Goal: Information Seeking & Learning: Find specific fact

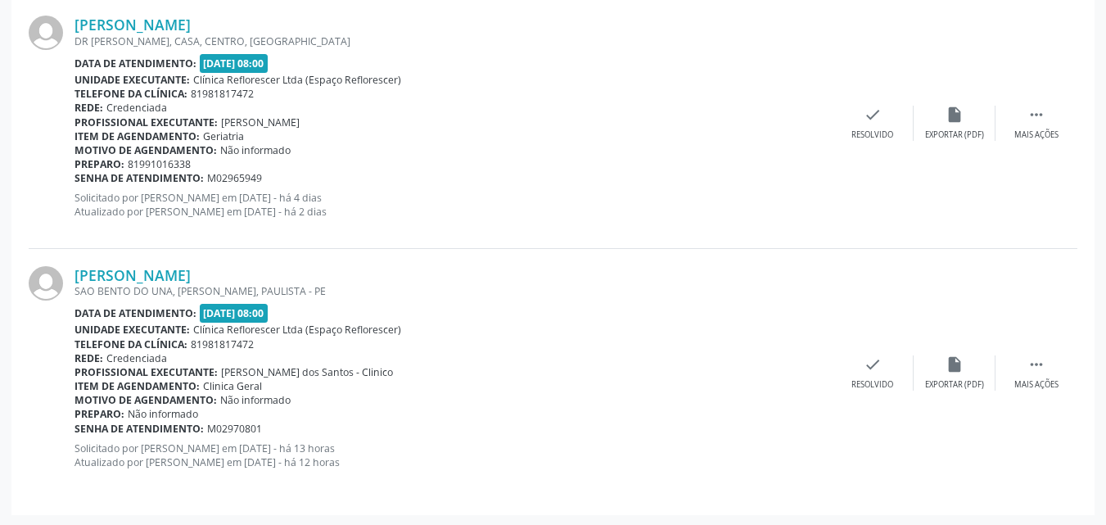
scroll to position [2995, 0]
click at [191, 281] on link "Ivani Rodrigues da Silva Aguiar" at bounding box center [133, 273] width 116 height 18
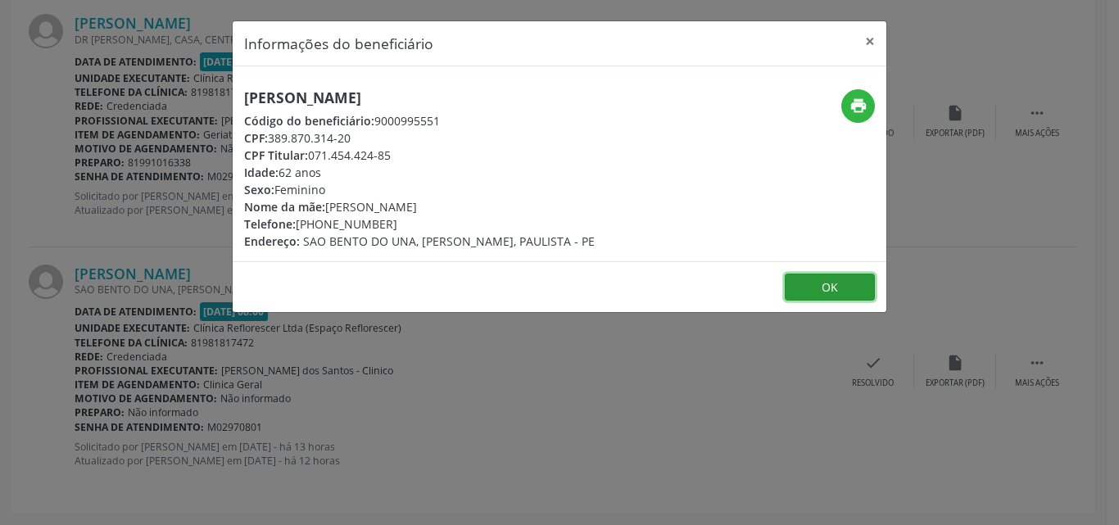
click at [838, 292] on button "OK" at bounding box center [829, 288] width 90 height 28
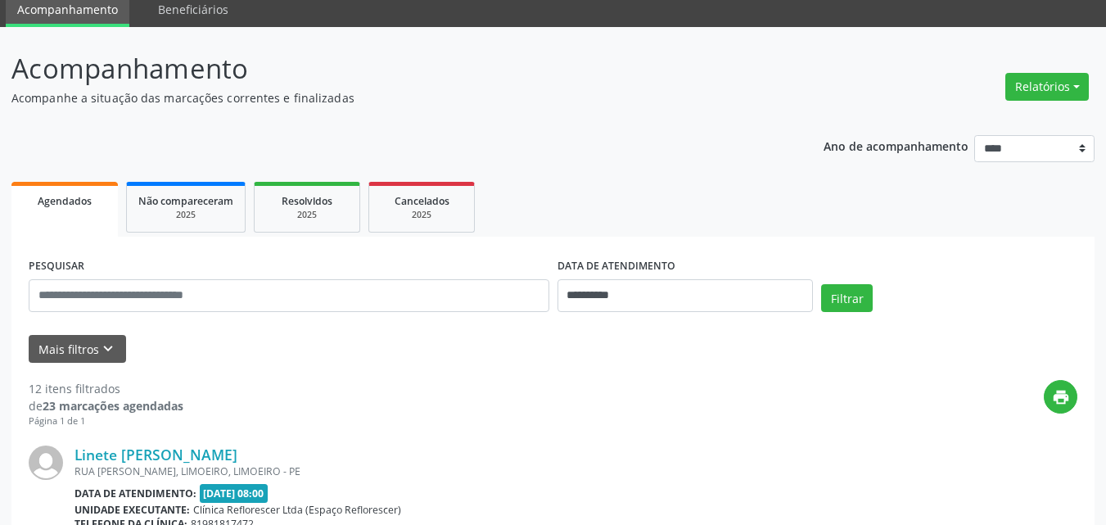
scroll to position [0, 0]
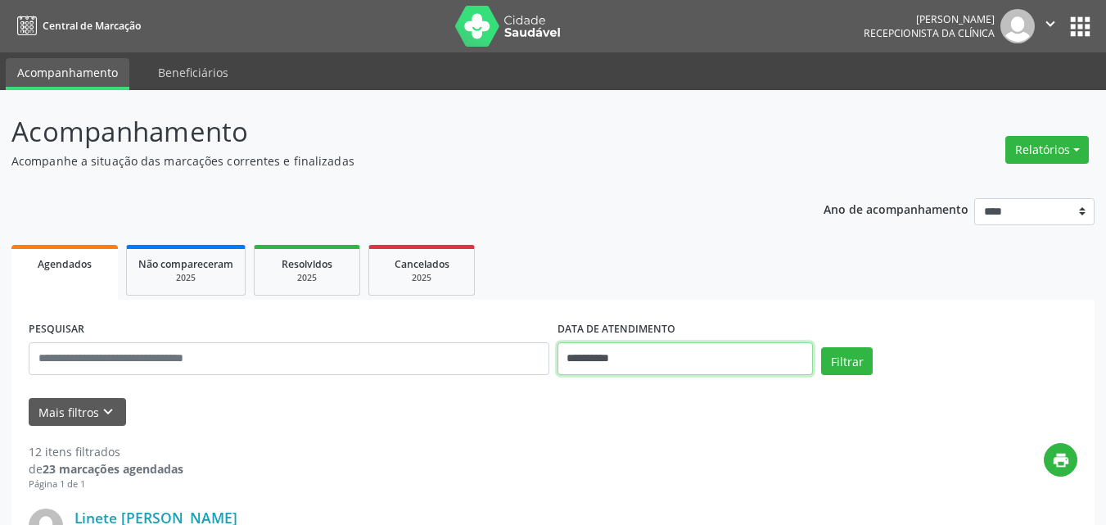
click at [700, 364] on input "**********" at bounding box center [686, 358] width 256 height 33
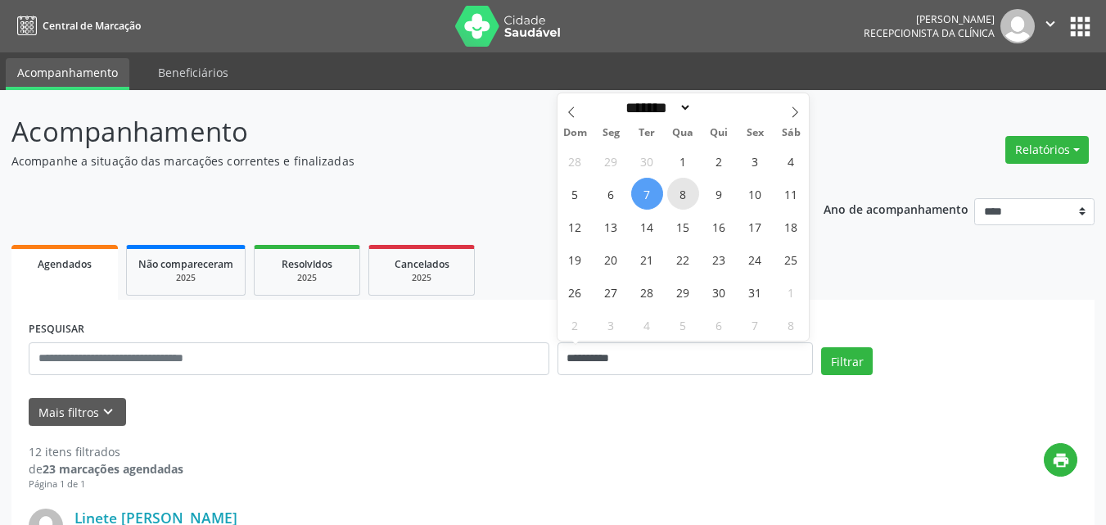
click at [699, 192] on span "8" at bounding box center [683, 194] width 32 height 32
type input "**********"
click at [699, 192] on span "8" at bounding box center [683, 194] width 32 height 32
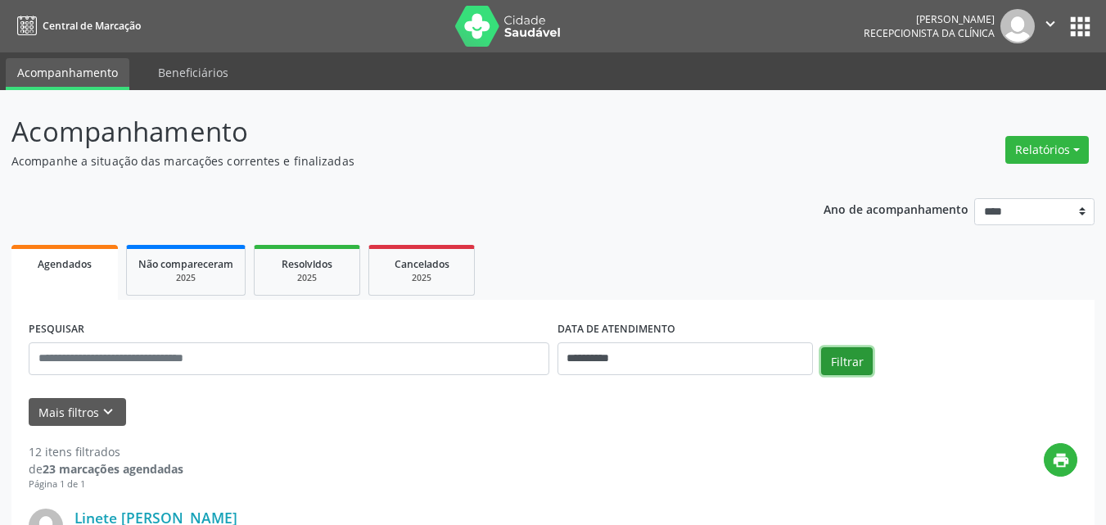
click at [859, 359] on button "Filtrar" at bounding box center [847, 361] width 52 height 28
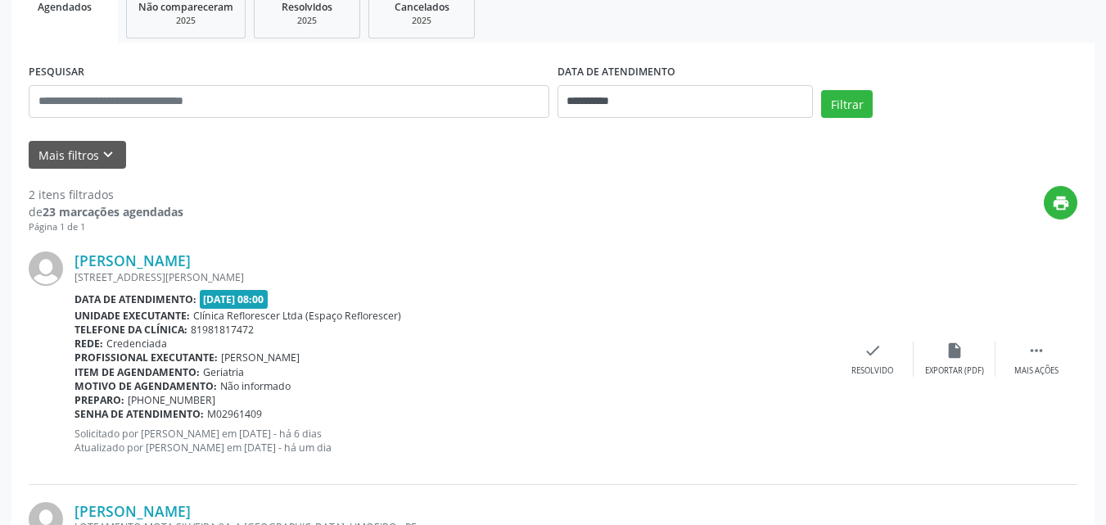
scroll to position [3, 0]
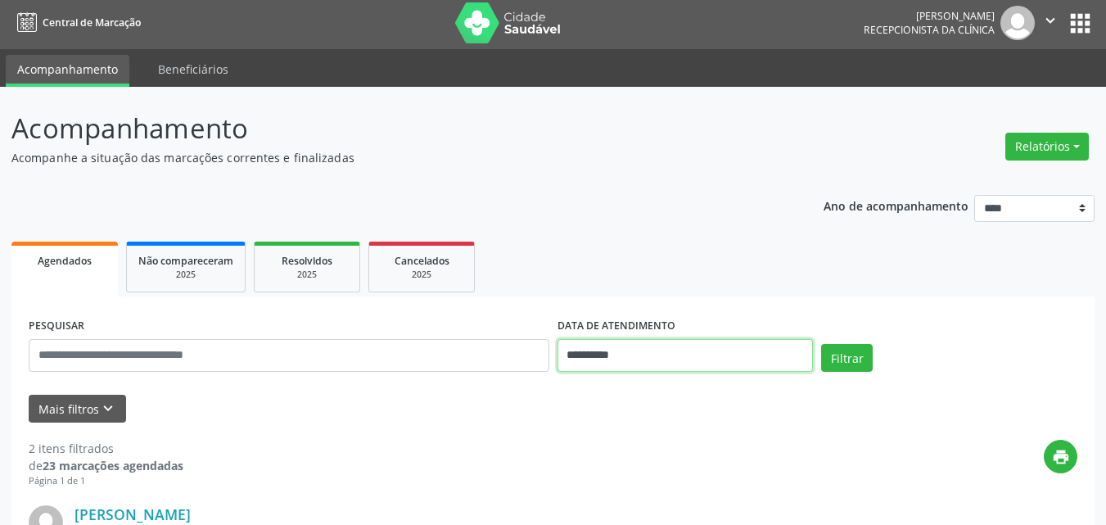
click at [617, 346] on input "**********" at bounding box center [686, 355] width 256 height 33
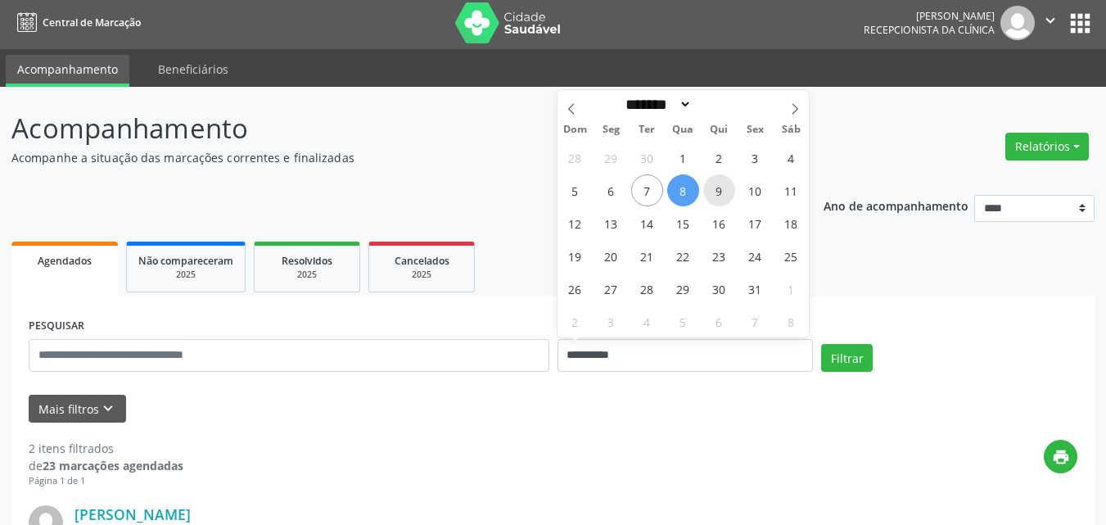
click at [725, 197] on span "9" at bounding box center [719, 190] width 32 height 32
type input "**********"
click at [725, 197] on span "9" at bounding box center [719, 190] width 32 height 32
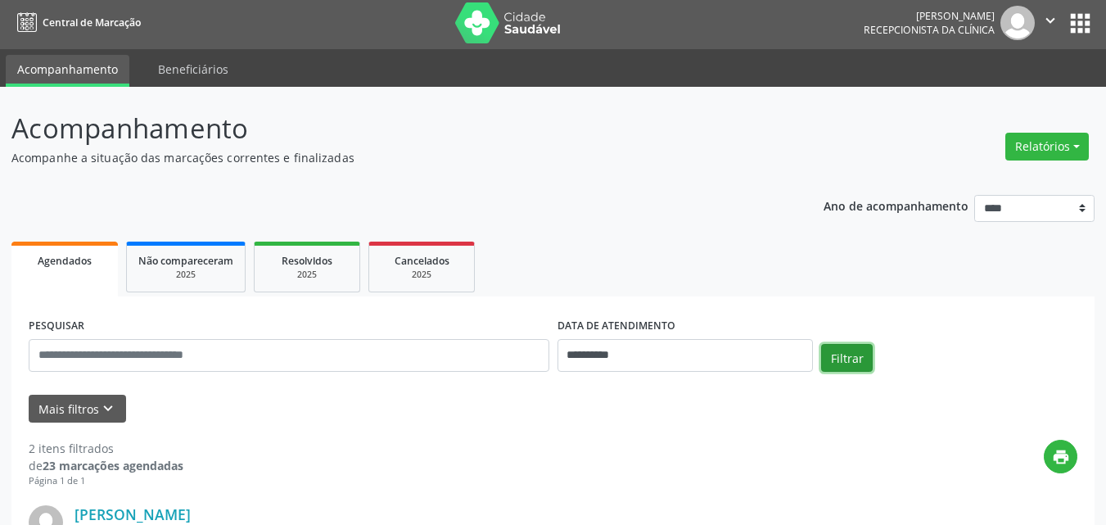
click at [830, 355] on button "Filtrar" at bounding box center [847, 358] width 52 height 28
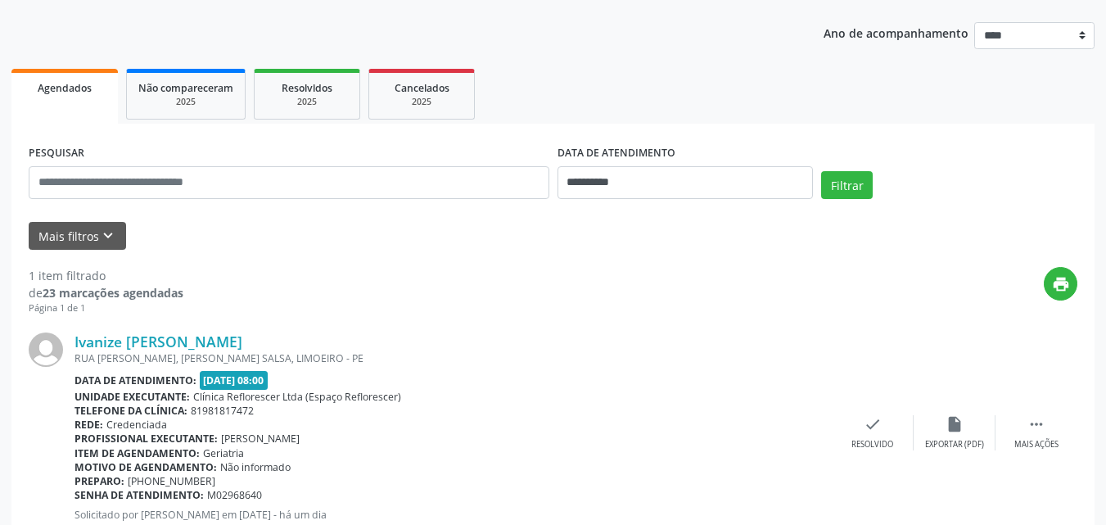
scroll to position [230, 0]
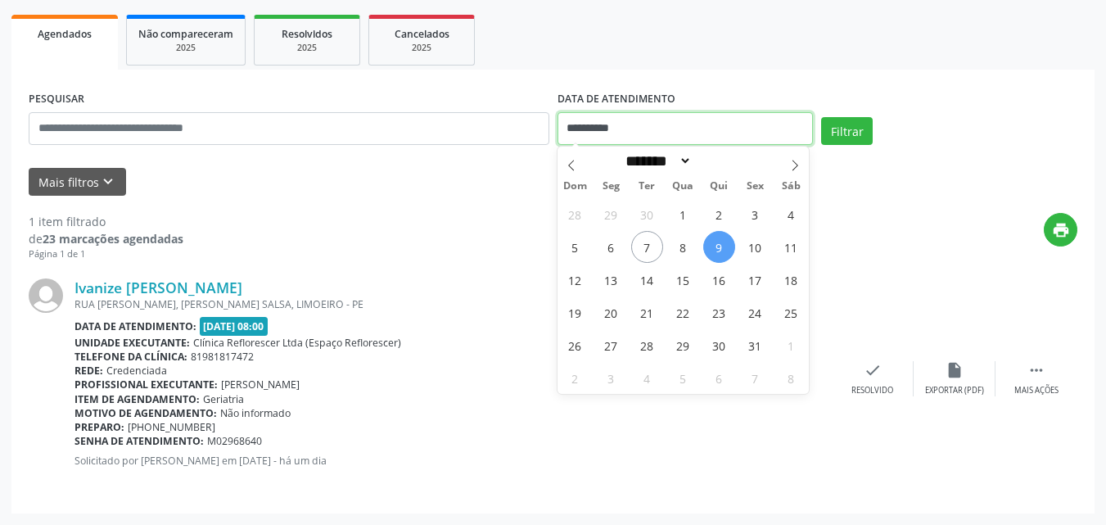
click at [729, 138] on input "**********" at bounding box center [686, 128] width 256 height 33
click at [761, 242] on span "10" at bounding box center [755, 247] width 32 height 32
type input "**********"
click at [761, 242] on span "10" at bounding box center [755, 247] width 32 height 32
select select "*"
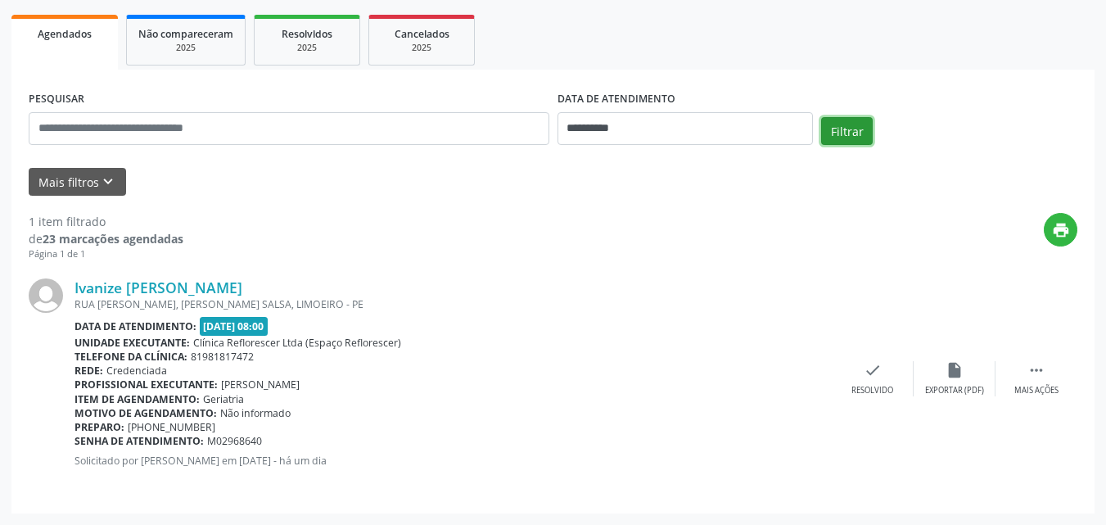
click at [862, 138] on button "Filtrar" at bounding box center [847, 131] width 52 height 28
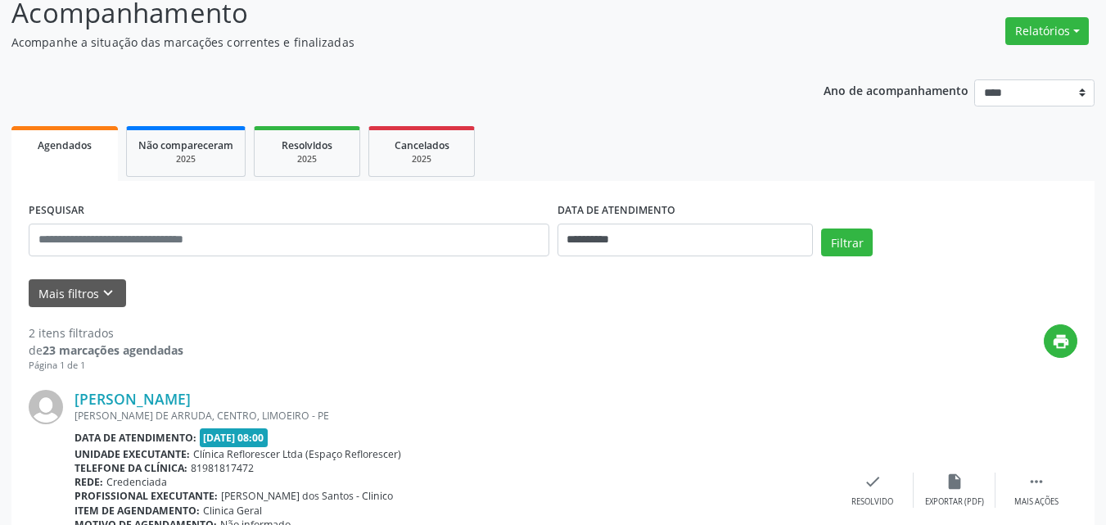
scroll to position [0, 0]
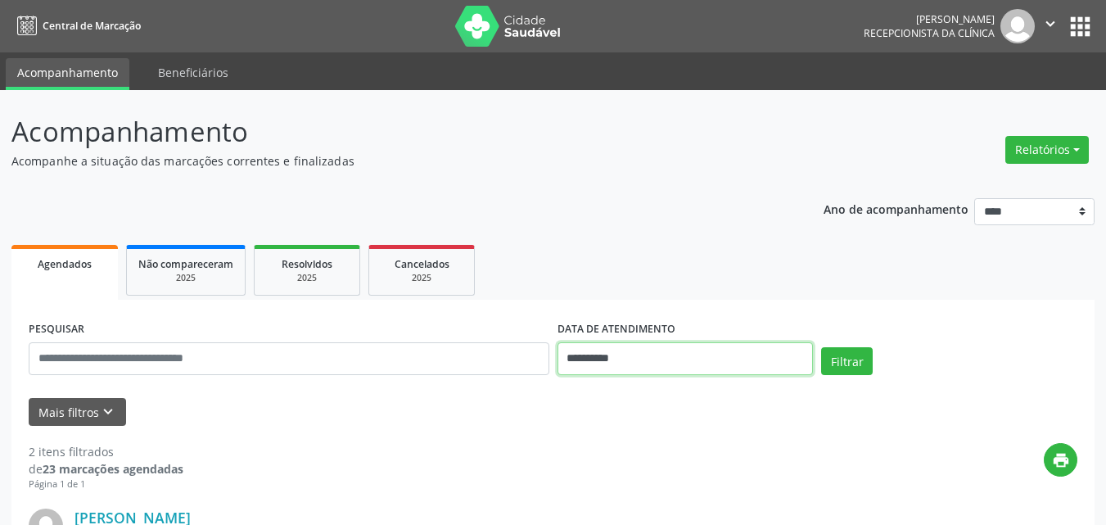
click at [660, 364] on input "**********" at bounding box center [686, 358] width 256 height 33
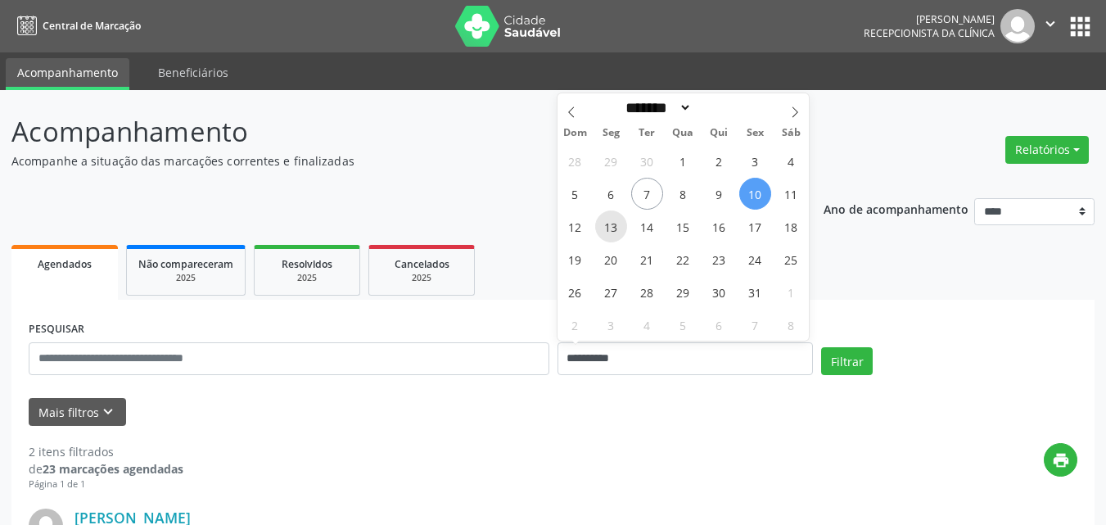
click at [619, 231] on span "13" at bounding box center [611, 226] width 32 height 32
type input "**********"
click at [619, 231] on span "13" at bounding box center [611, 226] width 32 height 32
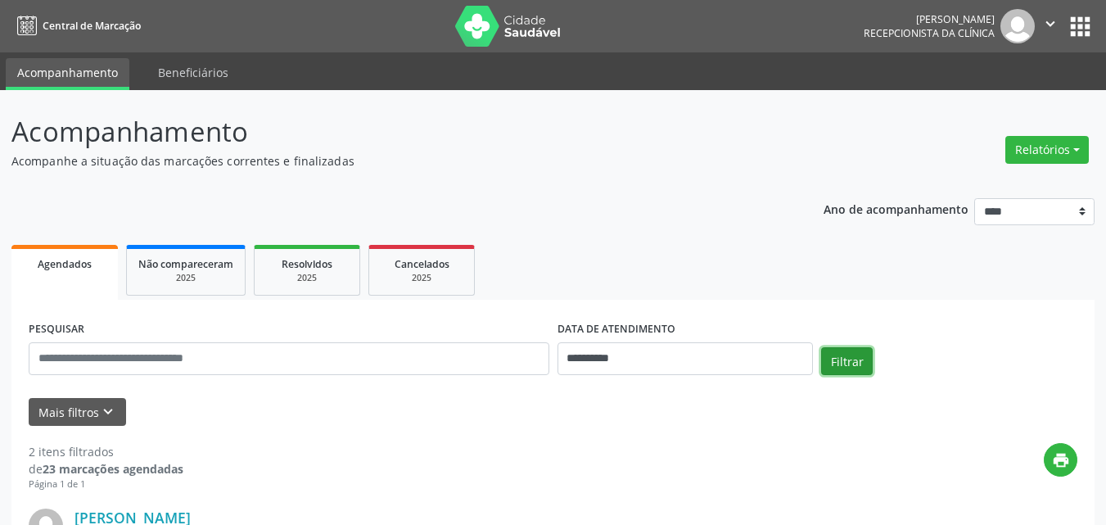
click at [859, 360] on button "Filtrar" at bounding box center [847, 361] width 52 height 28
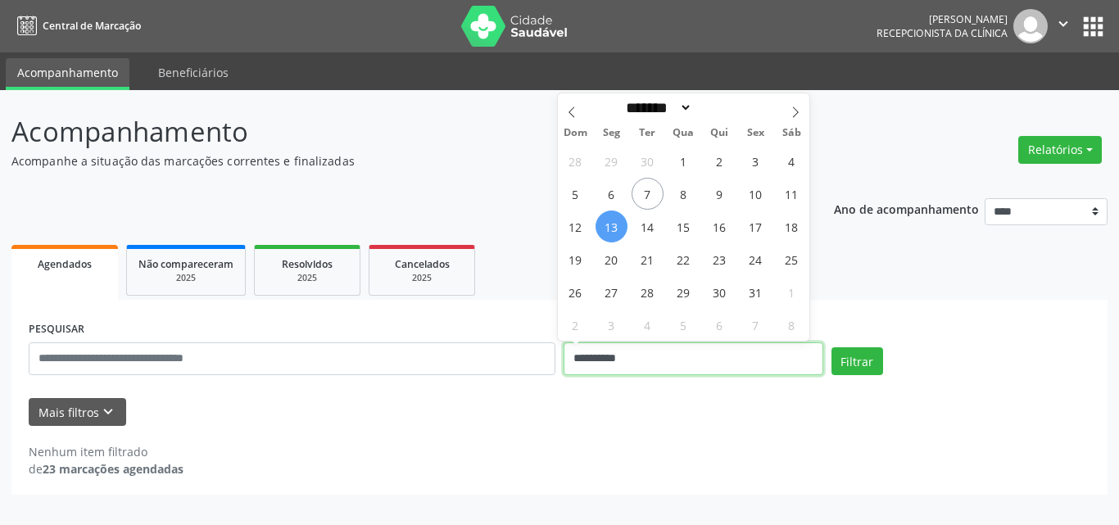
click at [639, 367] on input "**********" at bounding box center [693, 358] width 260 height 33
click at [642, 235] on span "14" at bounding box center [647, 226] width 32 height 32
type input "**********"
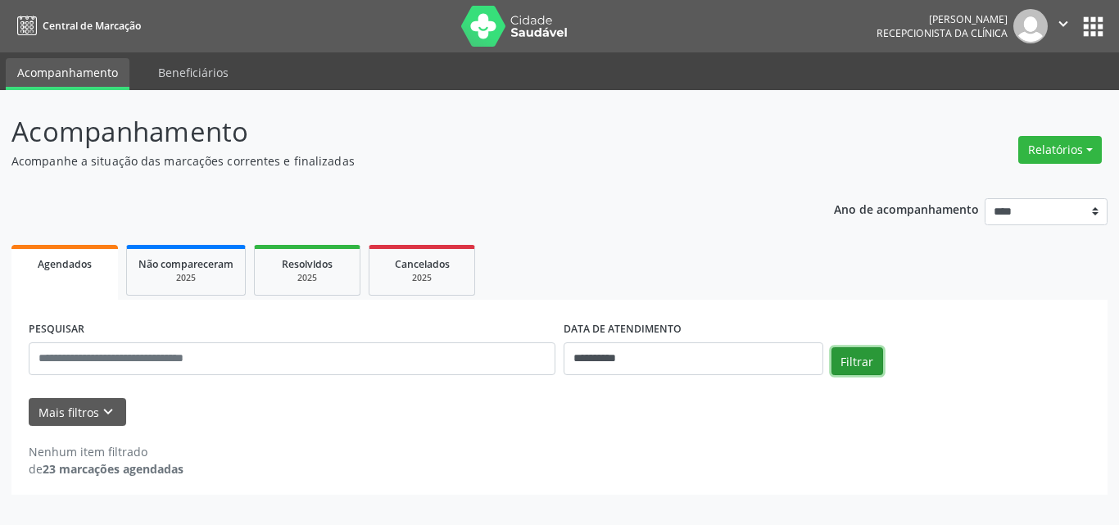
click at [873, 356] on button "Filtrar" at bounding box center [857, 361] width 52 height 28
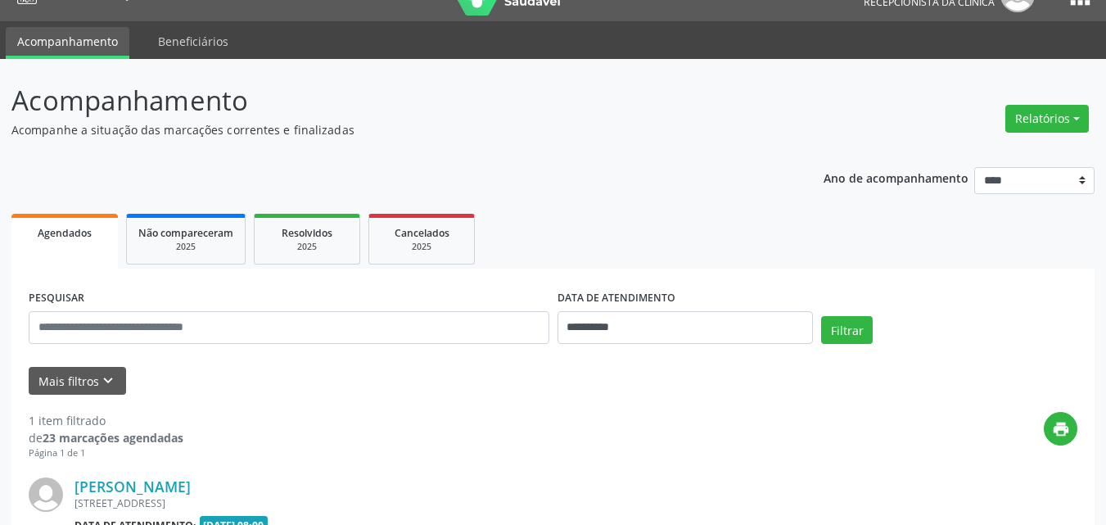
scroll to position [230, 0]
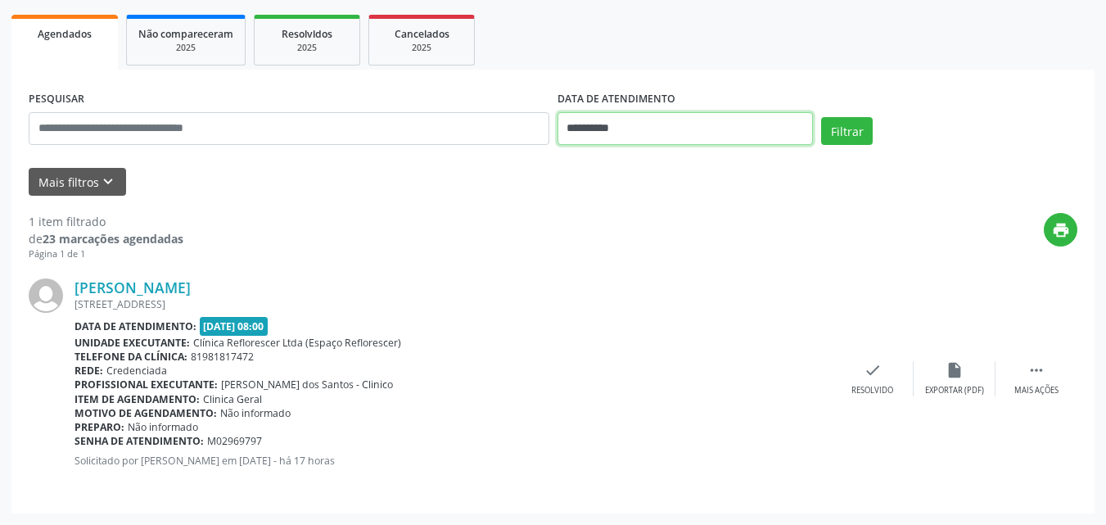
click at [593, 138] on input "**********" at bounding box center [686, 128] width 256 height 33
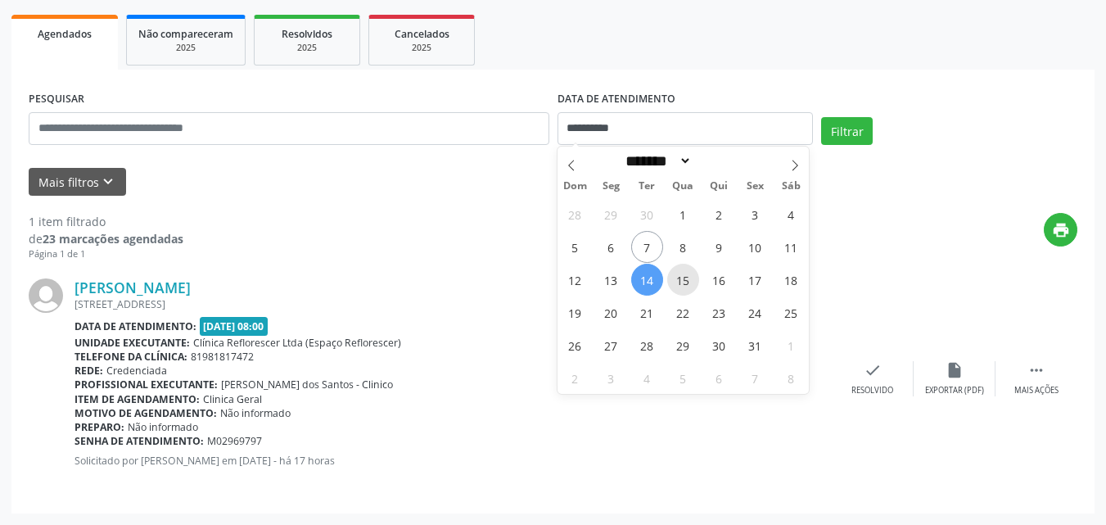
click at [677, 292] on span "15" at bounding box center [683, 280] width 32 height 32
type input "**********"
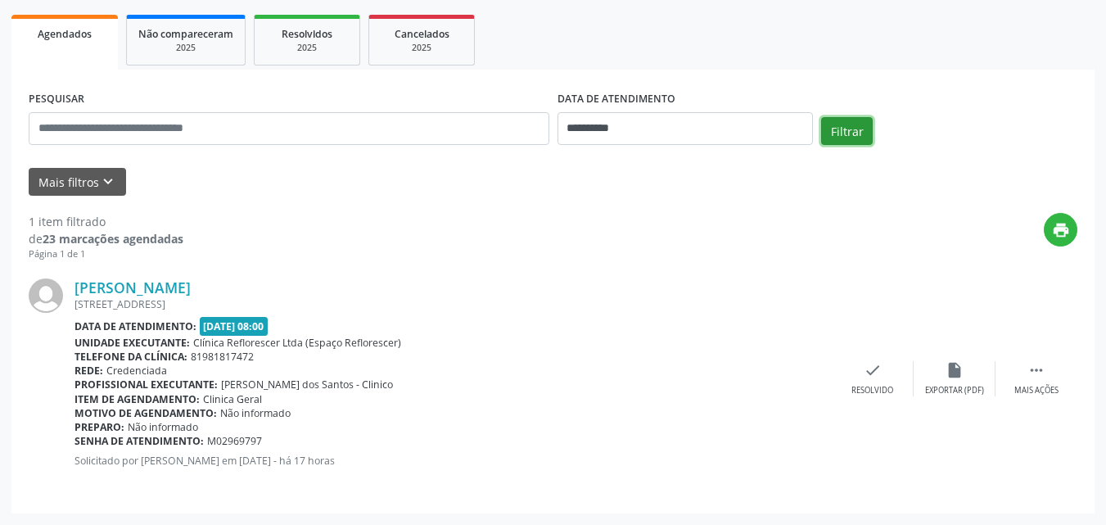
click at [834, 138] on button "Filtrar" at bounding box center [847, 131] width 52 height 28
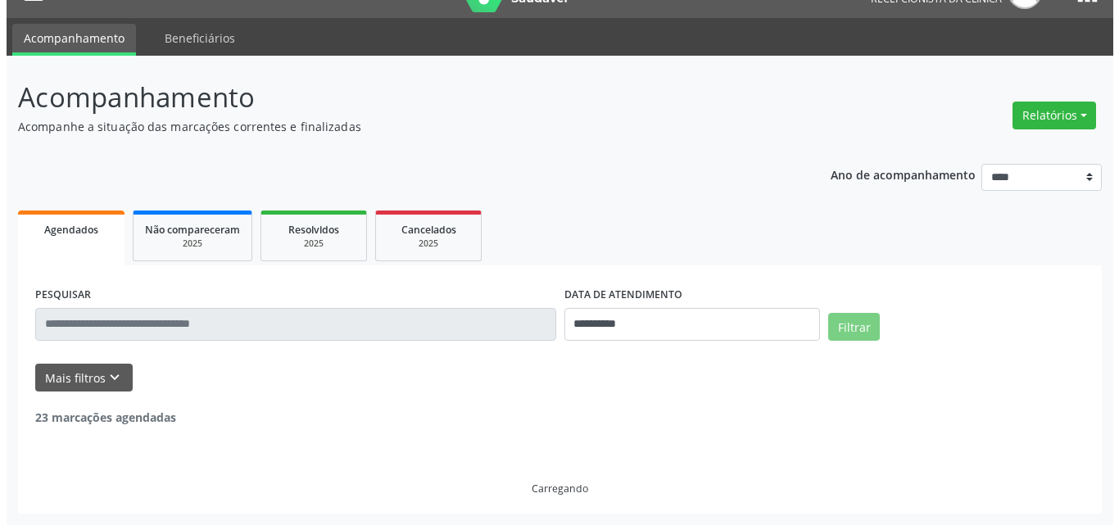
scroll to position [0, 0]
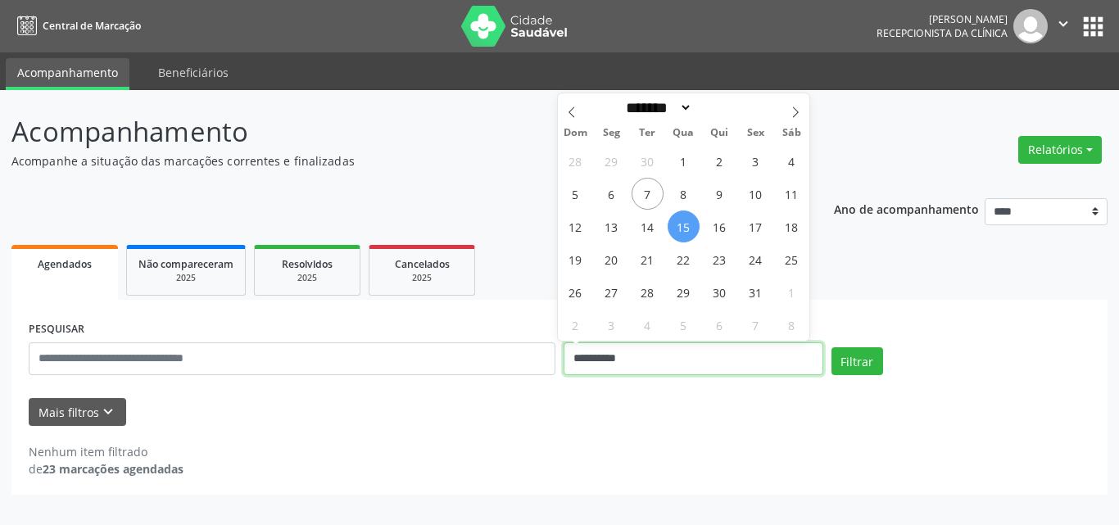
click at [673, 370] on input "**********" at bounding box center [693, 358] width 260 height 33
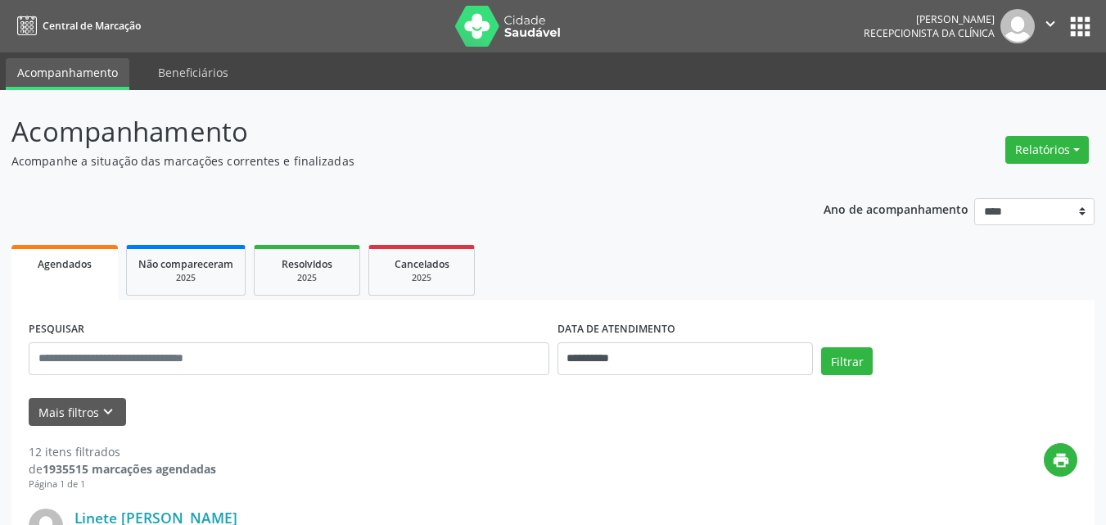
scroll to position [82, 0]
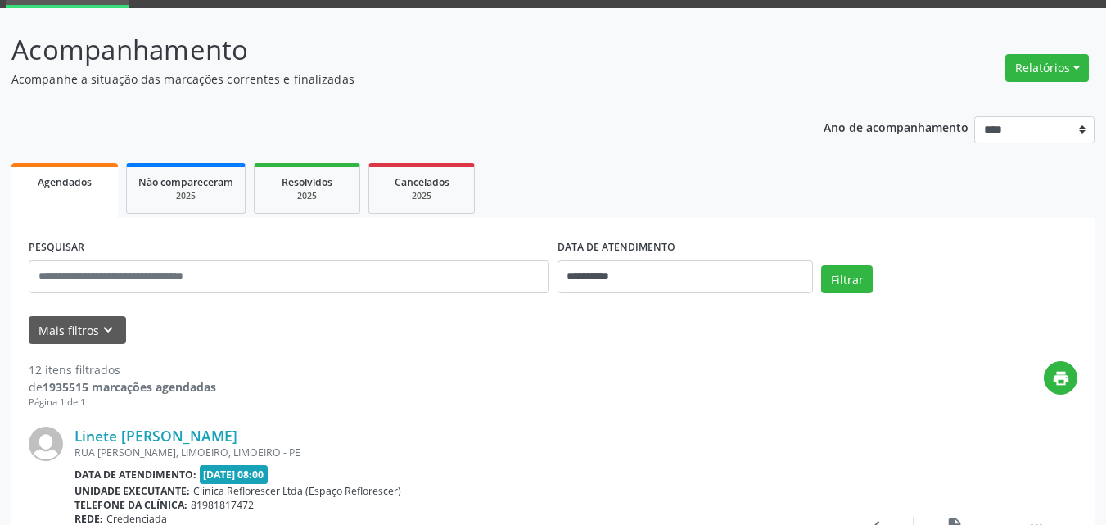
click at [631, 261] on div "**********" at bounding box center [686, 264] width 256 height 58
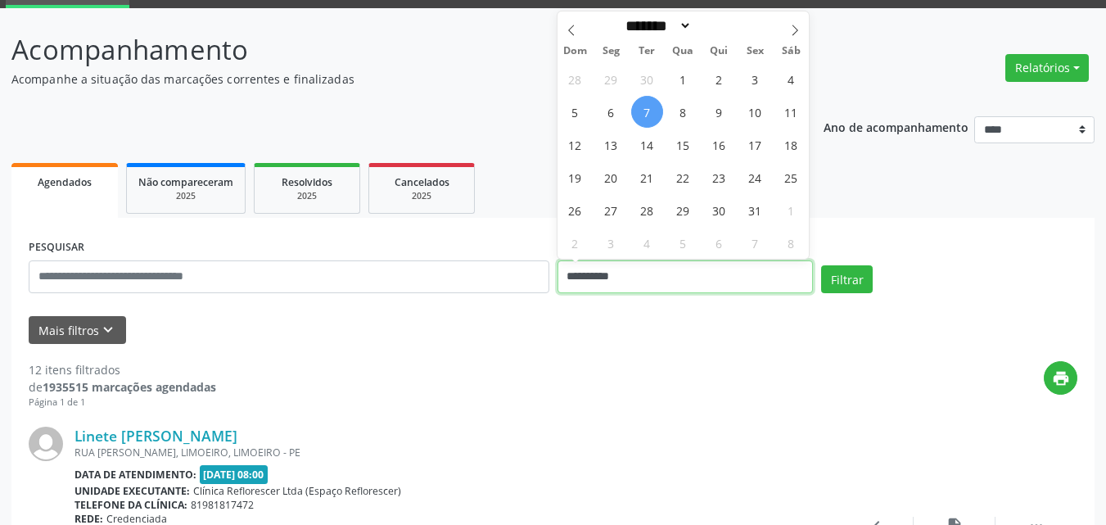
click at [639, 277] on input "**********" at bounding box center [686, 276] width 256 height 33
click at [682, 125] on span "8" at bounding box center [683, 112] width 32 height 32
type input "**********"
click at [682, 125] on span "8" at bounding box center [683, 112] width 32 height 32
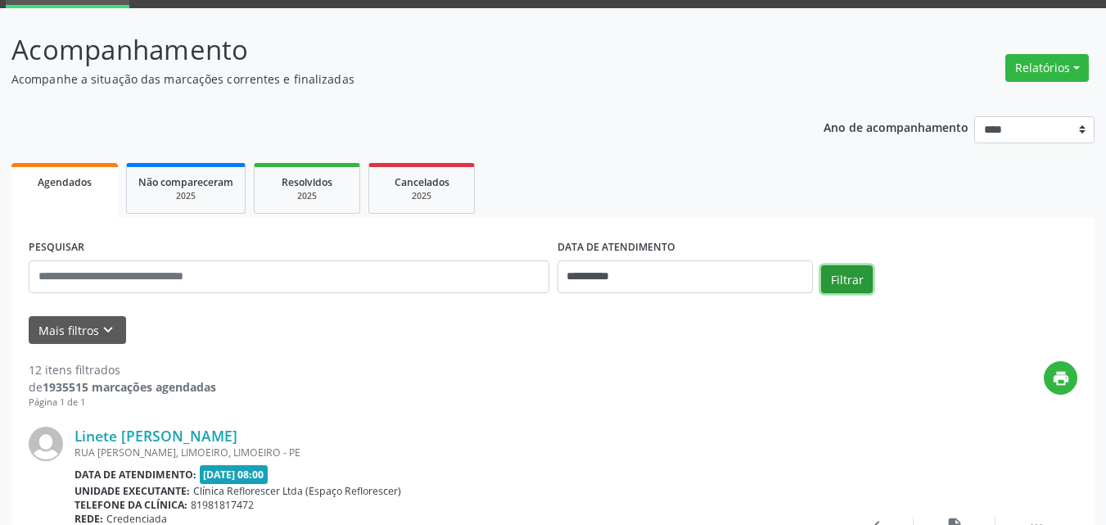
click at [855, 273] on button "Filtrar" at bounding box center [847, 279] width 52 height 28
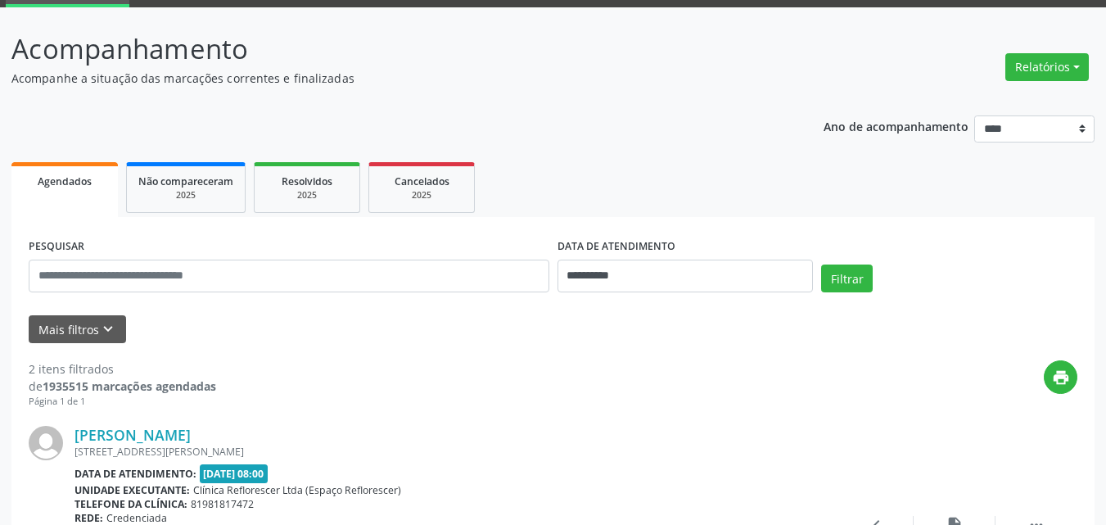
scroll to position [0, 0]
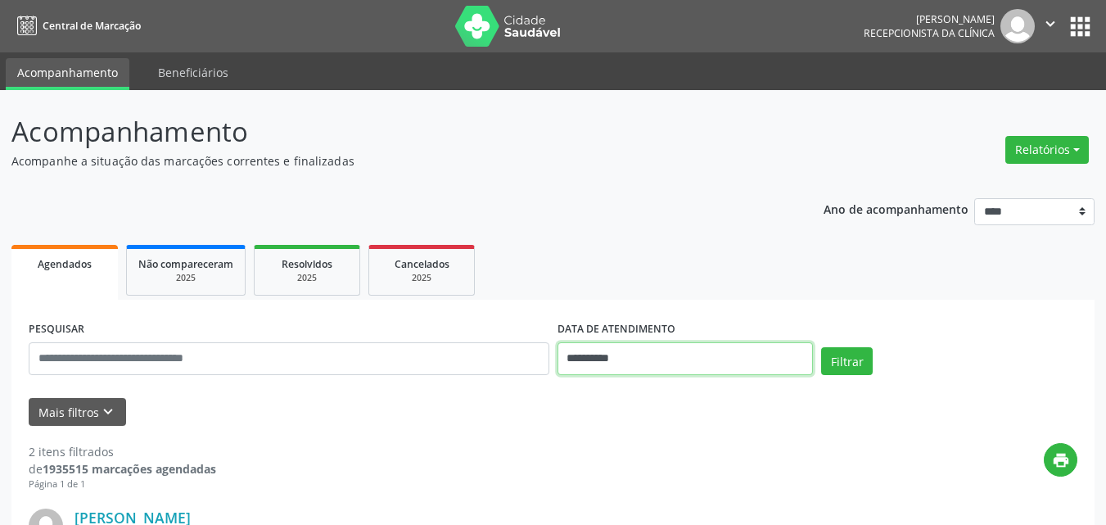
click at [596, 350] on input "**********" at bounding box center [686, 358] width 256 height 33
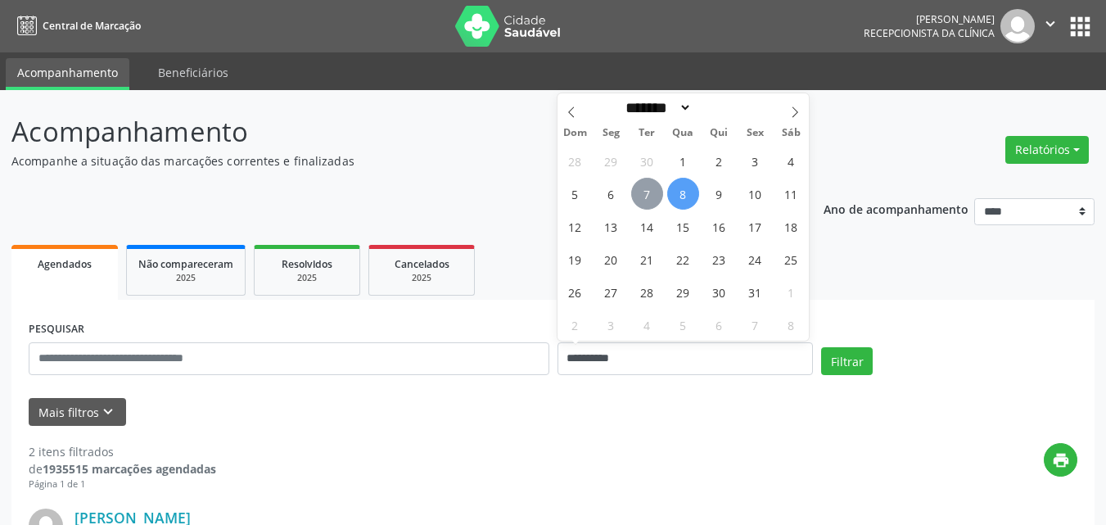
click at [645, 202] on span "7" at bounding box center [647, 194] width 32 height 32
type input "**********"
click at [645, 202] on span "7" at bounding box center [647, 194] width 32 height 32
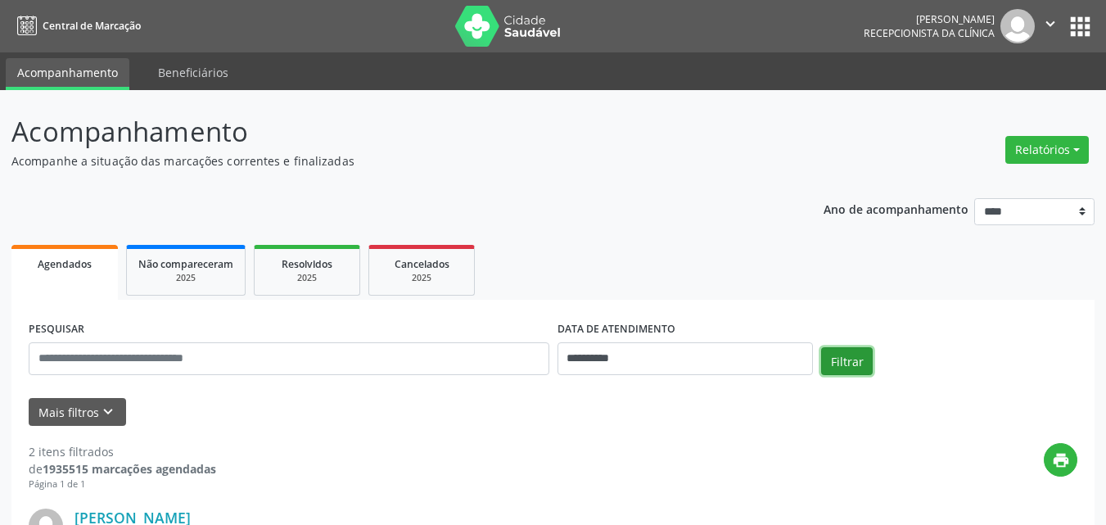
click at [838, 353] on button "Filtrar" at bounding box center [847, 361] width 52 height 28
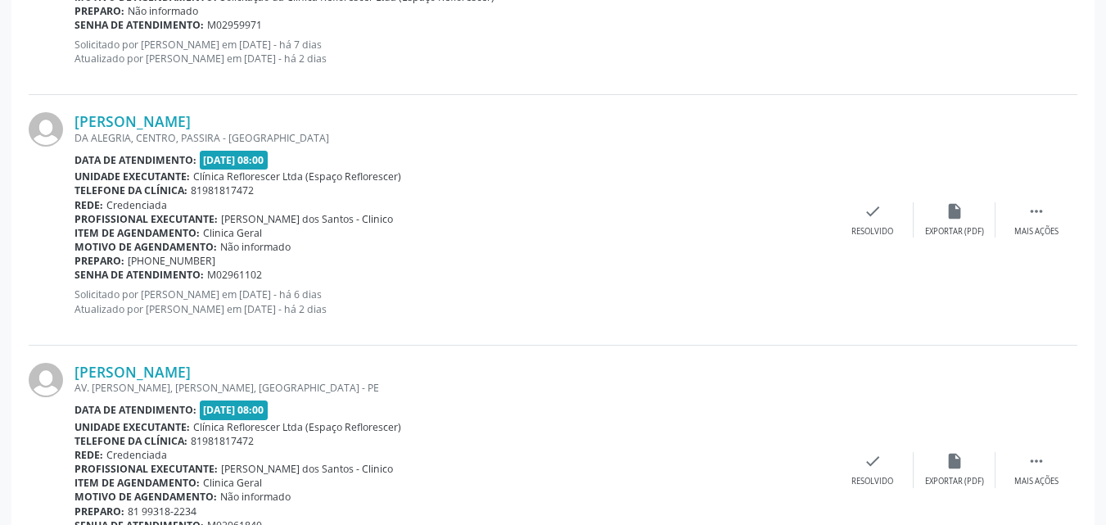
scroll to position [1228, 0]
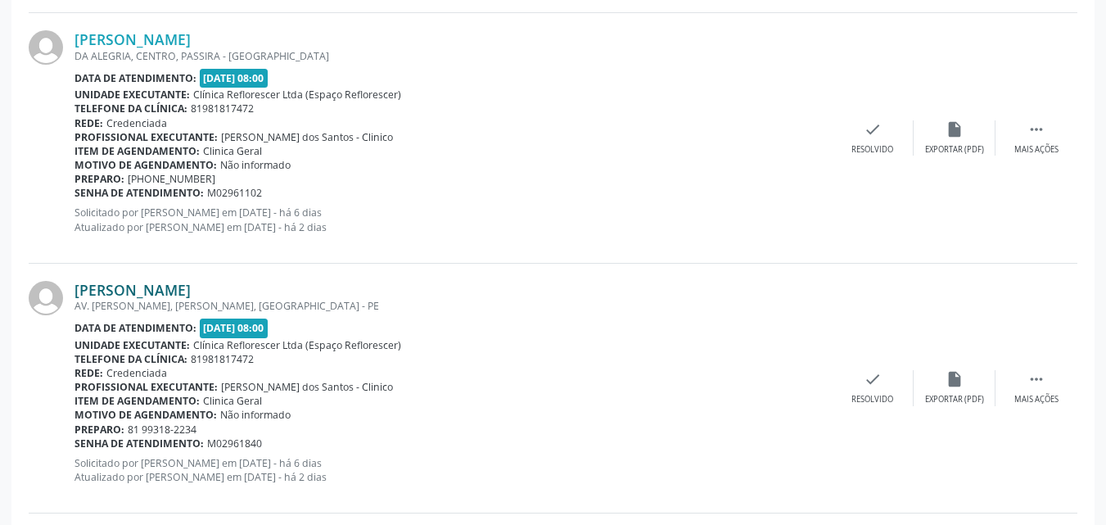
click at [191, 292] on link "Marcia Renata Albuquerque da Cruz" at bounding box center [133, 290] width 116 height 18
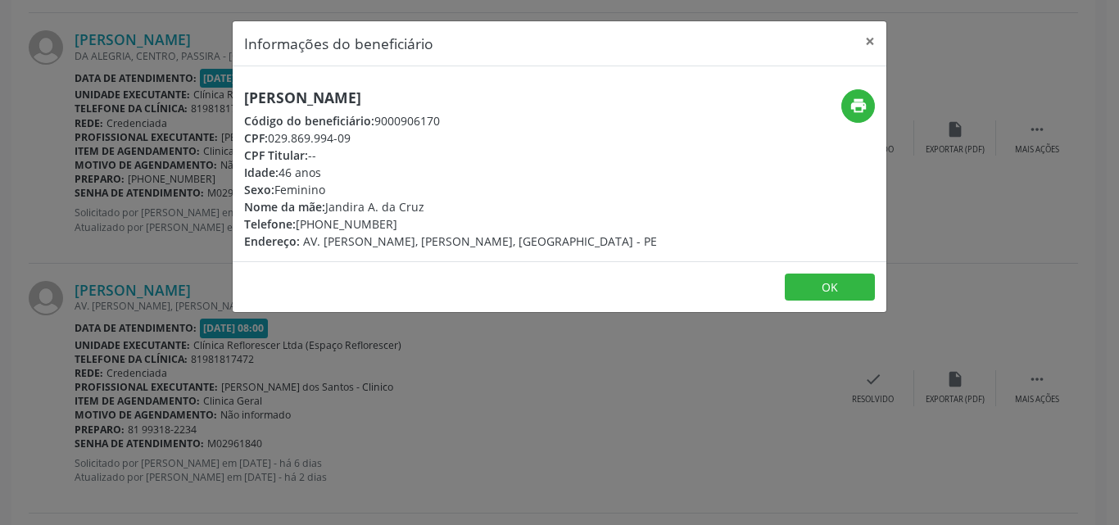
drag, startPoint x: 269, startPoint y: 142, endPoint x: 342, endPoint y: 151, distance: 73.4
click at [364, 146] on div "Marcia Renata Albuquerque da Cruz Código do beneficiário: 9000906170 CPF: 029.8…" at bounding box center [450, 169] width 413 height 161
click at [376, 161] on div "CPF Titular: --" at bounding box center [450, 155] width 413 height 17
drag, startPoint x: 369, startPoint y: 147, endPoint x: 359, endPoint y: 147, distance: 10.7
click at [370, 147] on div "CPF Titular: --" at bounding box center [450, 155] width 413 height 17
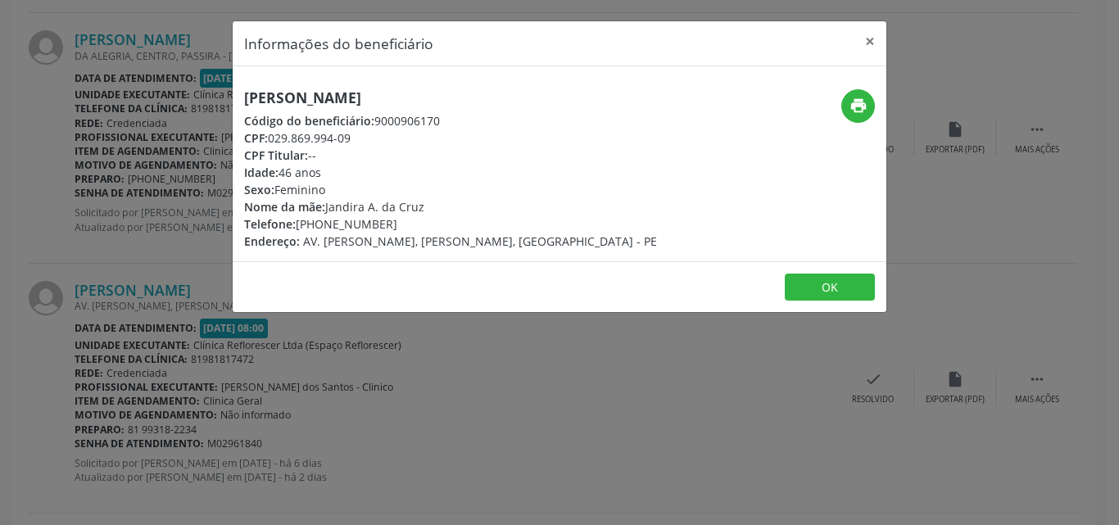
click at [272, 138] on div "CPF: 029.869.994-09" at bounding box center [450, 137] width 413 height 17
drag, startPoint x: 270, startPoint y: 135, endPoint x: 356, endPoint y: 135, distance: 86.0
click at [356, 135] on div "CPF: 029.869.994-09" at bounding box center [450, 137] width 413 height 17
copy div "029.869.994-09"
click at [815, 305] on footer "OK" at bounding box center [559, 287] width 653 height 52
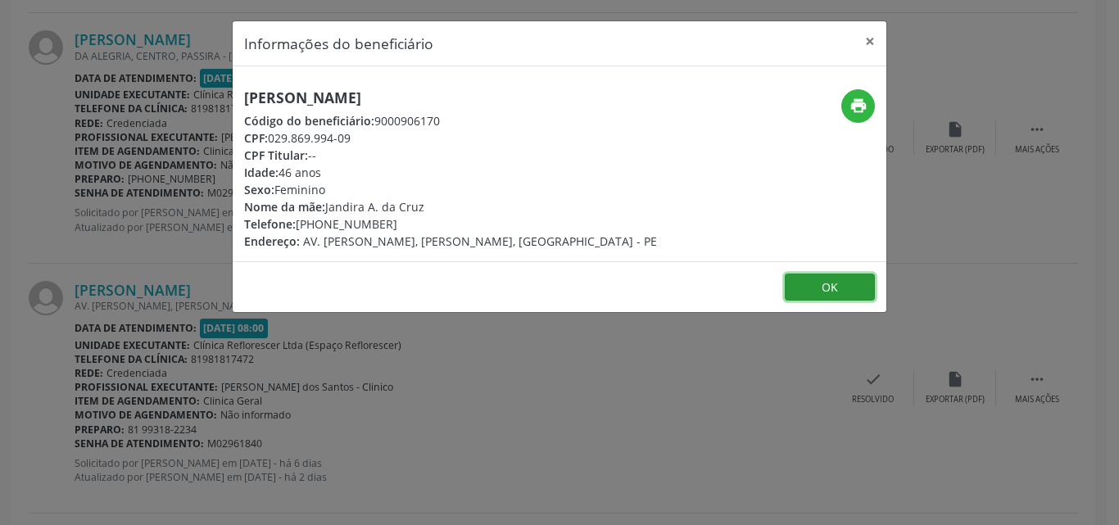
click at [836, 283] on button "OK" at bounding box center [829, 288] width 90 height 28
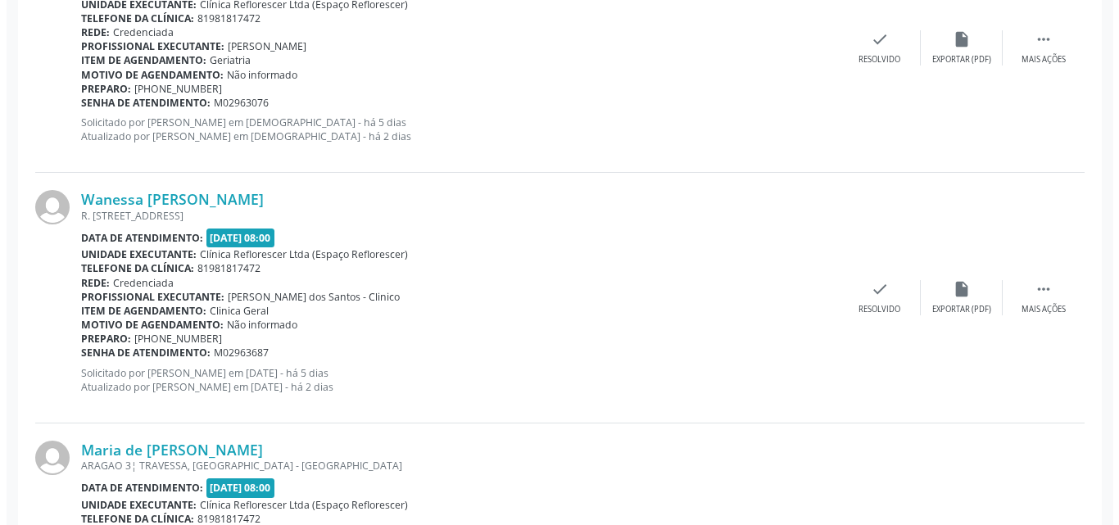
scroll to position [2375, 0]
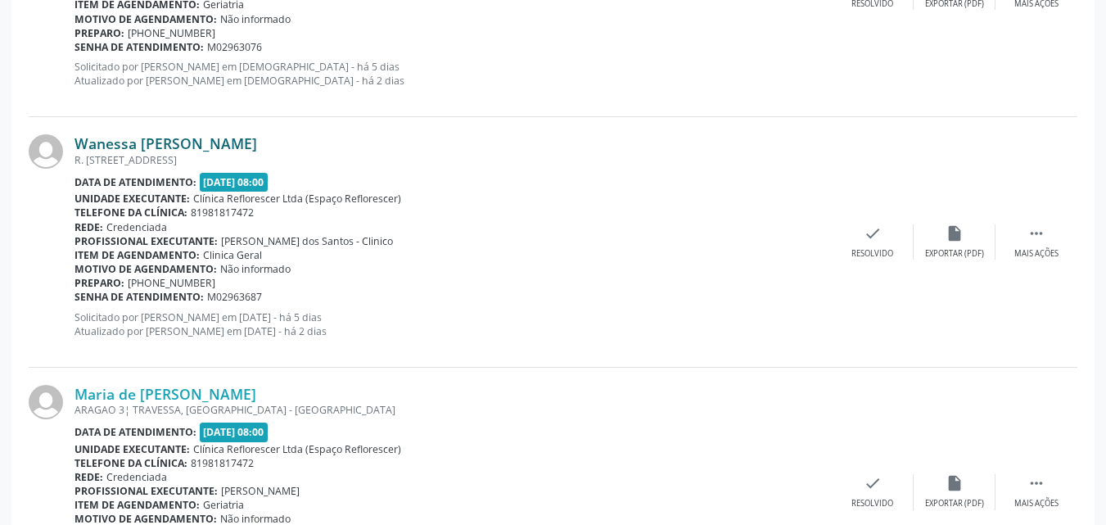
click at [174, 147] on link "Wanessa Cristina da Silva Pereira" at bounding box center [166, 143] width 183 height 18
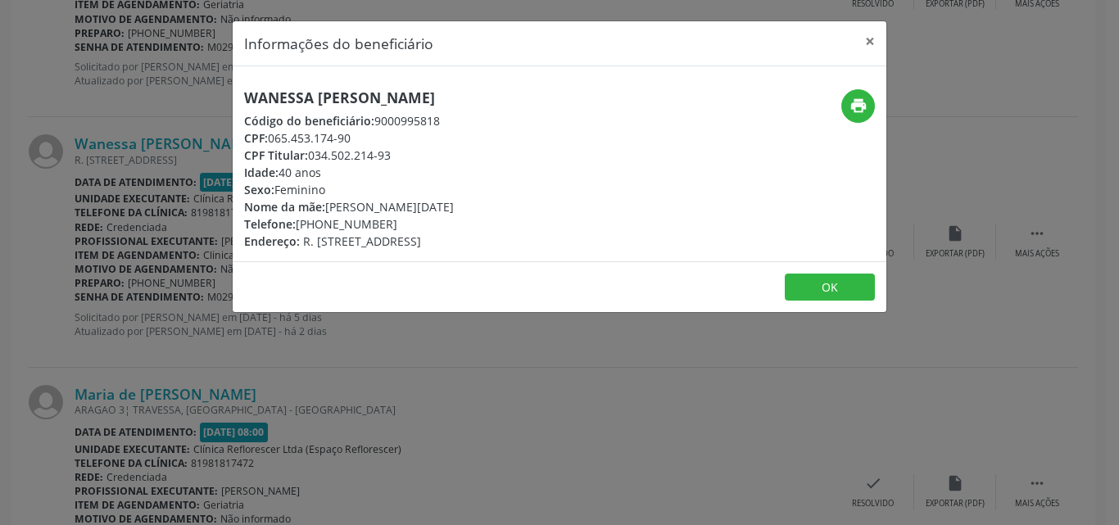
drag, startPoint x: 274, startPoint y: 136, endPoint x: 368, endPoint y: 136, distance: 93.4
click at [368, 136] on div "CPF: 065.453.174-90" at bounding box center [349, 137] width 210 height 17
drag, startPoint x: 269, startPoint y: 135, endPoint x: 361, endPoint y: 139, distance: 92.6
click at [361, 139] on div "CPF: 065.453.174-90" at bounding box center [349, 137] width 210 height 17
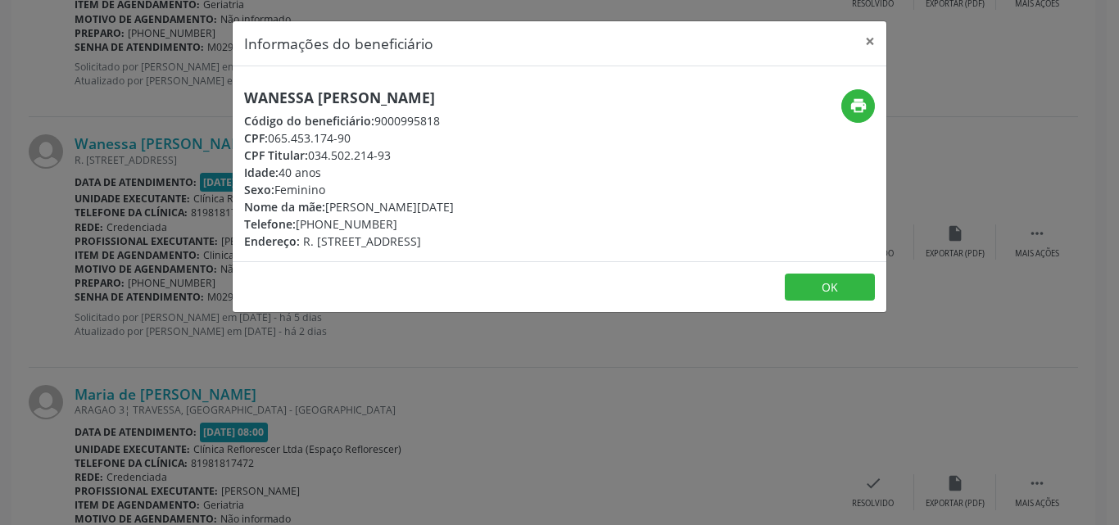
copy div "065.453.174-90"
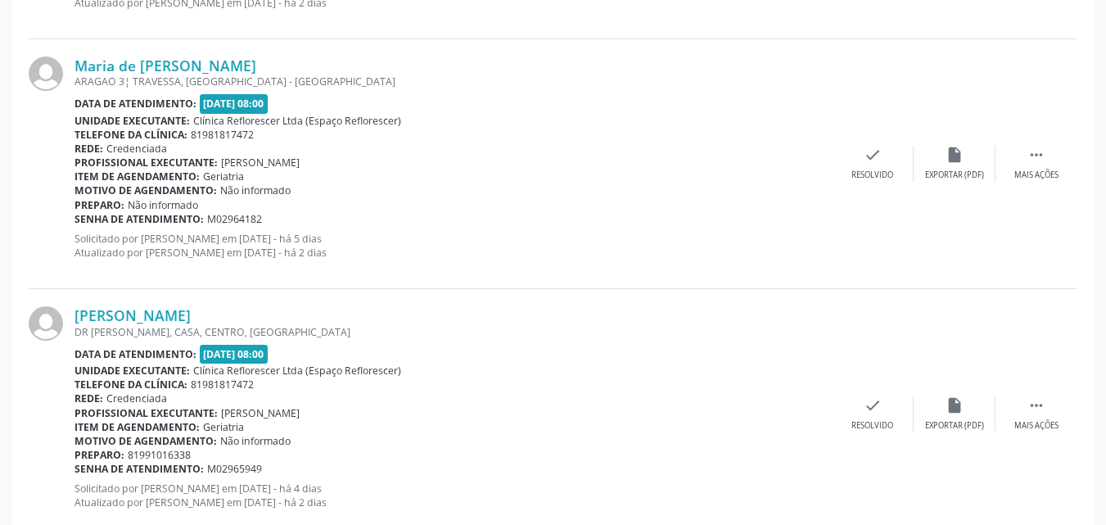
scroll to position [2668, 0]
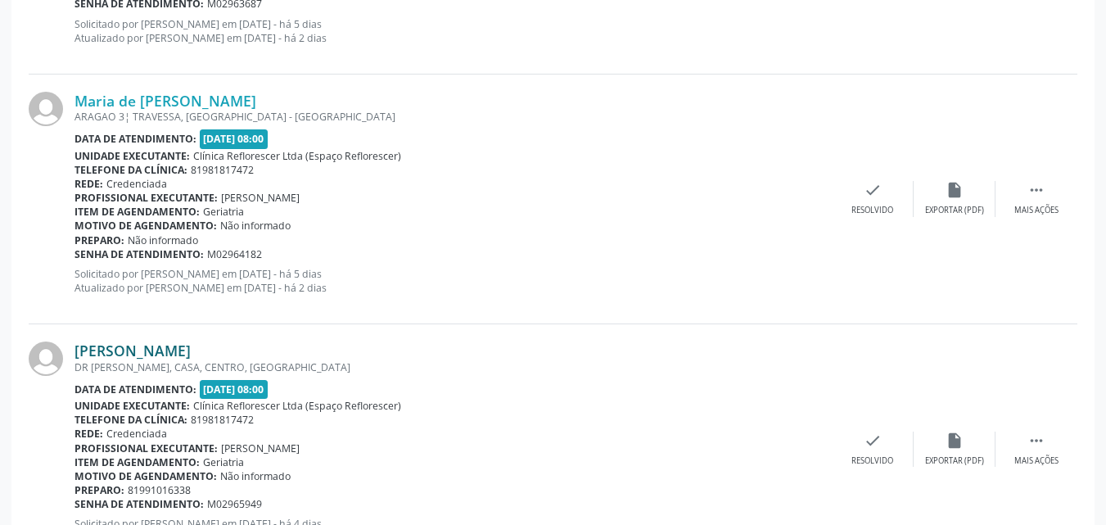
click at [147, 351] on link "[PERSON_NAME]" at bounding box center [133, 350] width 116 height 18
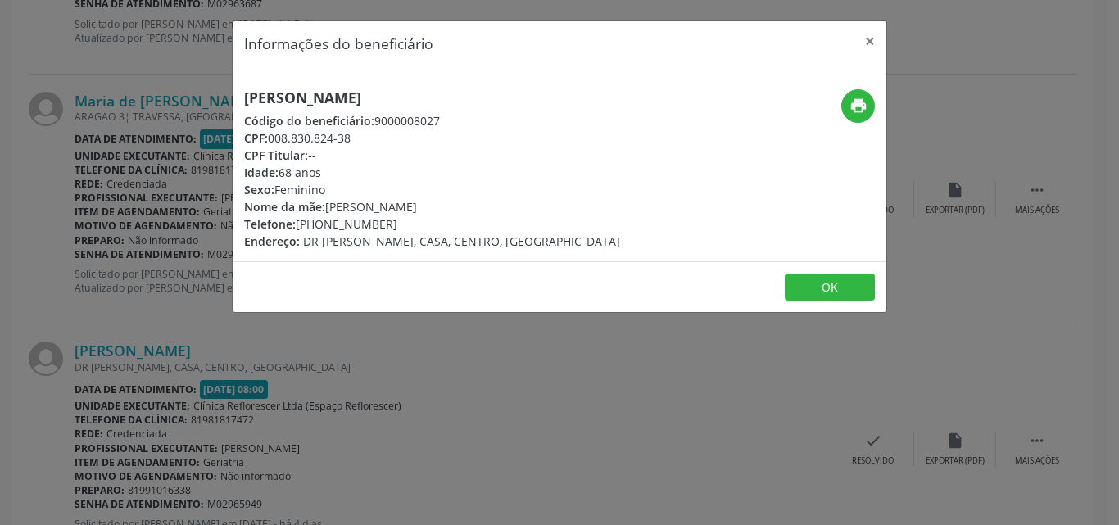
drag, startPoint x: 280, startPoint y: 138, endPoint x: 367, endPoint y: 145, distance: 87.1
click at [367, 145] on div "CPF: 008.830.824-38" at bounding box center [432, 137] width 376 height 17
click at [825, 288] on button "OK" at bounding box center [829, 288] width 90 height 28
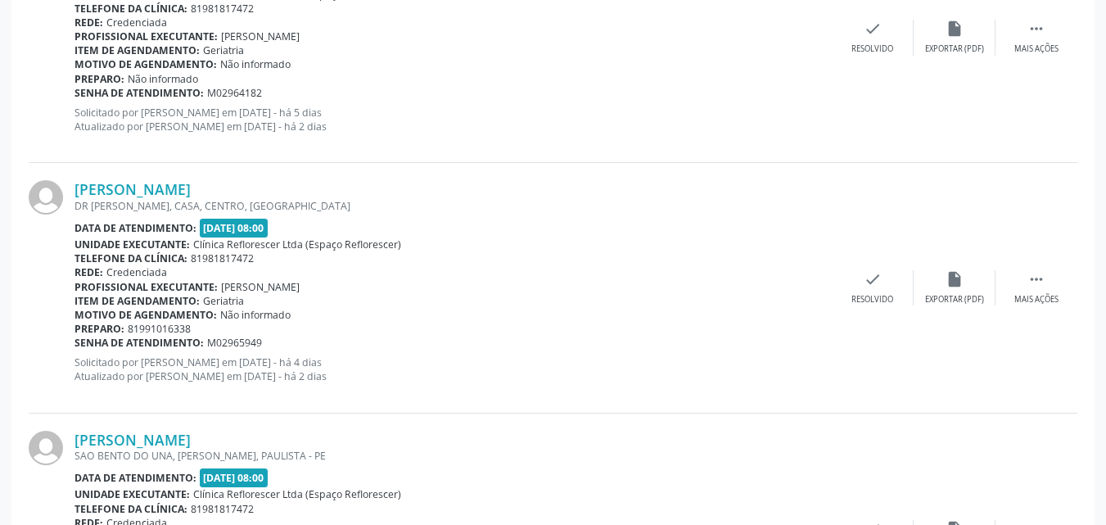
scroll to position [2866, 0]
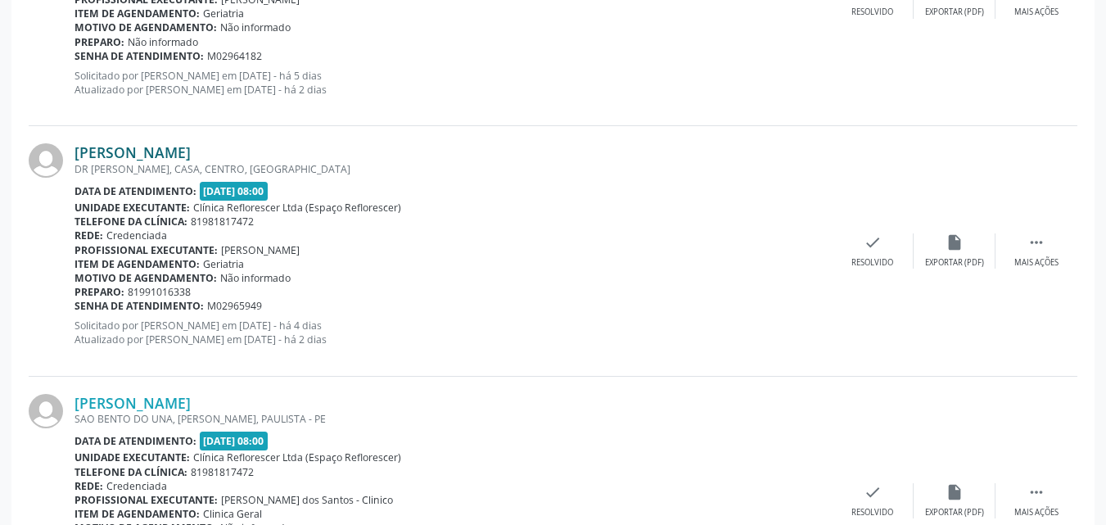
click at [183, 156] on link "Joselma Pessoa da Silva Souza" at bounding box center [133, 152] width 116 height 18
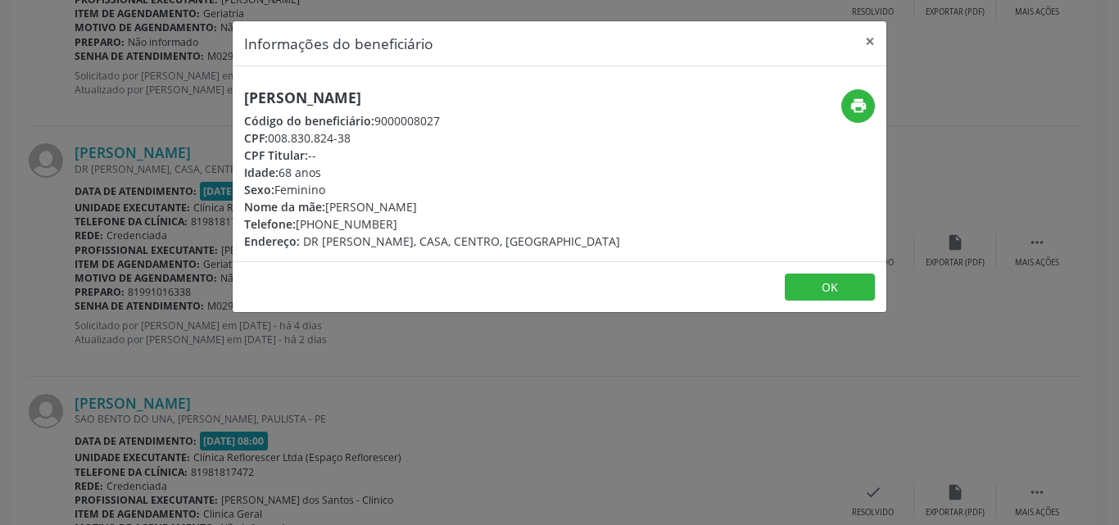
drag, startPoint x: 270, startPoint y: 138, endPoint x: 380, endPoint y: 137, distance: 109.7
click at [382, 137] on div "CPF: 008.830.824-38" at bounding box center [432, 137] width 376 height 17
copy div "008.830.824-38"
click at [839, 278] on button "OK" at bounding box center [829, 288] width 90 height 28
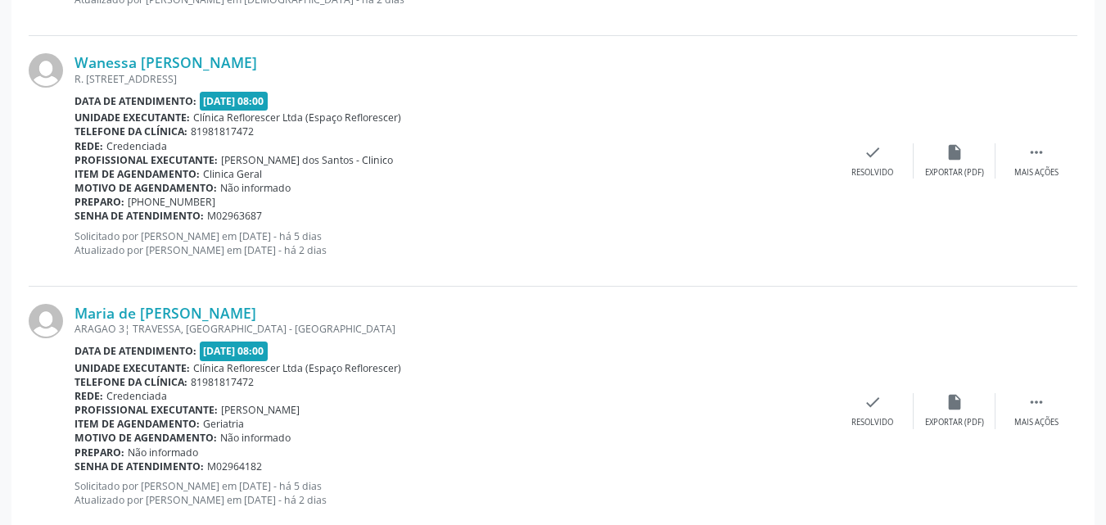
scroll to position [2457, 0]
click at [219, 320] on link "Maria de Fatima Fragoso Aniceto" at bounding box center [166, 312] width 182 height 18
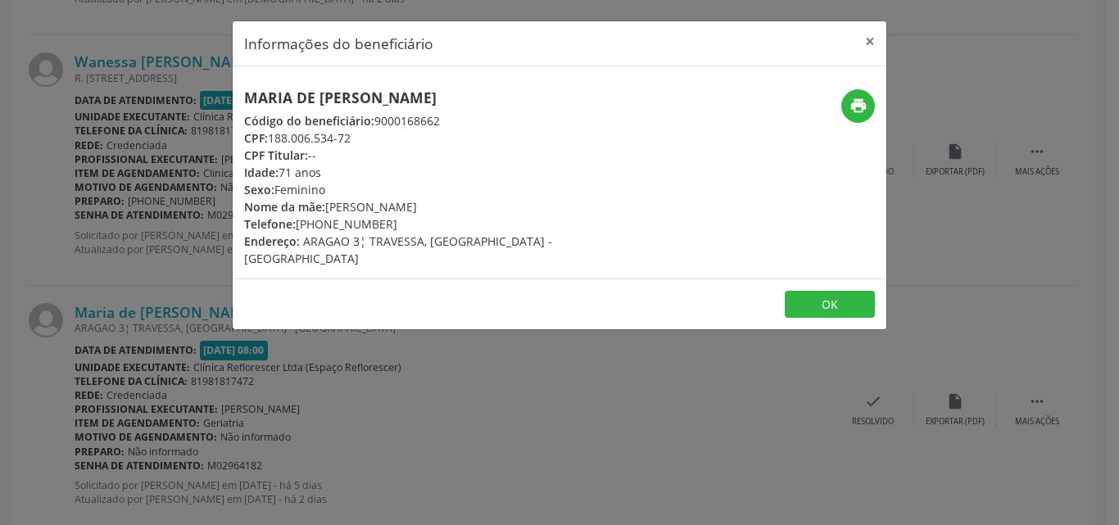
drag, startPoint x: 270, startPoint y: 136, endPoint x: 383, endPoint y: 144, distance: 113.3
click at [383, 144] on div "CPF: 188.006.534-72" at bounding box center [450, 137] width 413 height 17
copy div "188.006.534-72"
click at [821, 293] on button "OK" at bounding box center [829, 305] width 90 height 28
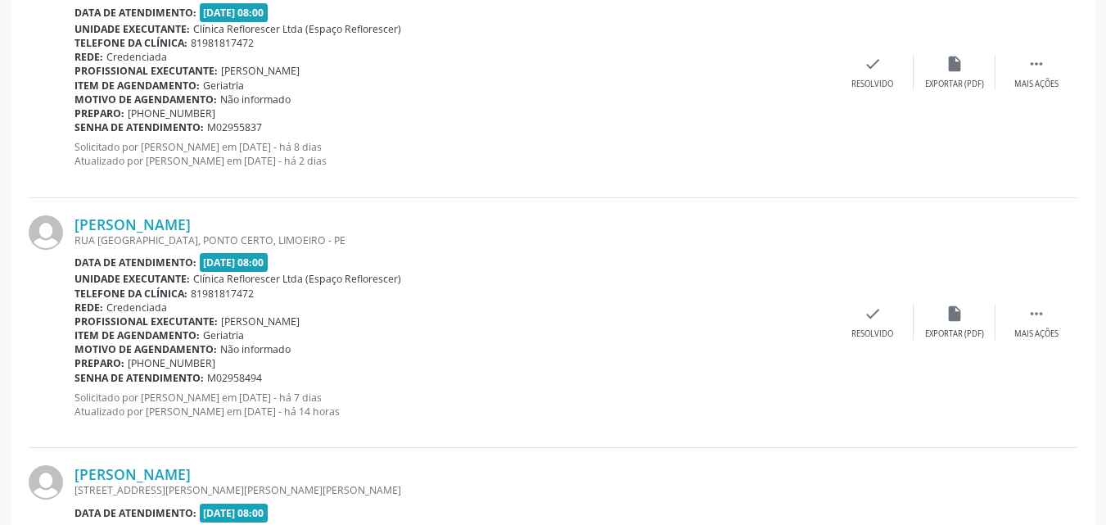
scroll to position [539, 0]
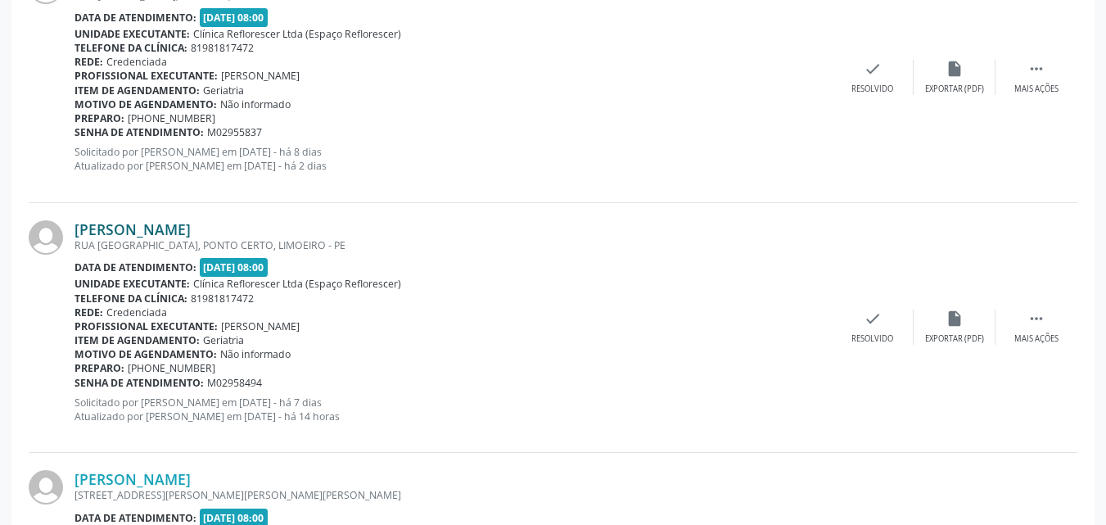
click at [191, 236] on link "Maria da Conceicao Mendonca da Silva" at bounding box center [133, 229] width 116 height 18
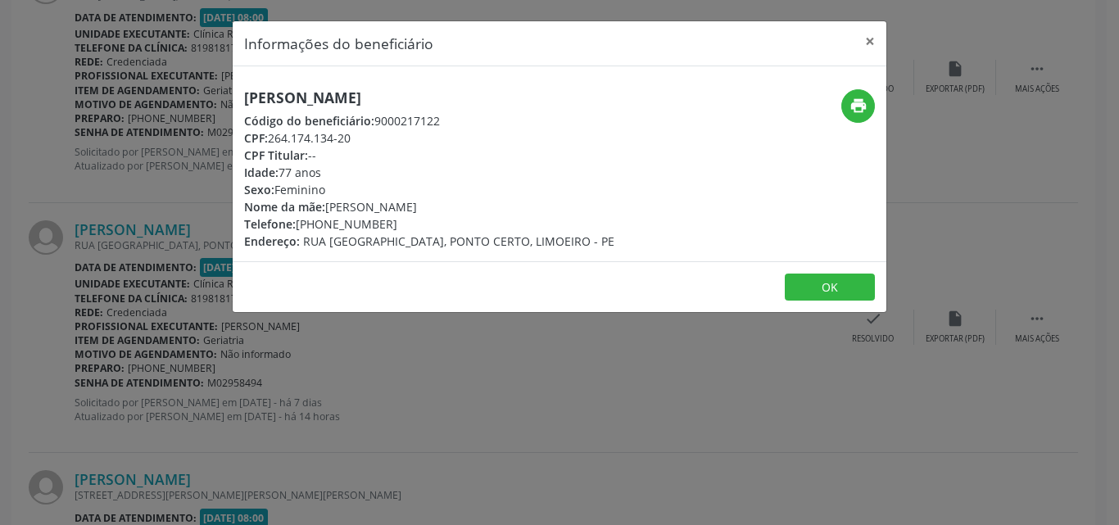
drag, startPoint x: 274, startPoint y: 137, endPoint x: 368, endPoint y: 137, distance: 95.0
click at [368, 137] on div "CPF: 264.174.134-20" at bounding box center [429, 137] width 370 height 17
copy div "264.174.134-20"
click at [808, 284] on button "OK" at bounding box center [829, 288] width 90 height 28
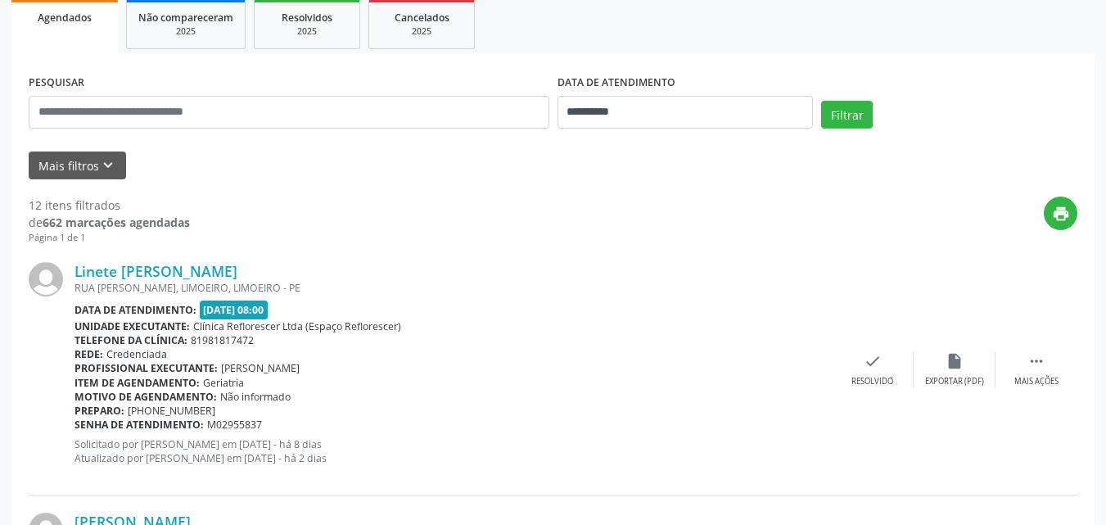
scroll to position [293, 0]
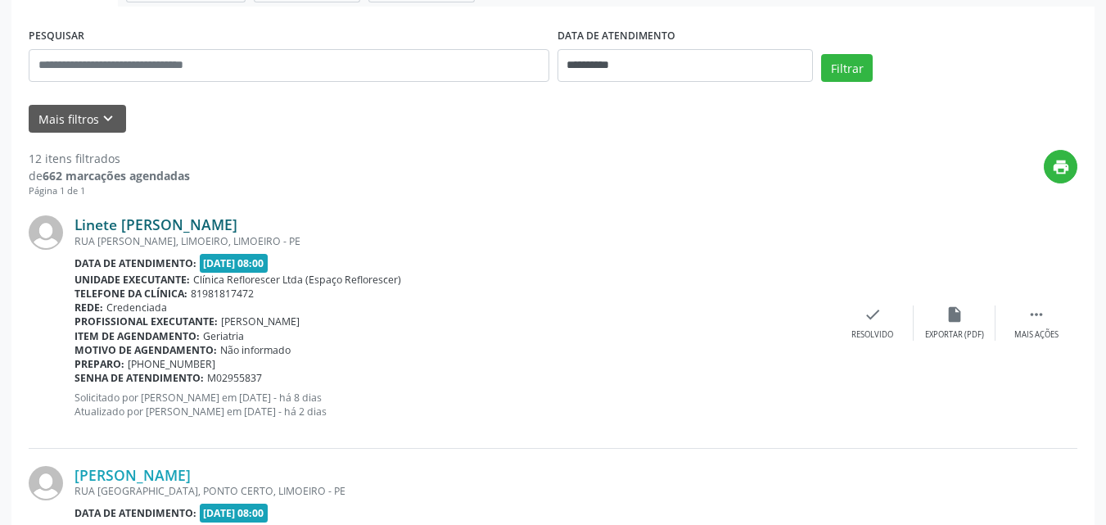
click at [149, 224] on link "Linete Maria da Silva Melo" at bounding box center [156, 224] width 163 height 18
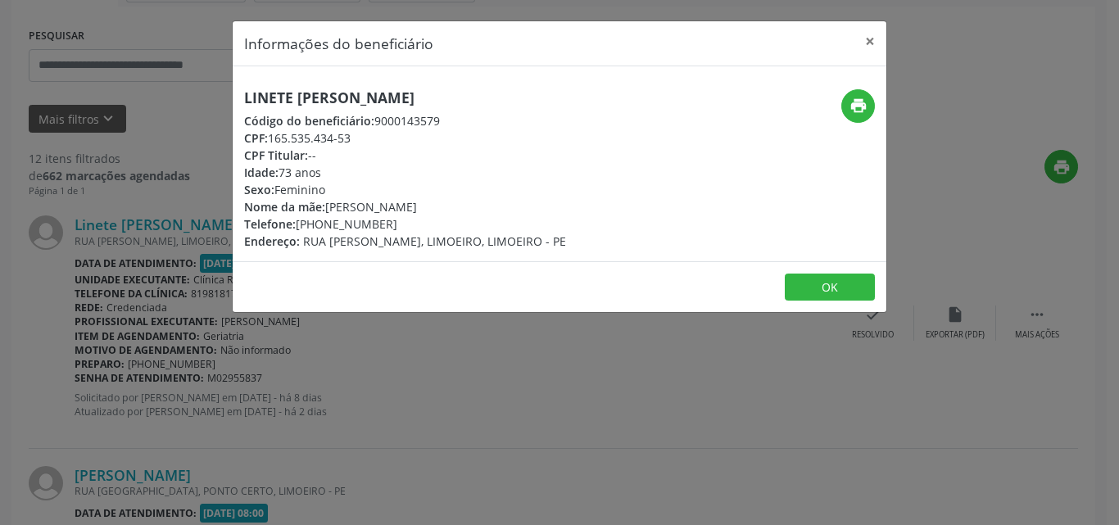
drag, startPoint x: 271, startPoint y: 136, endPoint x: 375, endPoint y: 141, distance: 104.1
click at [375, 141] on div "CPF: 165.535.434-53" at bounding box center [405, 137] width 322 height 17
copy div "165.535.434-53"
click at [805, 291] on button "OK" at bounding box center [829, 288] width 90 height 28
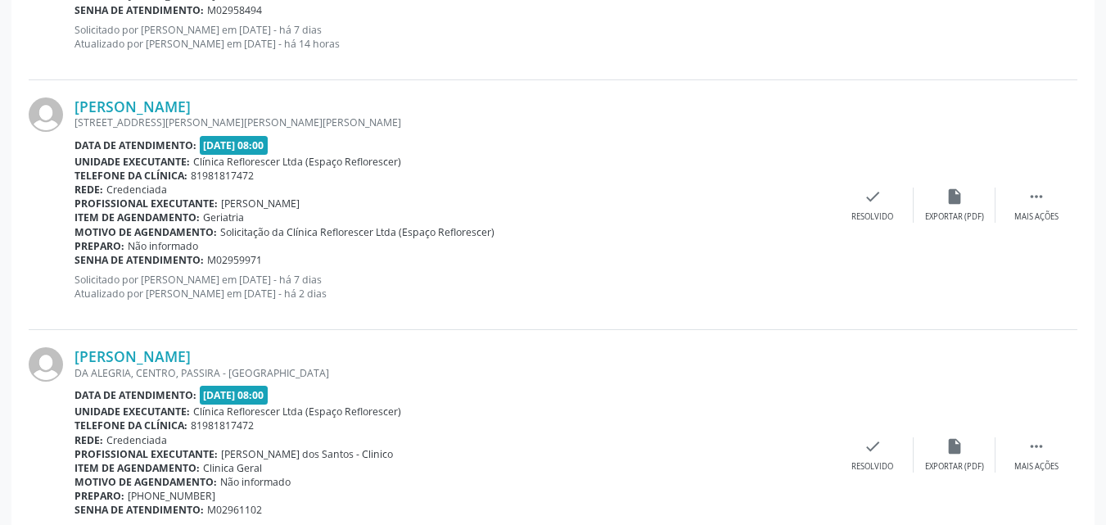
scroll to position [1112, 0]
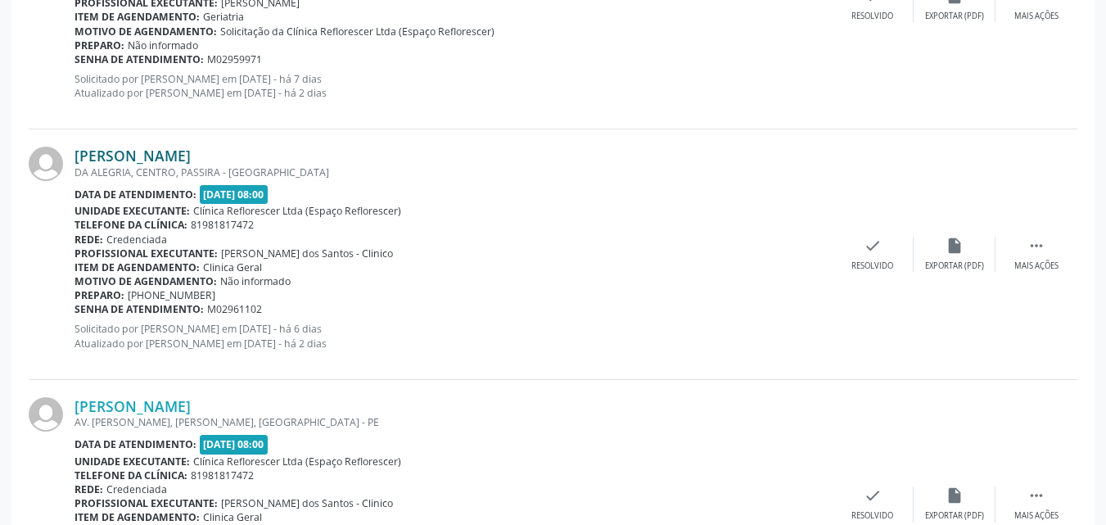
click at [109, 156] on link "Juliana Lucena Simoes da Silva" at bounding box center [133, 156] width 116 height 18
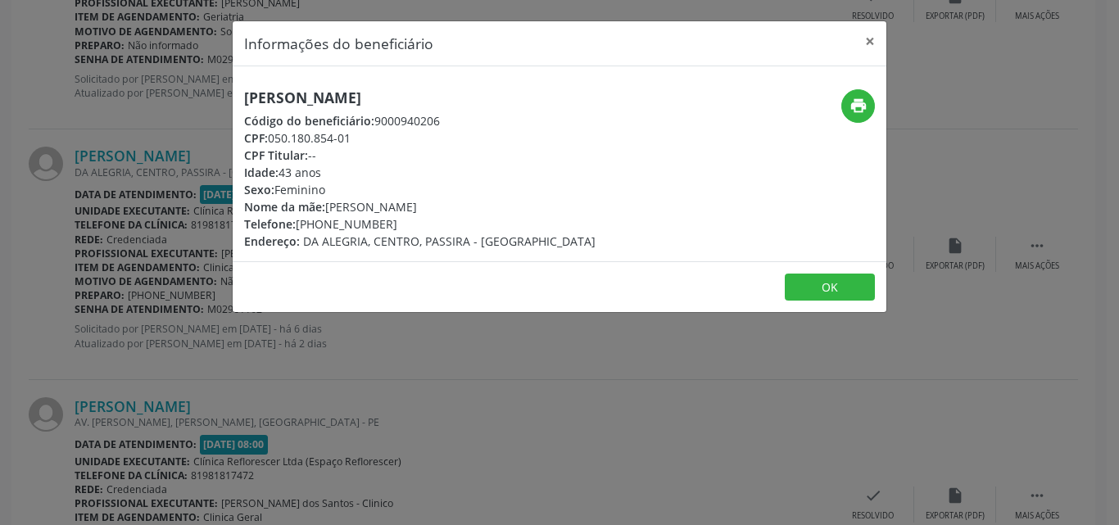
drag, startPoint x: 270, startPoint y: 139, endPoint x: 373, endPoint y: 138, distance: 103.2
click at [373, 138] on div "CPF: 050.180.854-01" at bounding box center [419, 137] width 351 height 17
copy div "050.180.854-01"
drag, startPoint x: 244, startPoint y: 93, endPoint x: 504, endPoint y: 92, distance: 259.6
click at [504, 92] on div "Juliana Lucena Simoes da Silva Código do beneficiário: 9000940206 CPF: 050.180.…" at bounding box center [451, 169] width 436 height 161
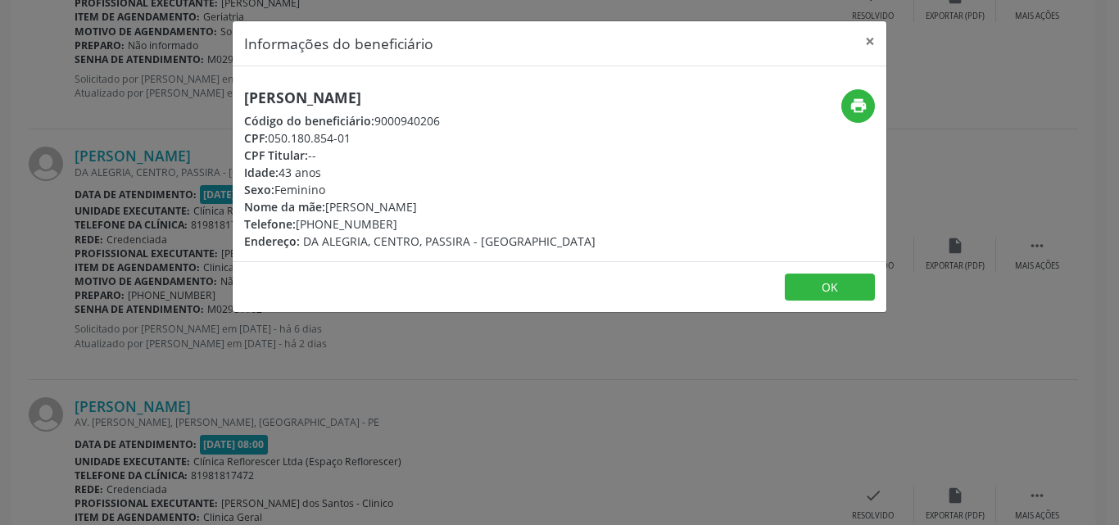
copy h5 "Juliana Lucena Simoes da Silva"
click at [817, 285] on button "OK" at bounding box center [829, 288] width 90 height 28
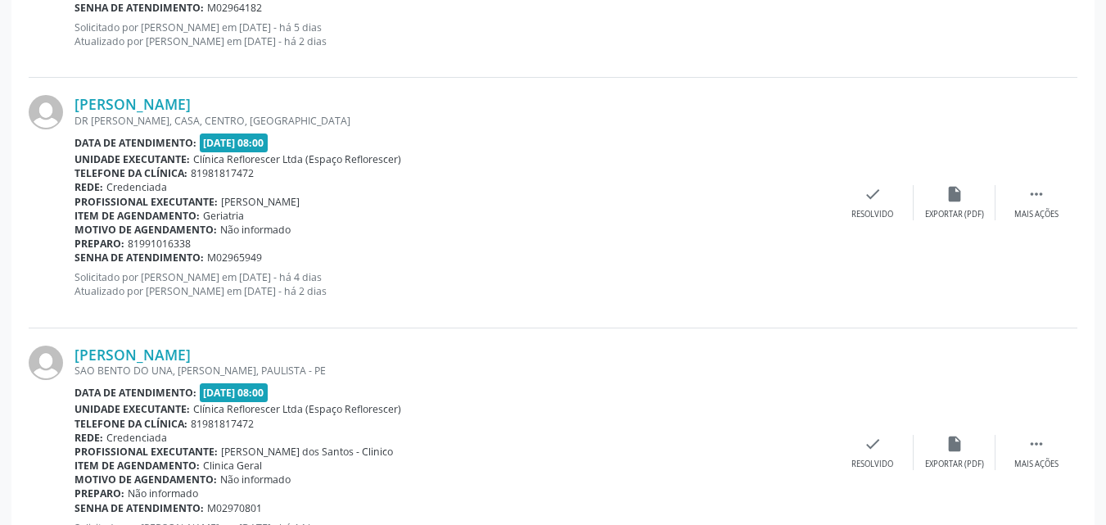
scroll to position [2914, 0]
drag, startPoint x: 74, startPoint y: 353, endPoint x: 304, endPoint y: 355, distance: 230.1
click at [309, 355] on div "Ivani Rodrigues da Silva Aguiar SAO BENTO DO UNA, ARTUR LUNDGREN, PAULISTA - PE…" at bounding box center [553, 453] width 1049 height 249
copy div "Ivani Rodrigues da Silva Aguiar"
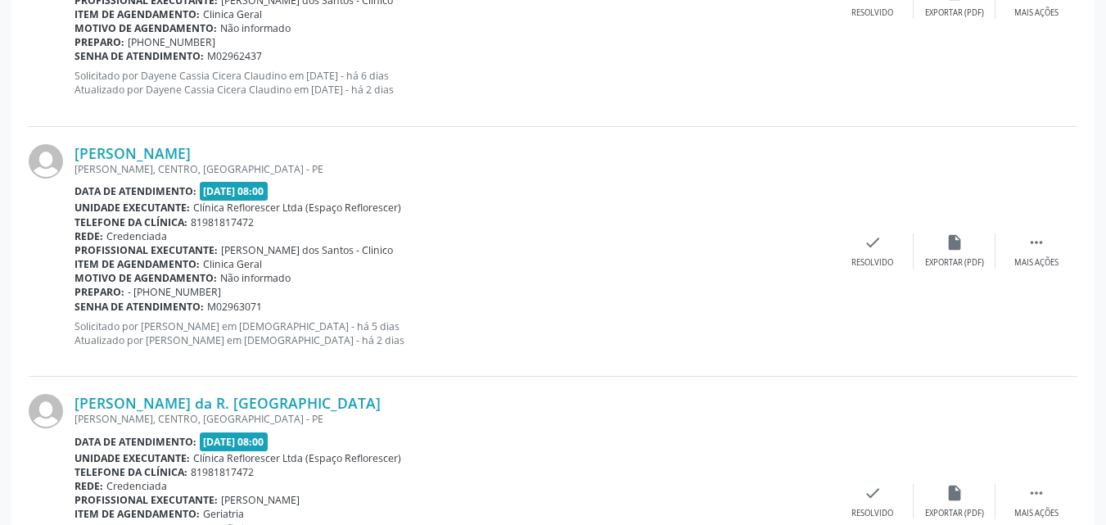
scroll to position [1849, 0]
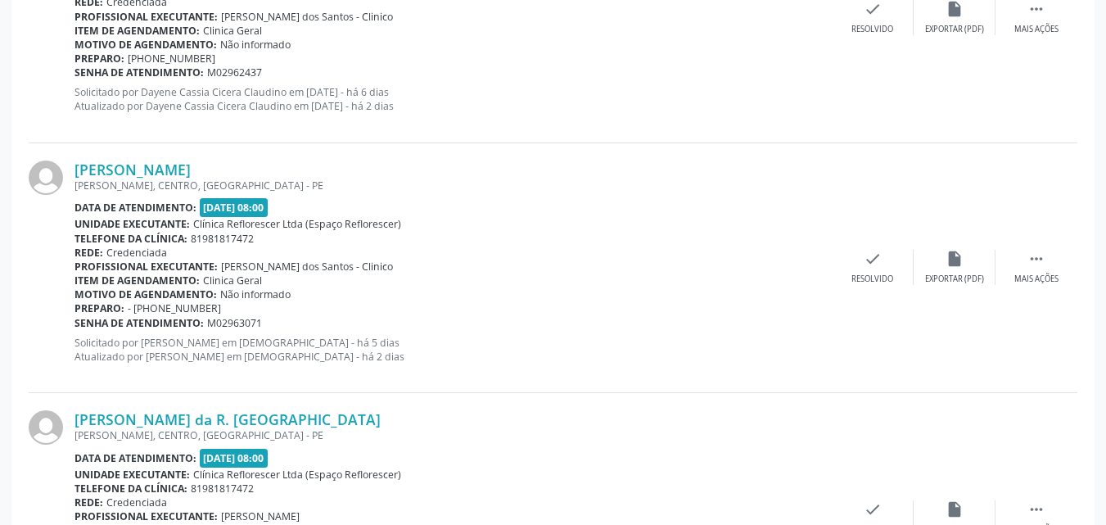
drag, startPoint x: 74, startPoint y: 170, endPoint x: 255, endPoint y: 165, distance: 181.0
click at [255, 165] on div "Iona Lidiane Vieira Costa JOAQUIM CORREIA, CENTRO, FEIRA NOVA - PE Data de aten…" at bounding box center [553, 268] width 1049 height 250
copy div "Iona Lidiane Vieira Costa"
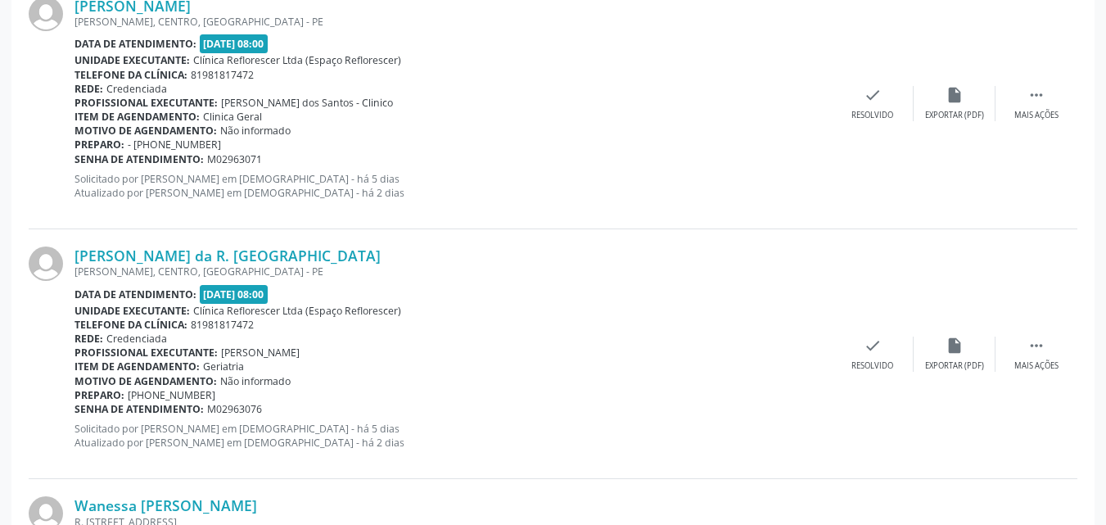
click at [669, 362] on div "Item de agendamento: Geriatria" at bounding box center [453, 366] width 757 height 14
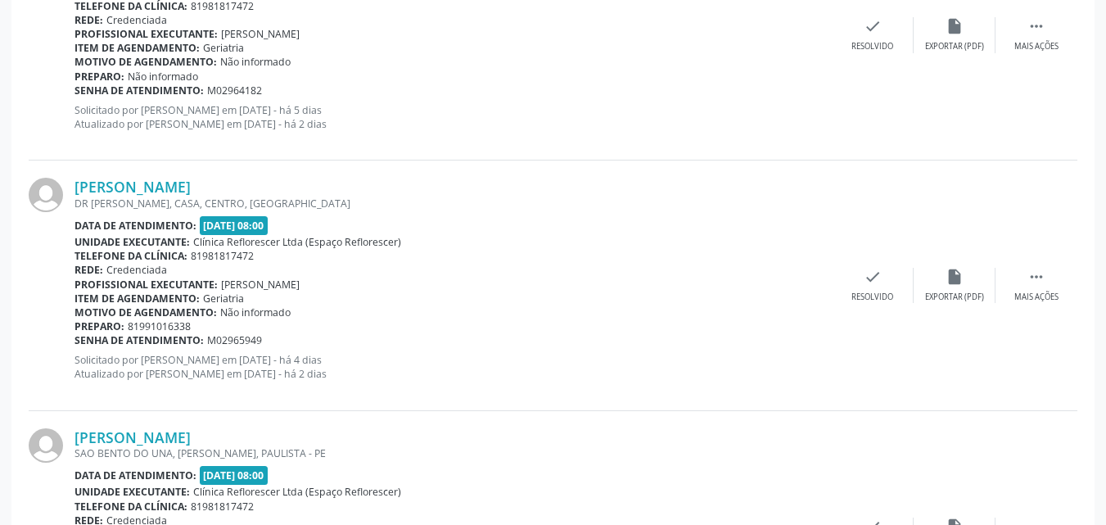
scroll to position [2995, 0]
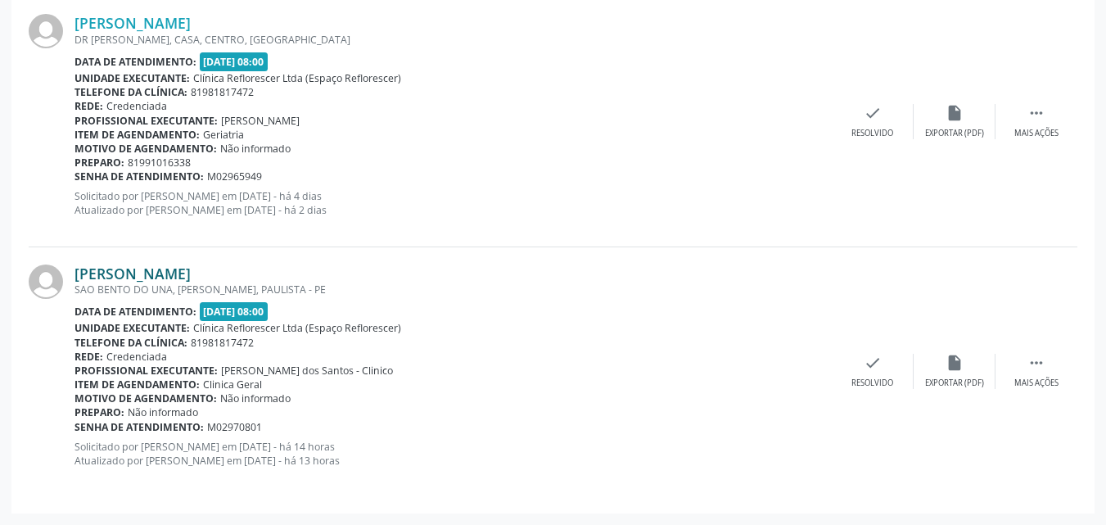
click at [191, 279] on link "Ivani Rodrigues da Silva Aguiar" at bounding box center [133, 273] width 116 height 18
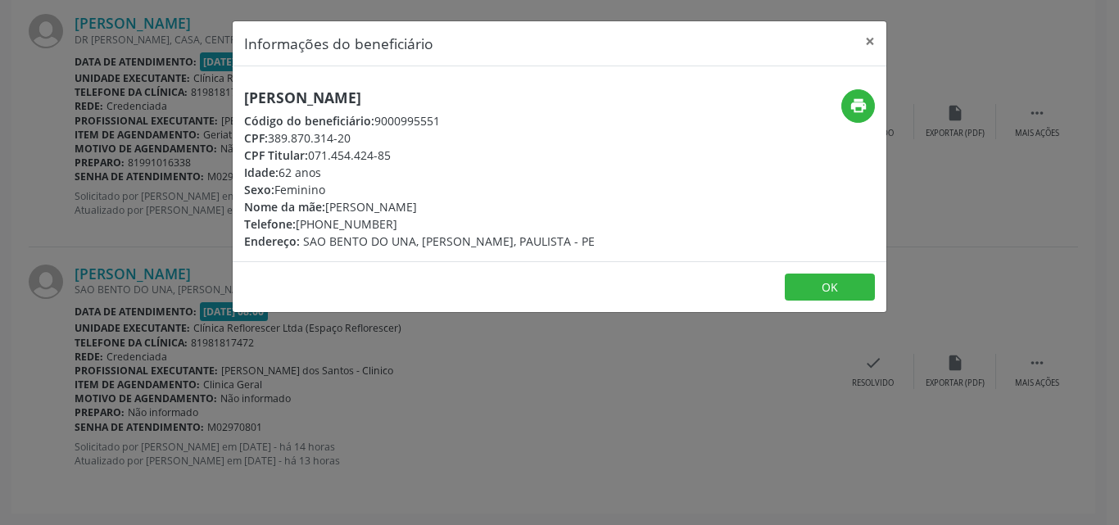
drag, startPoint x: 269, startPoint y: 139, endPoint x: 363, endPoint y: 138, distance: 93.4
click at [363, 138] on div "CPF: 389.870.314-20" at bounding box center [419, 137] width 350 height 17
copy div "389.870.314-20"
click at [825, 288] on button "OK" at bounding box center [829, 288] width 90 height 28
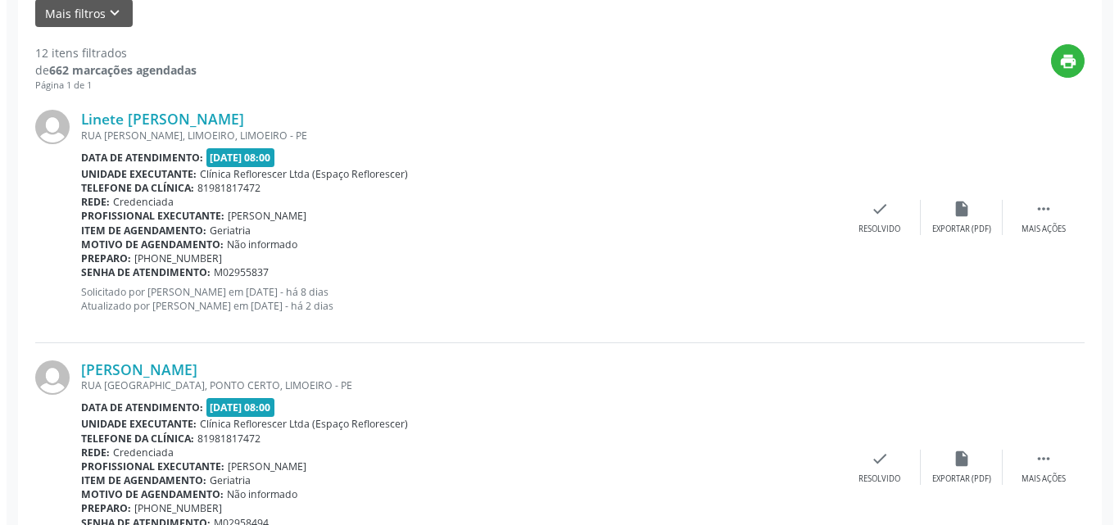
scroll to position [457, 0]
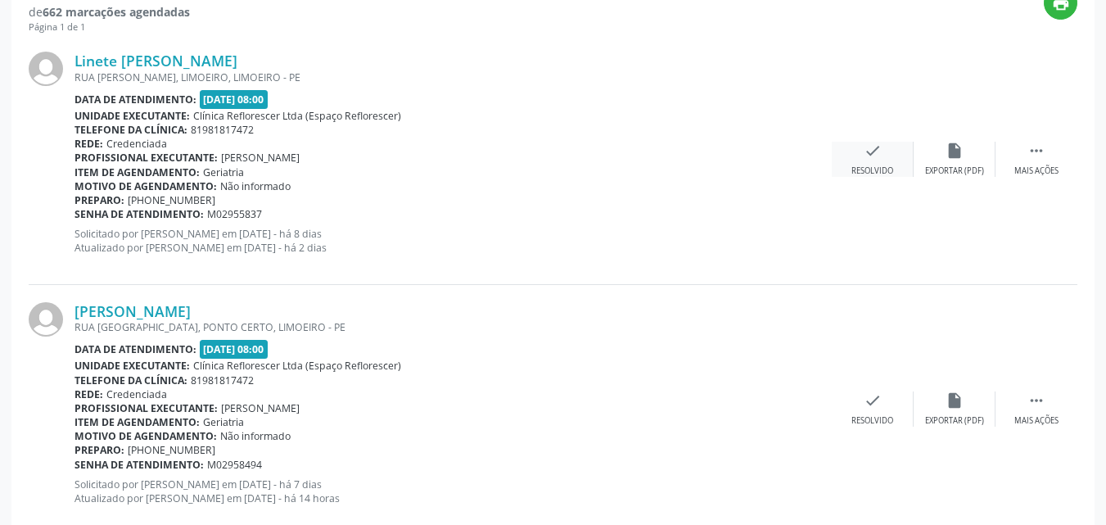
click at [870, 161] on div "check Resolvido" at bounding box center [873, 159] width 82 height 35
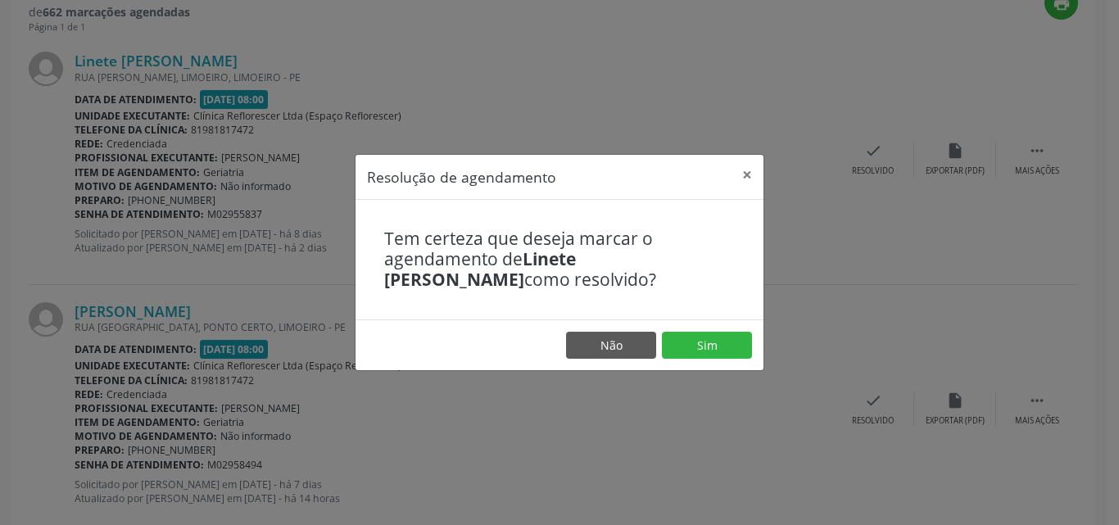
click at [717, 364] on footer "Não Sim" at bounding box center [559, 345] width 408 height 52
click at [716, 350] on button "Sim" at bounding box center [707, 346] width 90 height 28
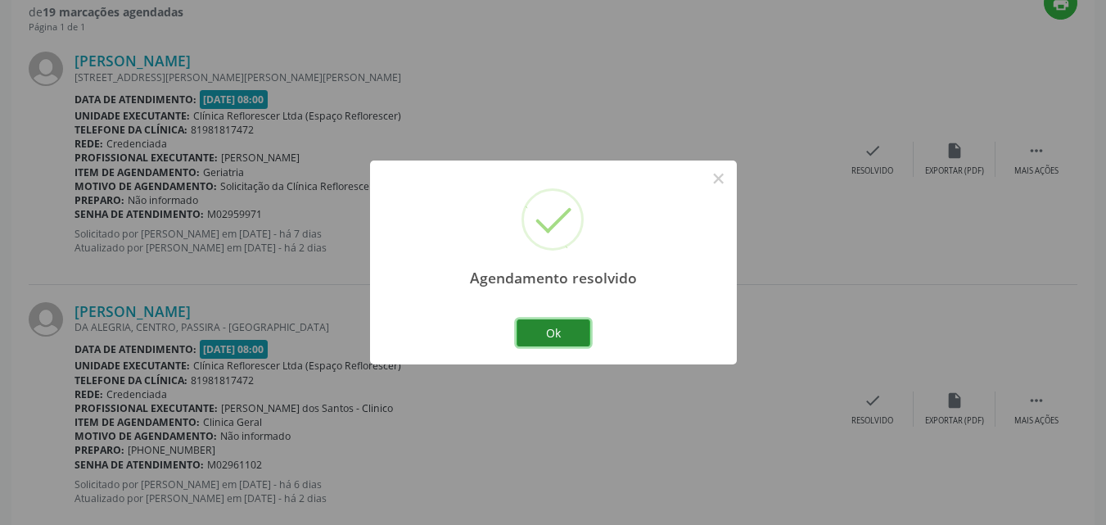
click at [573, 337] on button "Ok" at bounding box center [554, 333] width 74 height 28
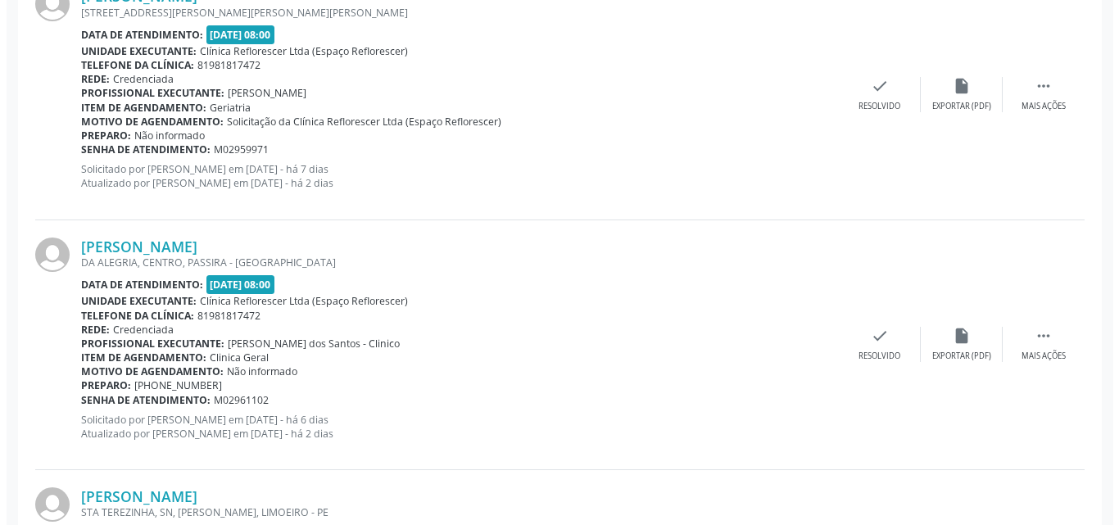
scroll to position [513, 0]
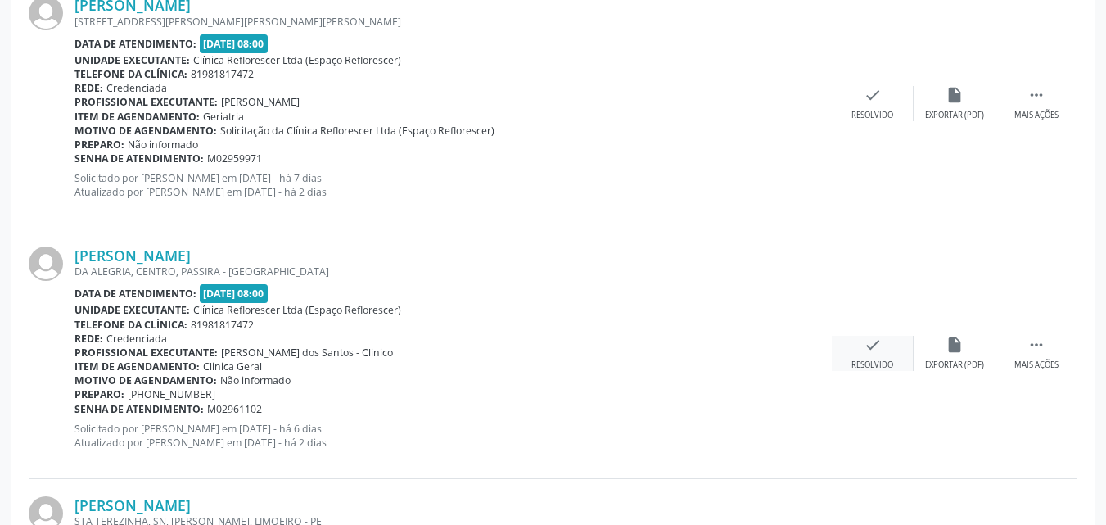
click at [867, 351] on icon "check" at bounding box center [873, 345] width 18 height 18
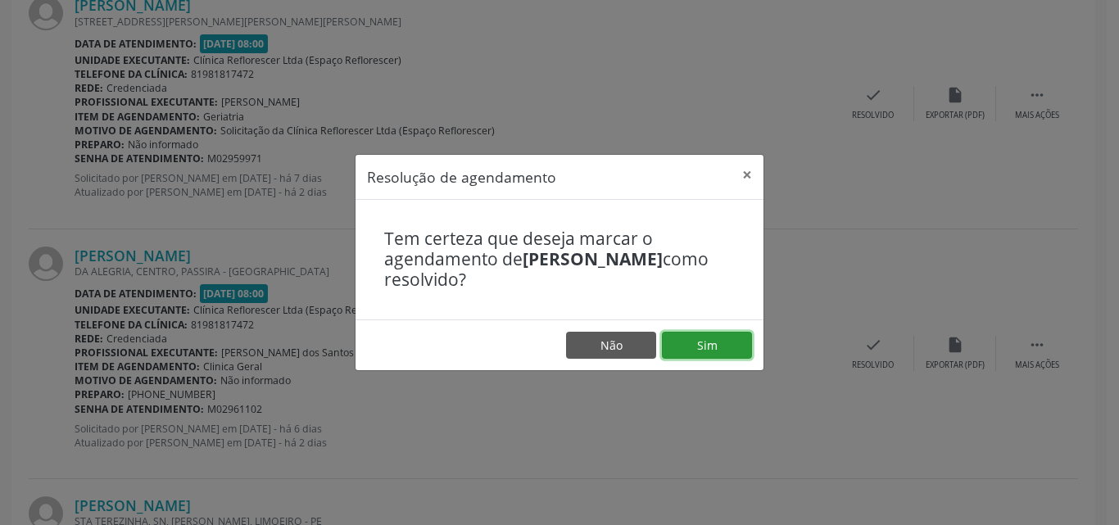
click at [695, 345] on button "Sim" at bounding box center [707, 346] width 90 height 28
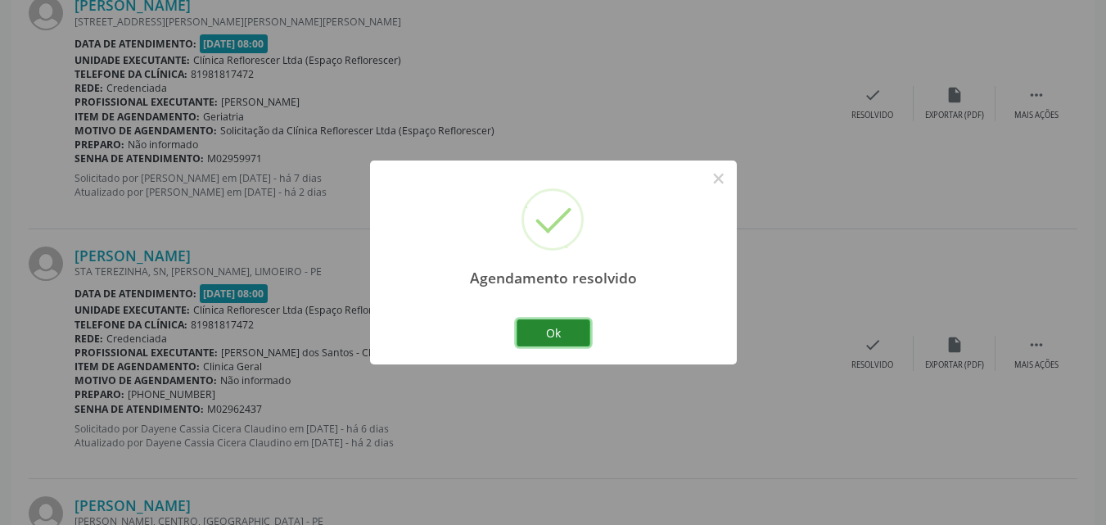
click at [543, 334] on button "Ok" at bounding box center [554, 333] width 74 height 28
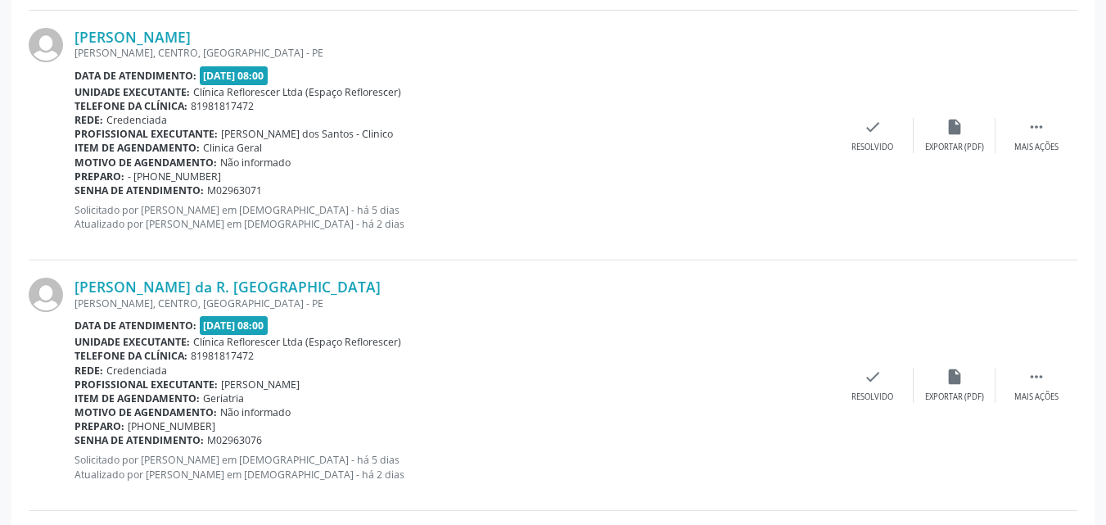
scroll to position [1004, 0]
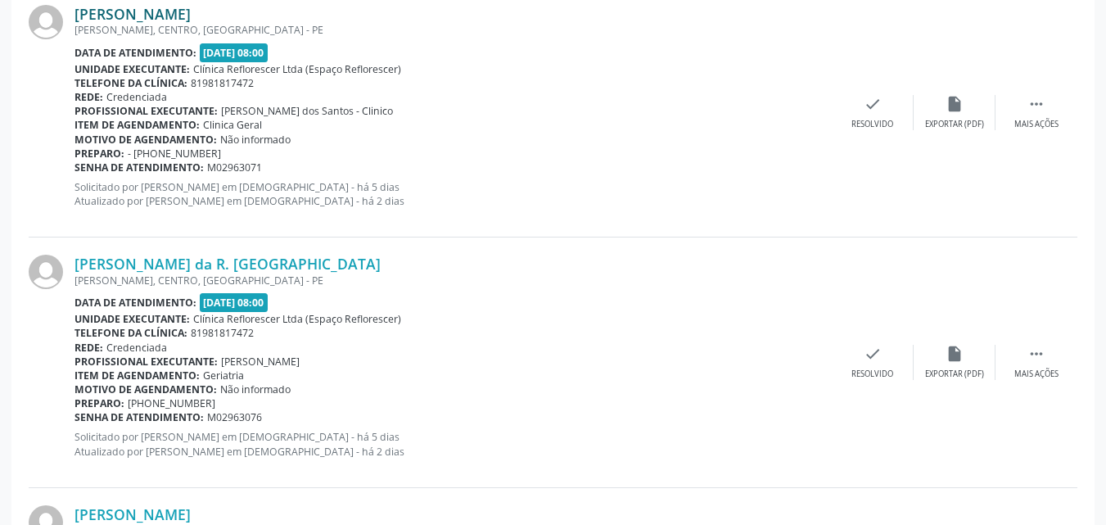
click at [191, 15] on link "Iona Lidiane Vieira Costa" at bounding box center [133, 14] width 116 height 18
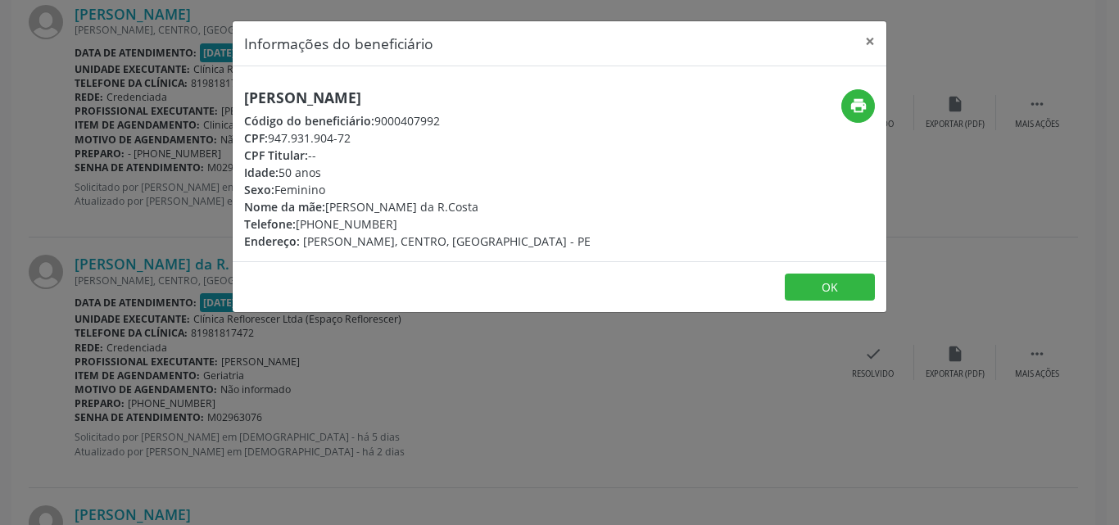
drag, startPoint x: 270, startPoint y: 134, endPoint x: 366, endPoint y: 139, distance: 95.9
click at [366, 139] on div "CPF: 947.931.904-72" at bounding box center [417, 137] width 346 height 17
click at [811, 287] on button "OK" at bounding box center [829, 288] width 90 height 28
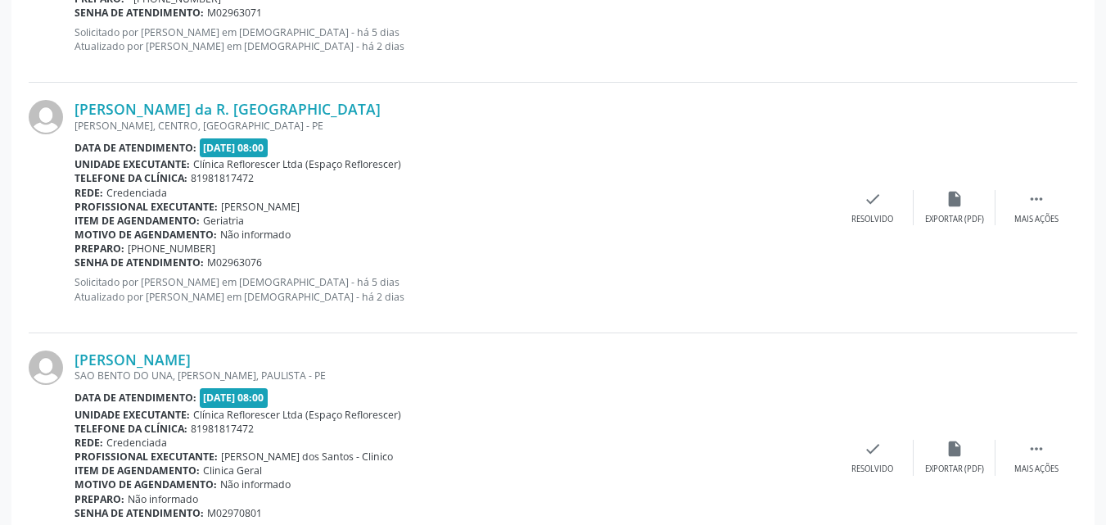
scroll to position [1245, 0]
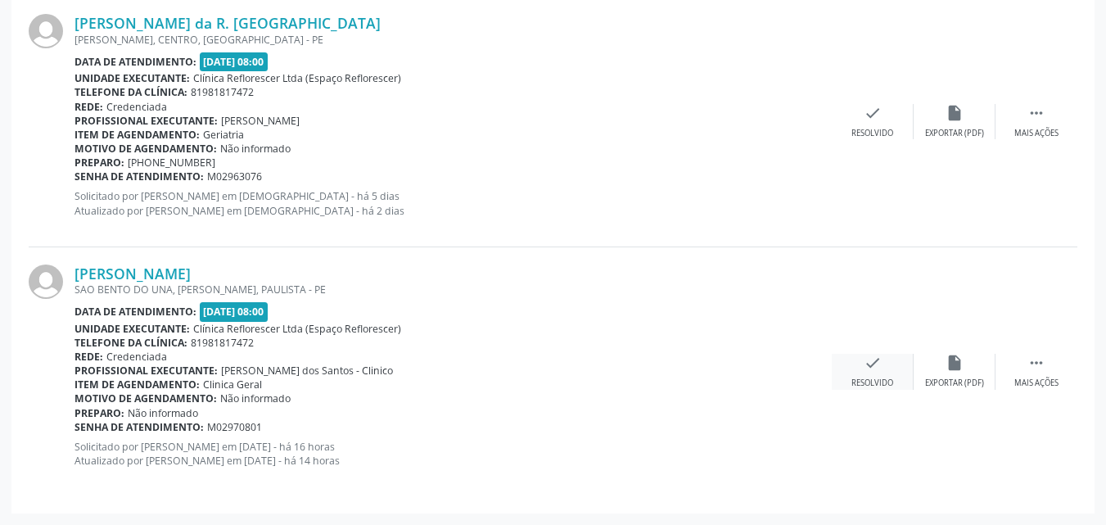
click at [859, 372] on div "check Resolvido" at bounding box center [873, 371] width 82 height 35
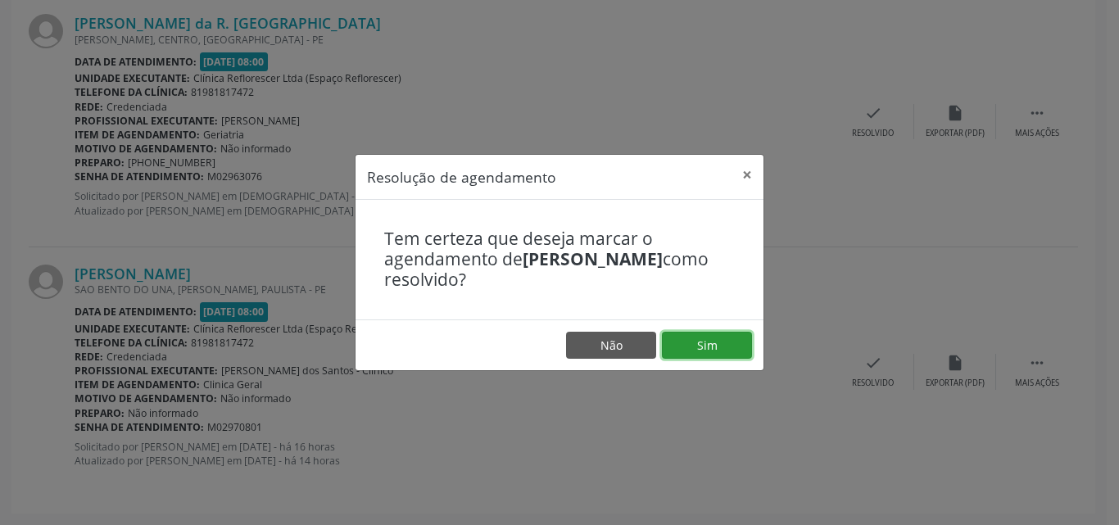
click at [704, 346] on button "Sim" at bounding box center [707, 346] width 90 height 28
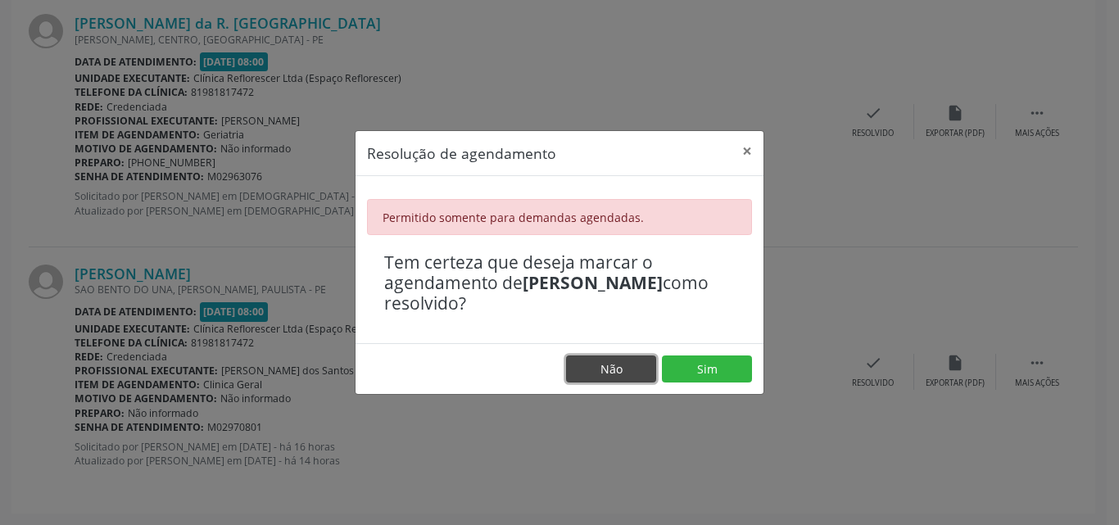
click at [625, 360] on button "Não" at bounding box center [611, 369] width 90 height 28
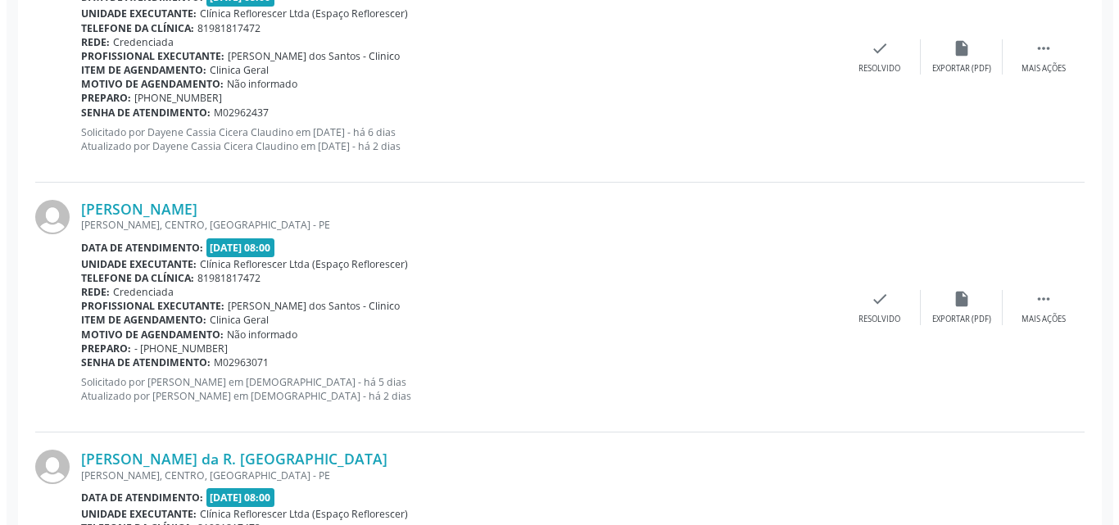
scroll to position [819, 0]
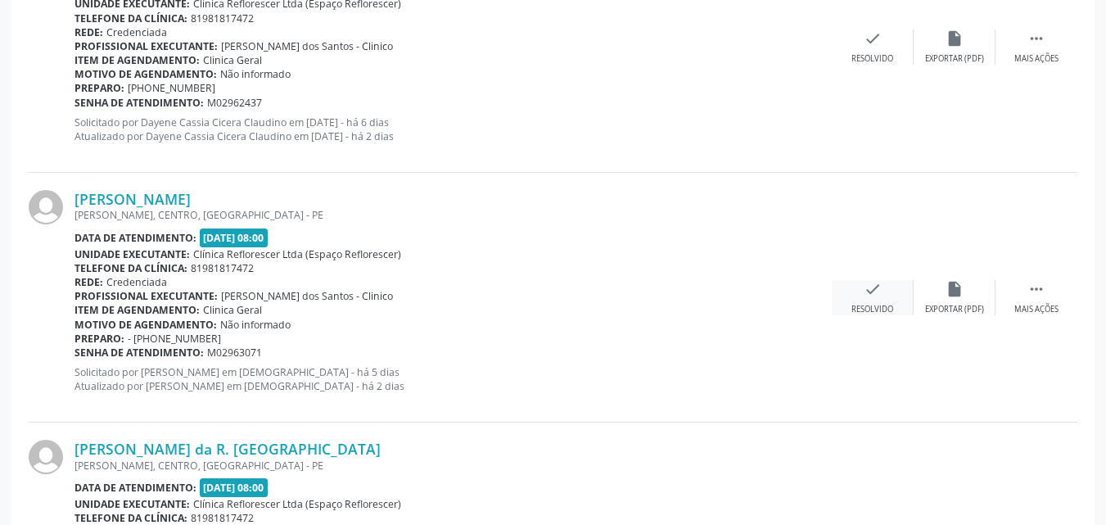
click at [874, 301] on div "check Resolvido" at bounding box center [873, 297] width 82 height 35
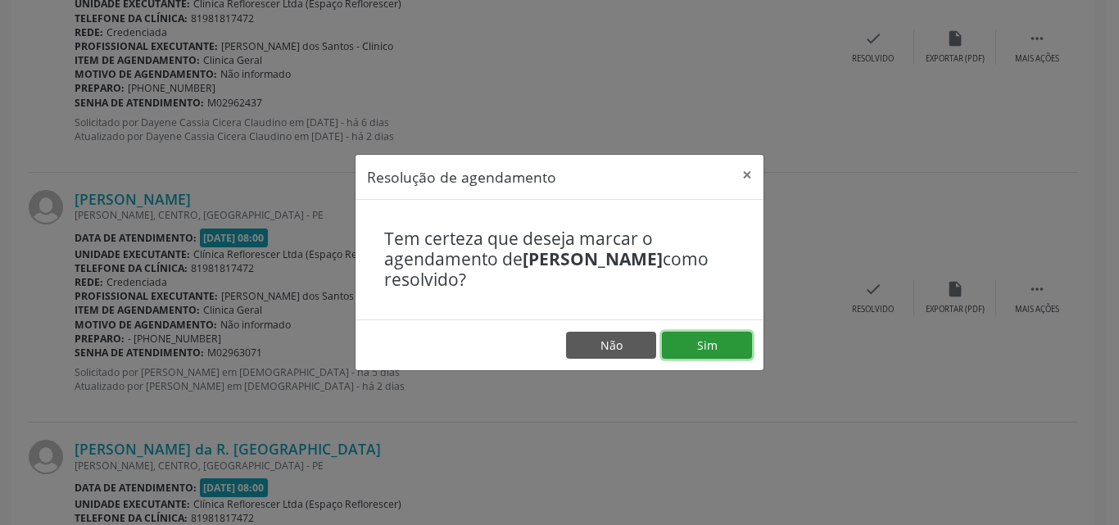
click at [717, 352] on button "Sim" at bounding box center [707, 346] width 90 height 28
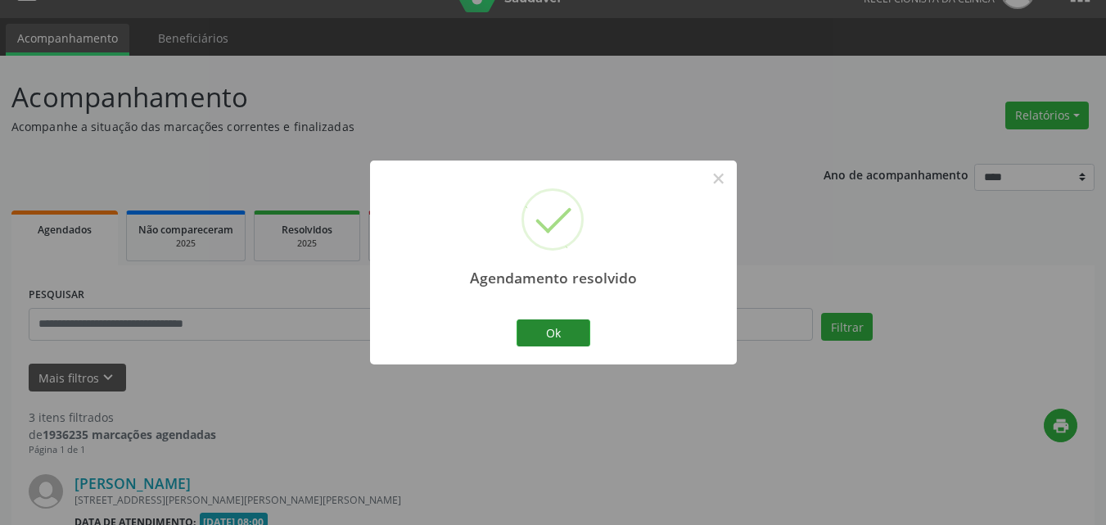
scroll to position [744, 0]
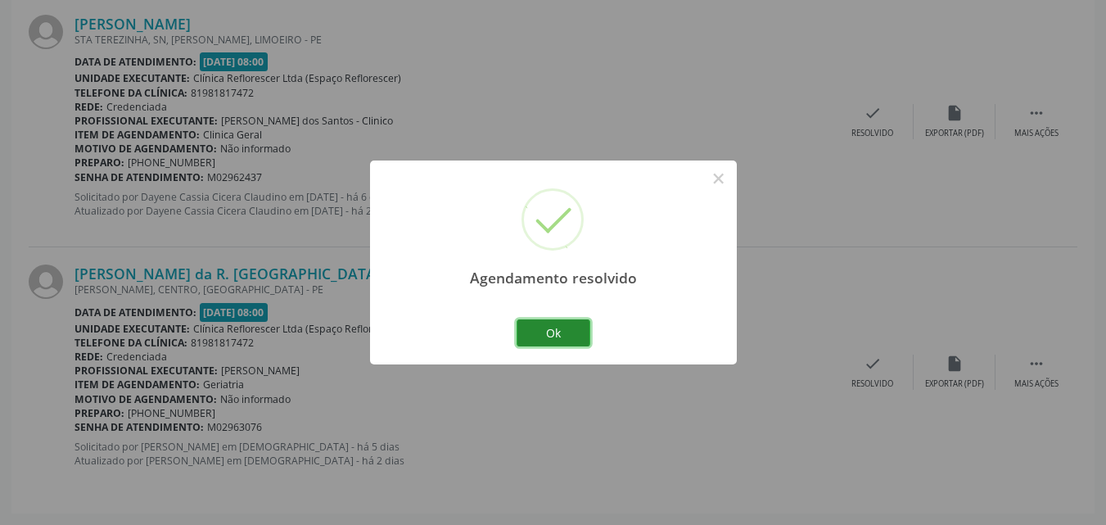
click at [550, 332] on button "Ok" at bounding box center [554, 333] width 74 height 28
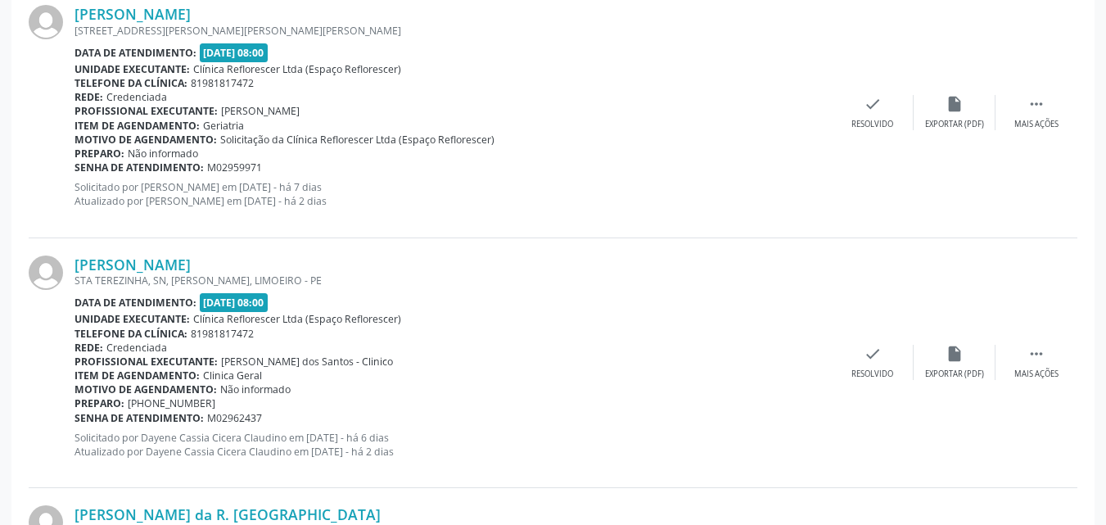
scroll to position [253, 0]
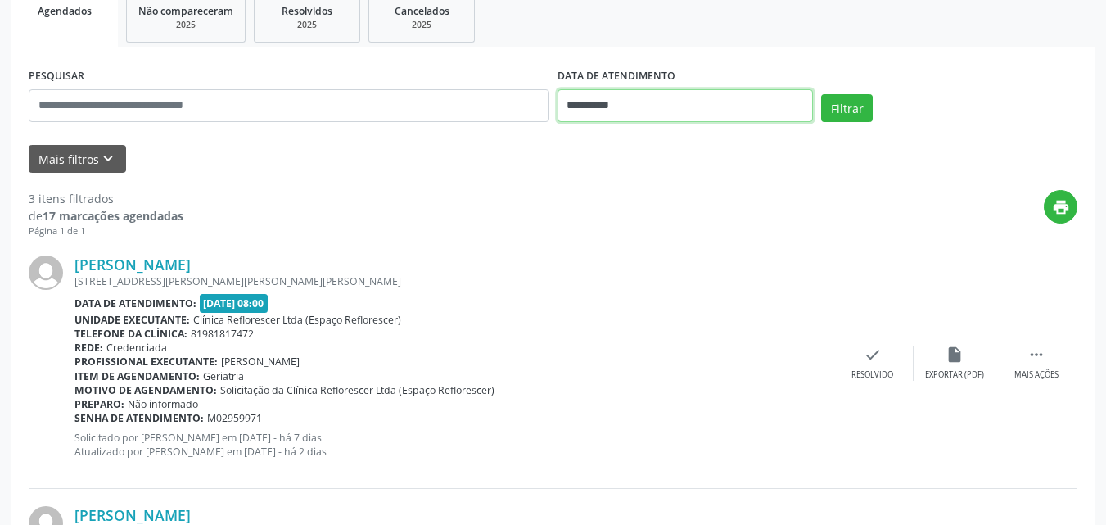
click at [609, 112] on input "**********" at bounding box center [686, 105] width 256 height 33
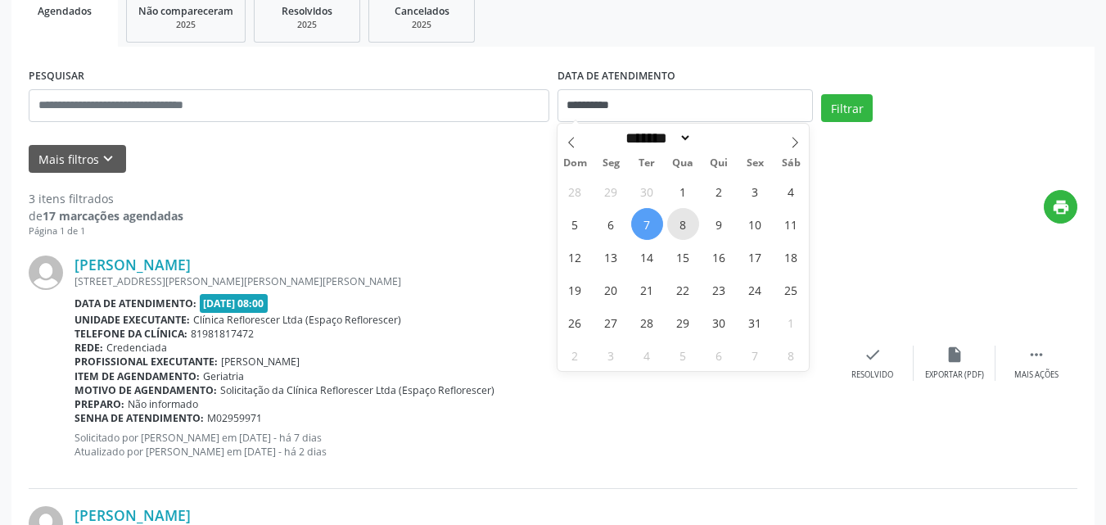
click at [676, 216] on span "8" at bounding box center [683, 224] width 32 height 32
type input "**********"
click at [676, 216] on span "8" at bounding box center [683, 224] width 32 height 32
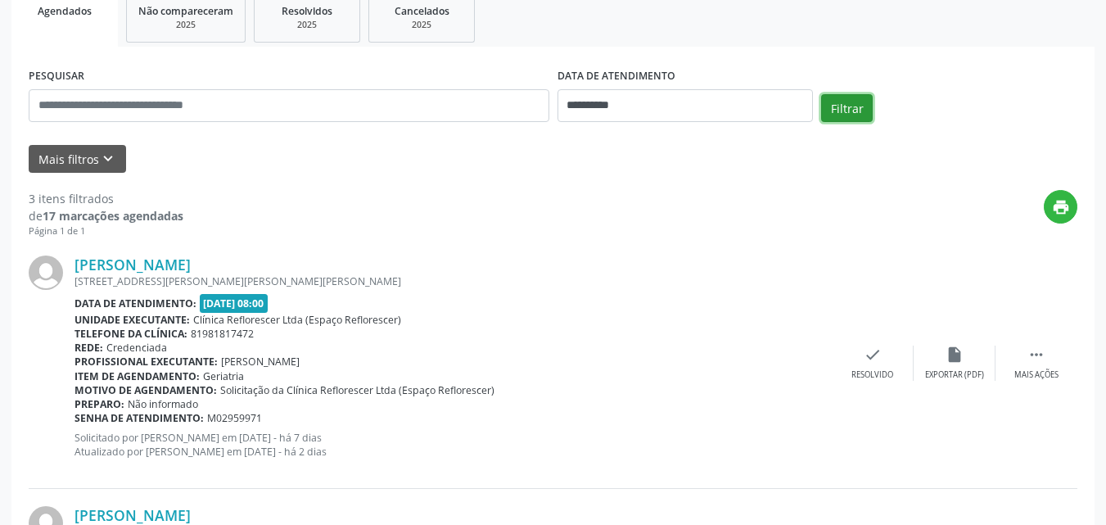
click at [851, 107] on button "Filtrar" at bounding box center [847, 108] width 52 height 28
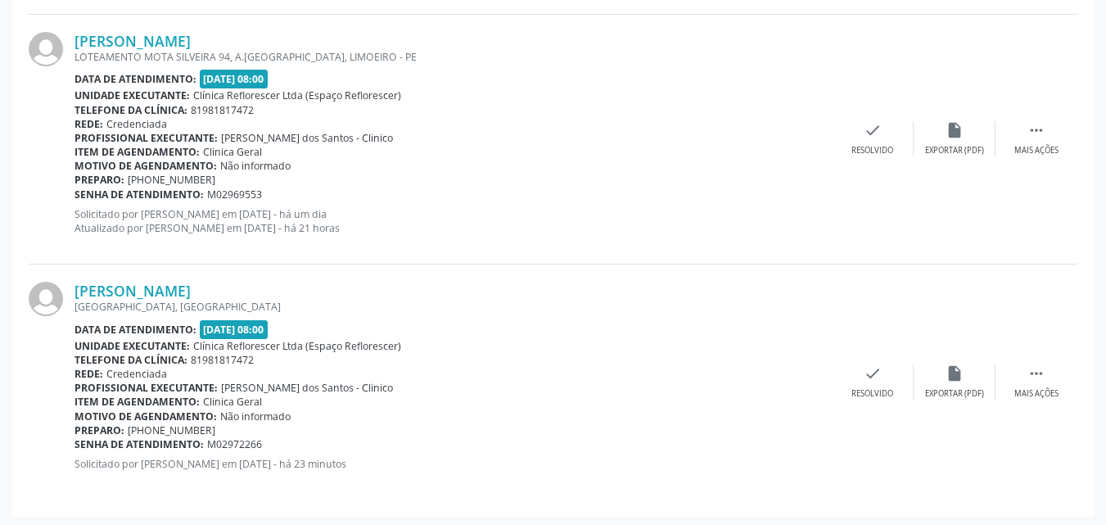
scroll to position [730, 0]
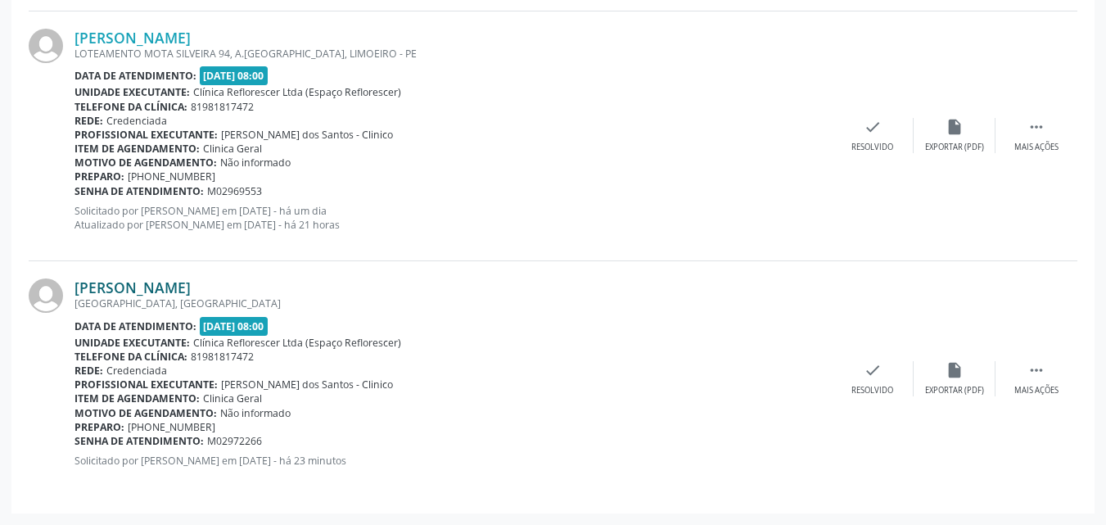
click at [191, 287] on link "[PERSON_NAME]" at bounding box center [133, 287] width 116 height 18
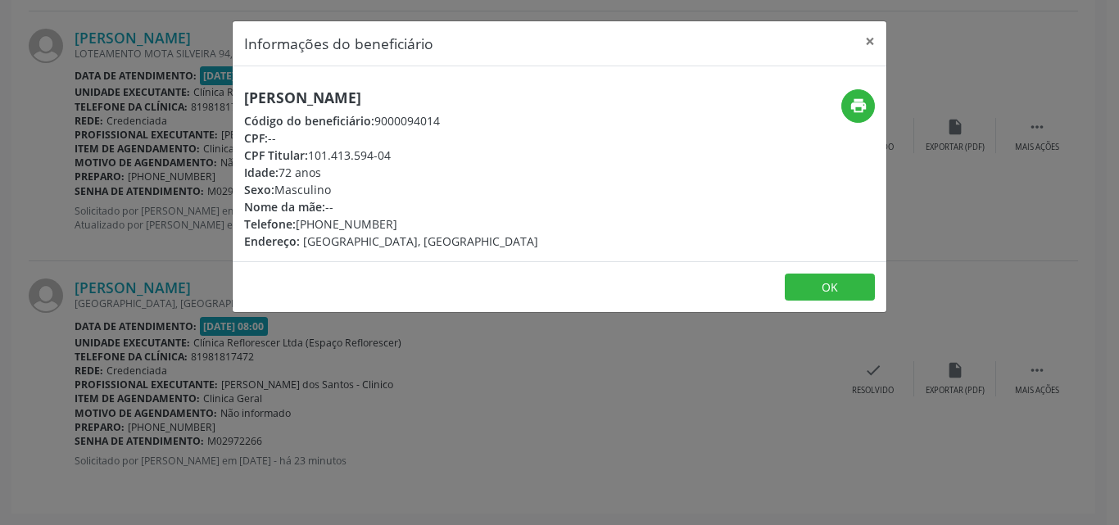
drag, startPoint x: 238, startPoint y: 100, endPoint x: 403, endPoint y: 102, distance: 164.6
click at [500, 98] on div "Jose Fernandes de Arruda Código do beneficiário: 9000094014 CPF: -- CPF Titular…" at bounding box center [451, 169] width 436 height 161
copy h5 "Jose Fernandes de Arruda"
click at [816, 287] on button "OK" at bounding box center [829, 288] width 90 height 28
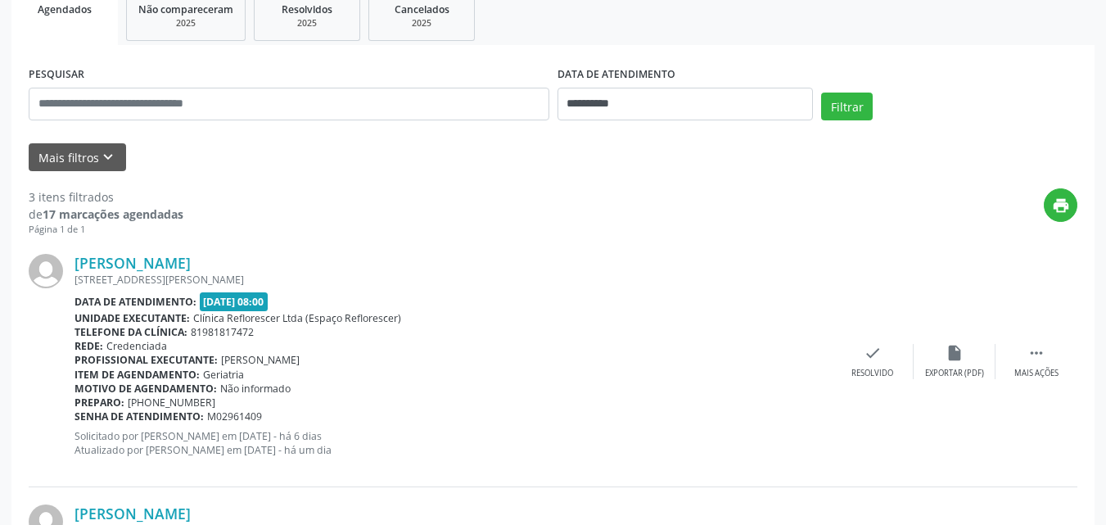
scroll to position [239, 0]
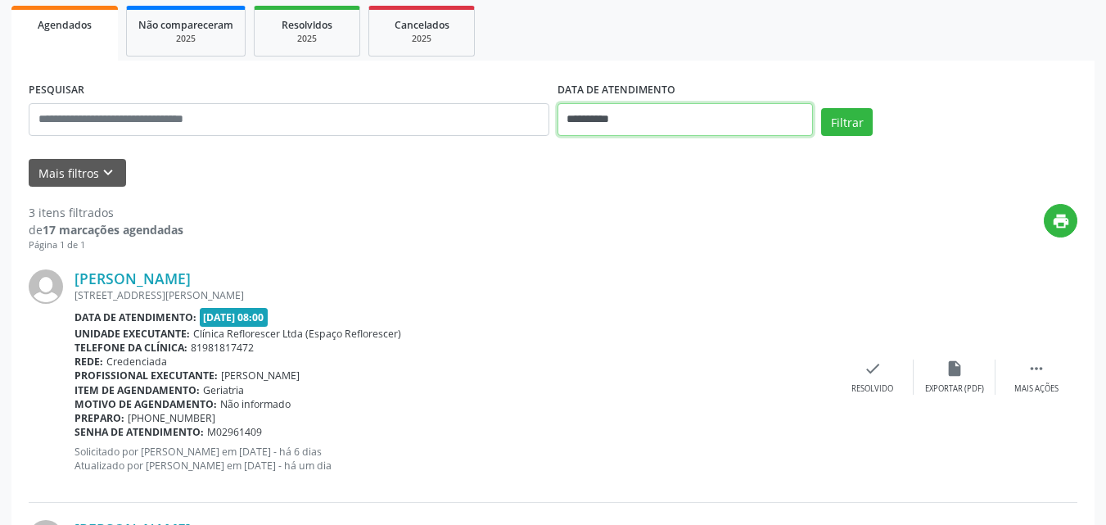
click at [662, 120] on input "**********" at bounding box center [686, 119] width 256 height 33
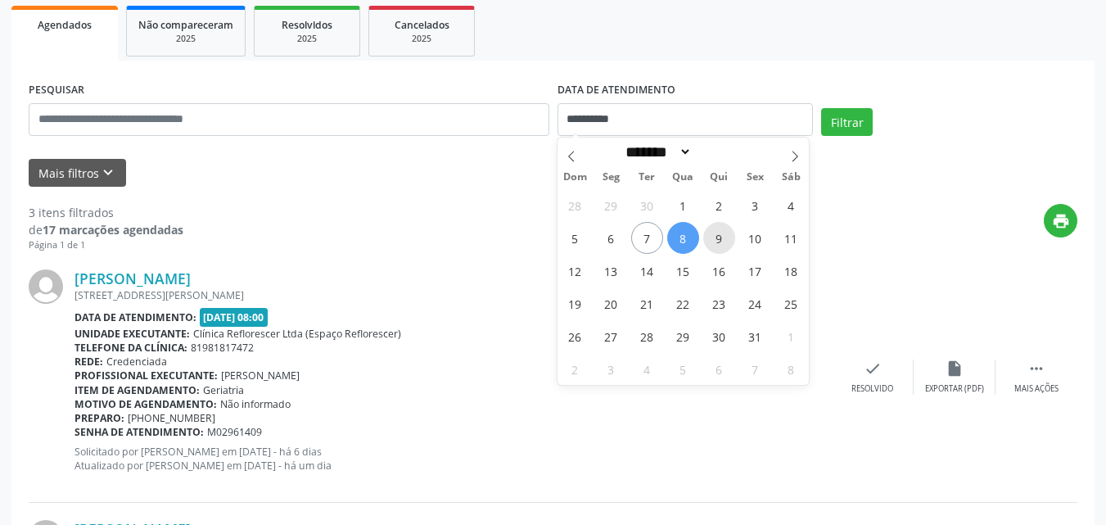
click at [712, 244] on span "9" at bounding box center [719, 238] width 32 height 32
type input "**********"
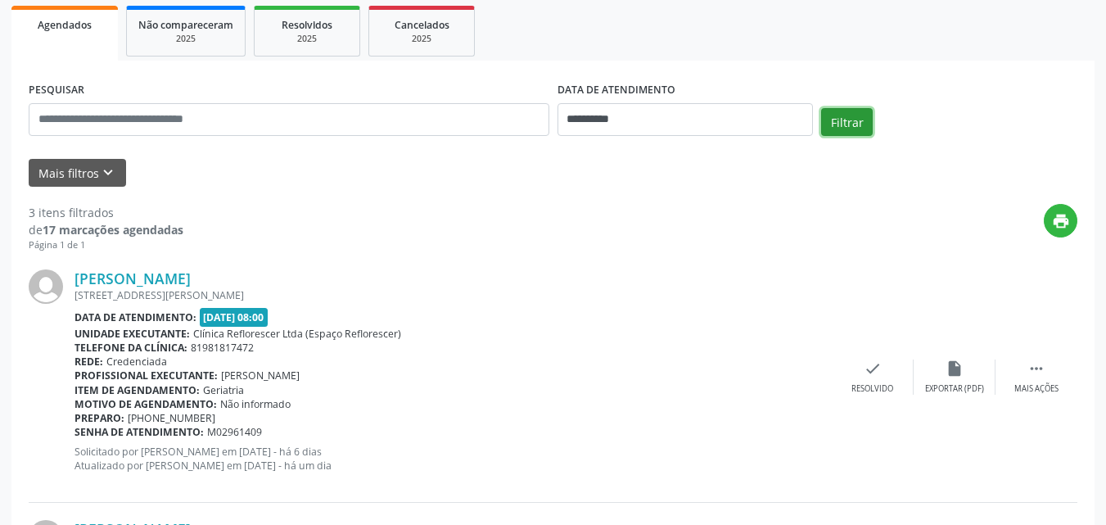
click at [852, 125] on button "Filtrar" at bounding box center [847, 122] width 52 height 28
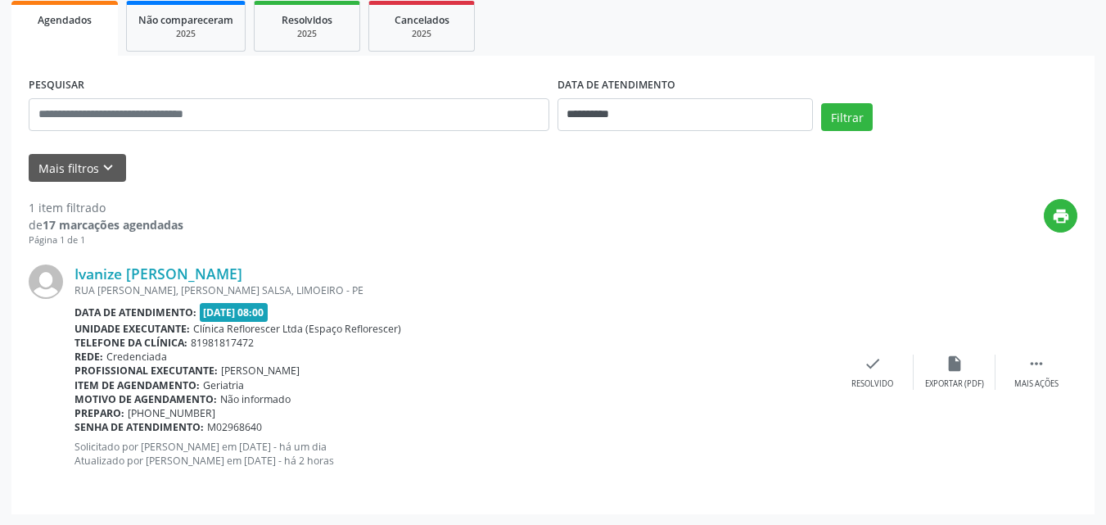
scroll to position [245, 0]
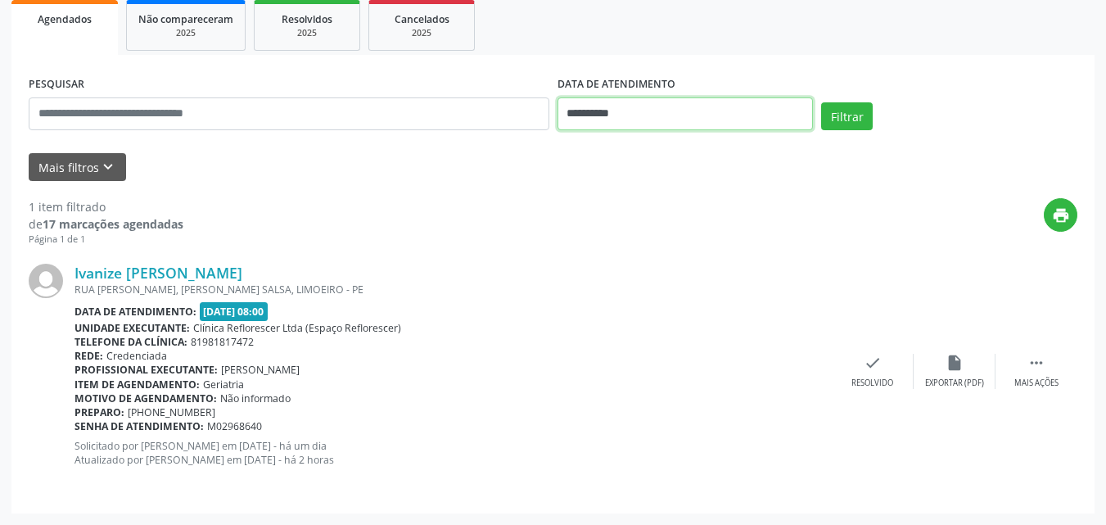
click at [681, 115] on input "**********" at bounding box center [686, 113] width 256 height 33
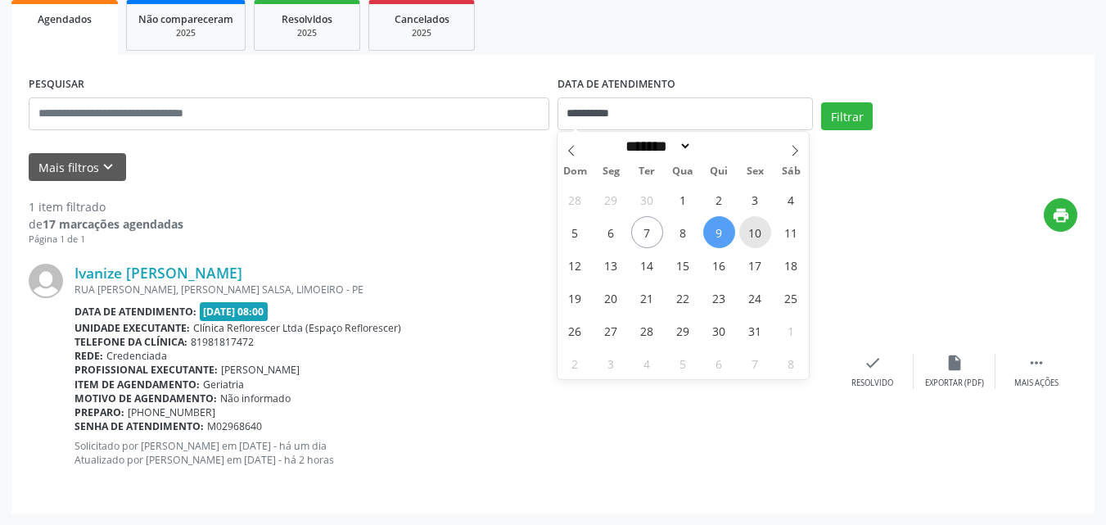
click at [761, 242] on span "10" at bounding box center [755, 232] width 32 height 32
type input "**********"
click at [761, 242] on span "10" at bounding box center [755, 232] width 32 height 32
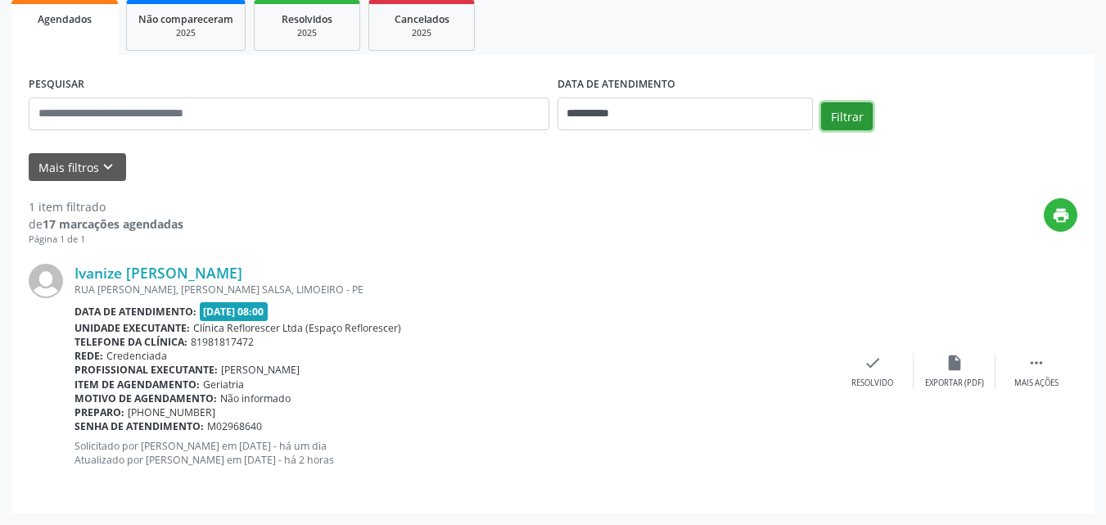
click at [858, 112] on button "Filtrar" at bounding box center [847, 116] width 52 height 28
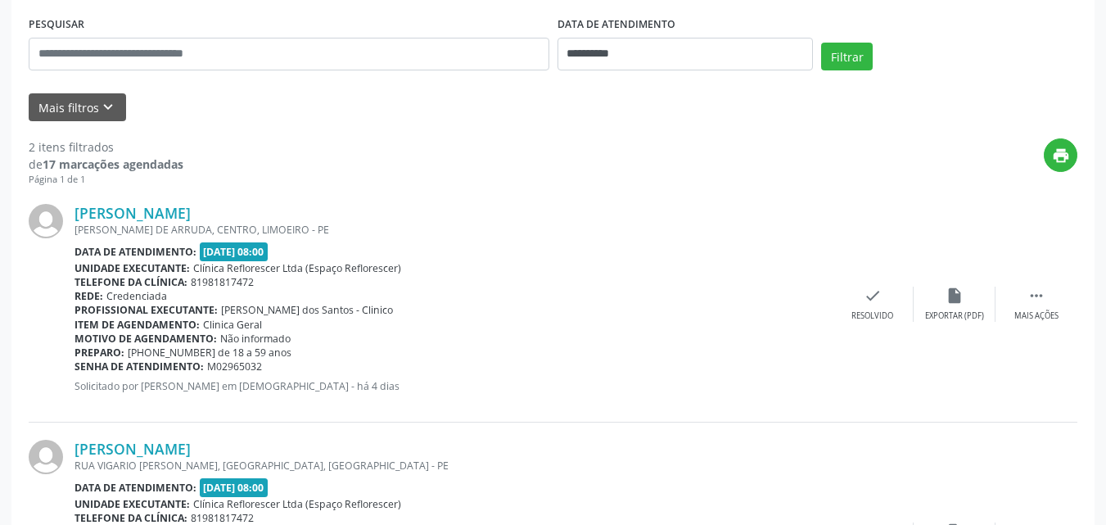
scroll to position [0, 0]
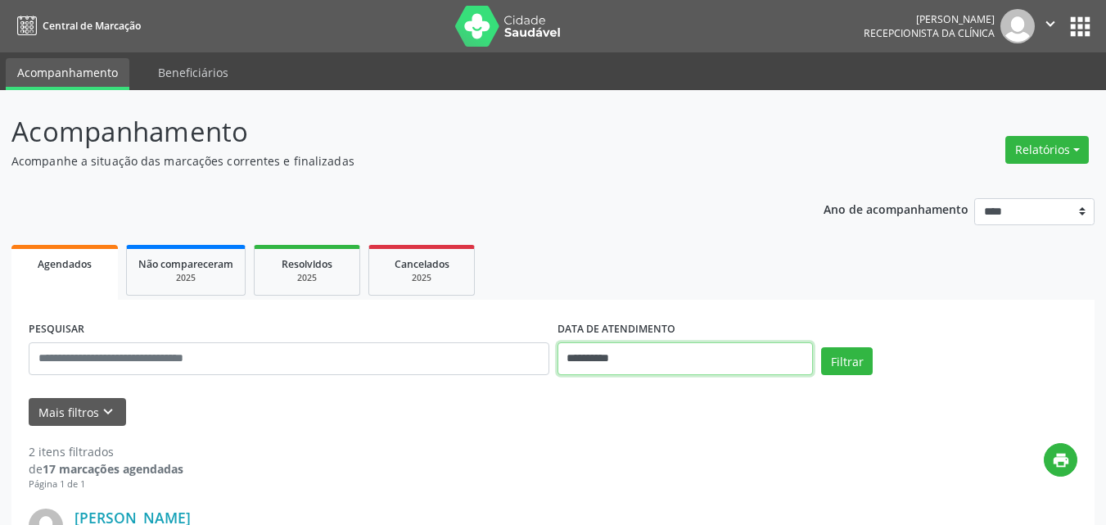
click at [621, 356] on input "**********" at bounding box center [686, 358] width 256 height 33
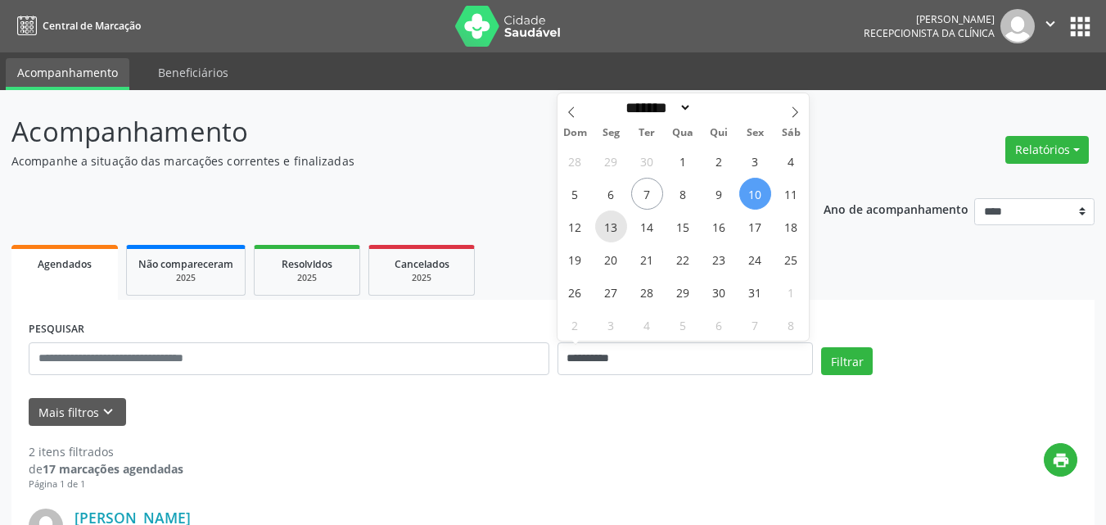
click at [612, 223] on span "13" at bounding box center [611, 226] width 32 height 32
type input "**********"
click at [612, 223] on span "13" at bounding box center [611, 226] width 32 height 32
select select "*"
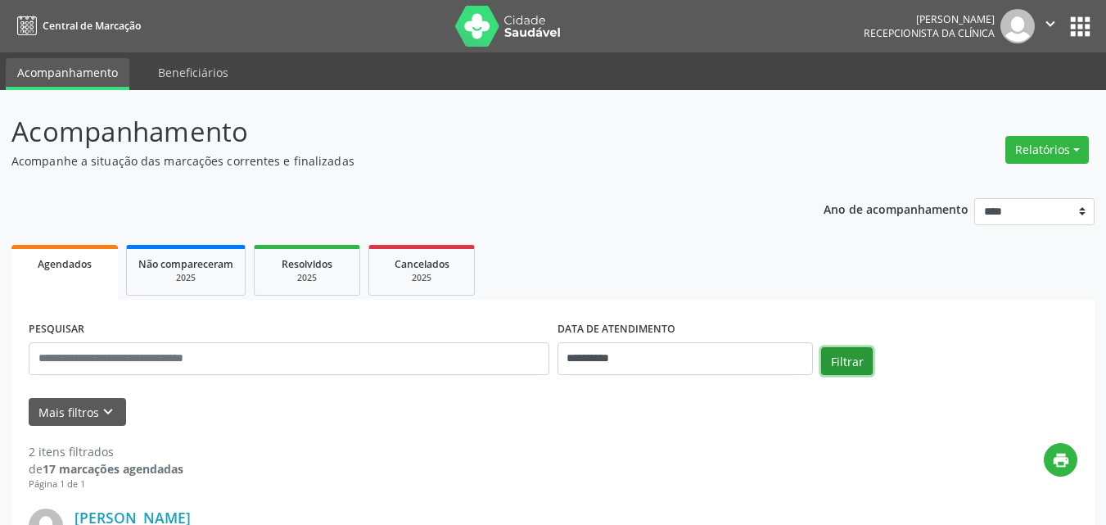
click at [871, 360] on button "Filtrar" at bounding box center [847, 361] width 52 height 28
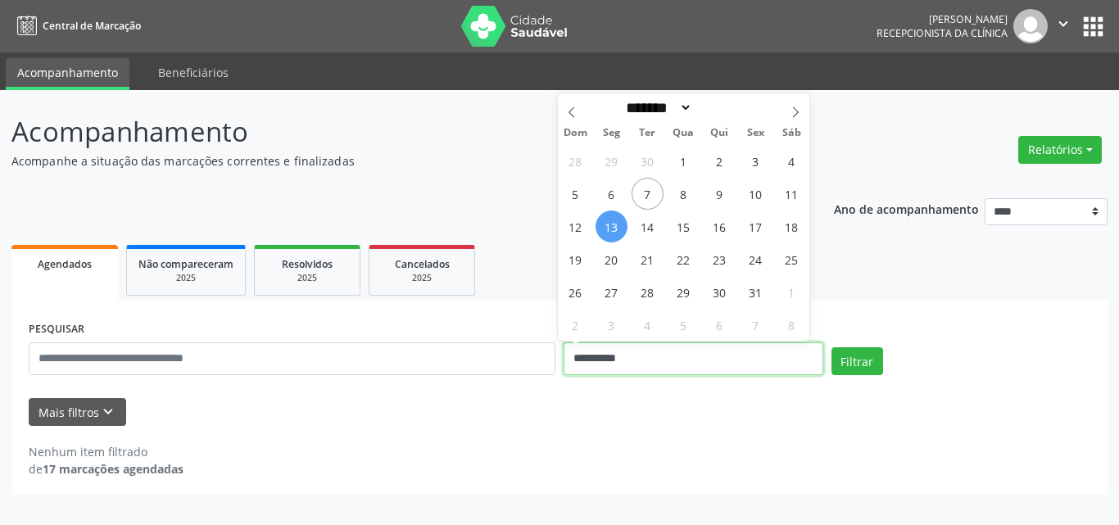
click at [680, 368] on input "**********" at bounding box center [693, 358] width 260 height 33
click at [652, 235] on span "14" at bounding box center [647, 226] width 32 height 32
type input "**********"
click at [652, 235] on span "14" at bounding box center [647, 226] width 32 height 32
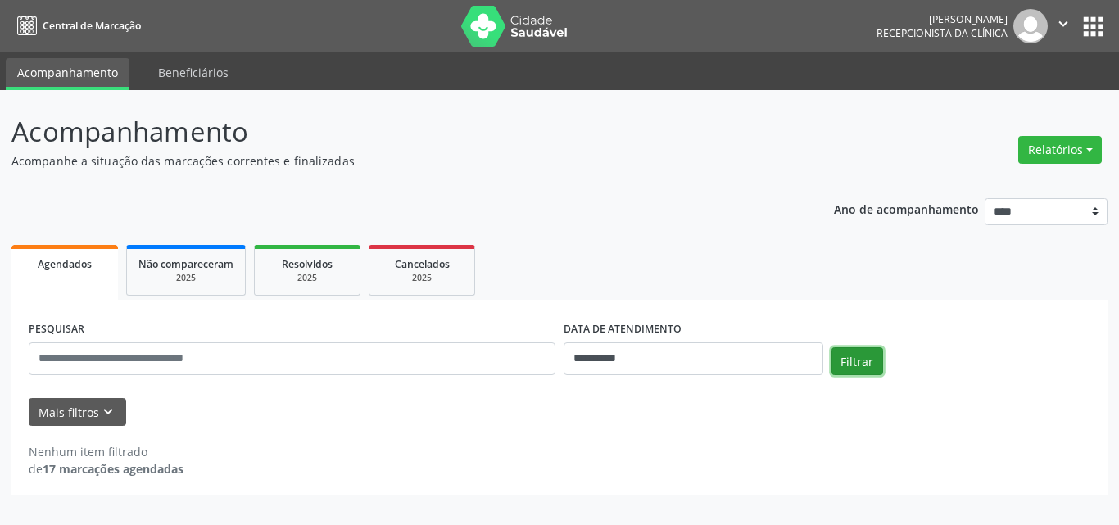
click at [851, 371] on button "Filtrar" at bounding box center [857, 361] width 52 height 28
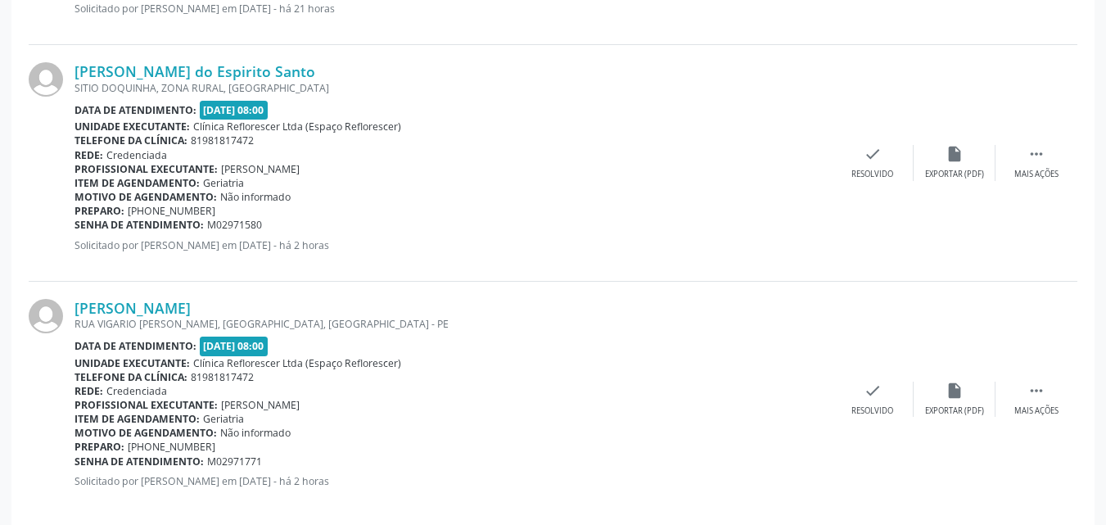
scroll to position [703, 0]
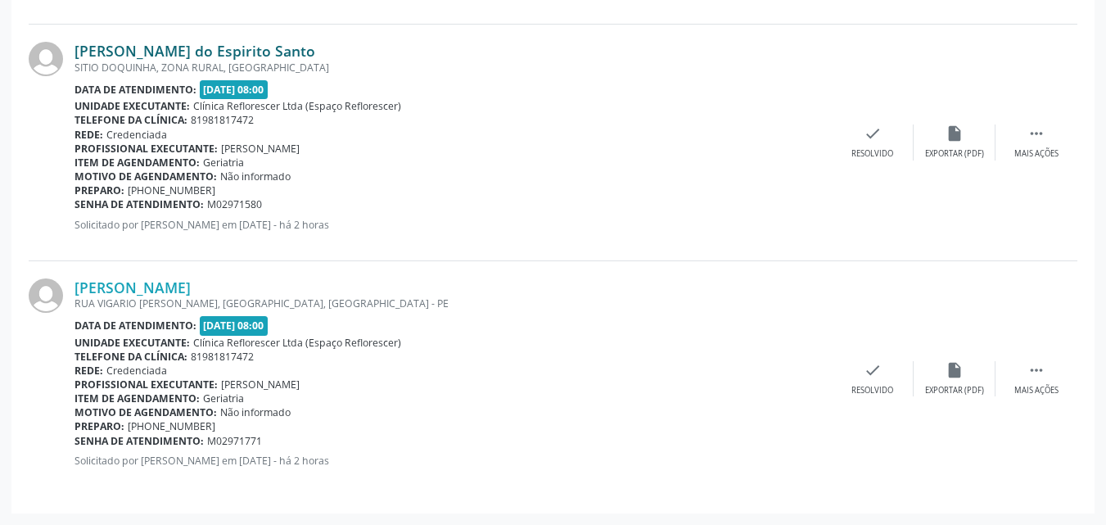
click at [210, 51] on link "Josefa Maria do Espirito Santo" at bounding box center [195, 51] width 241 height 18
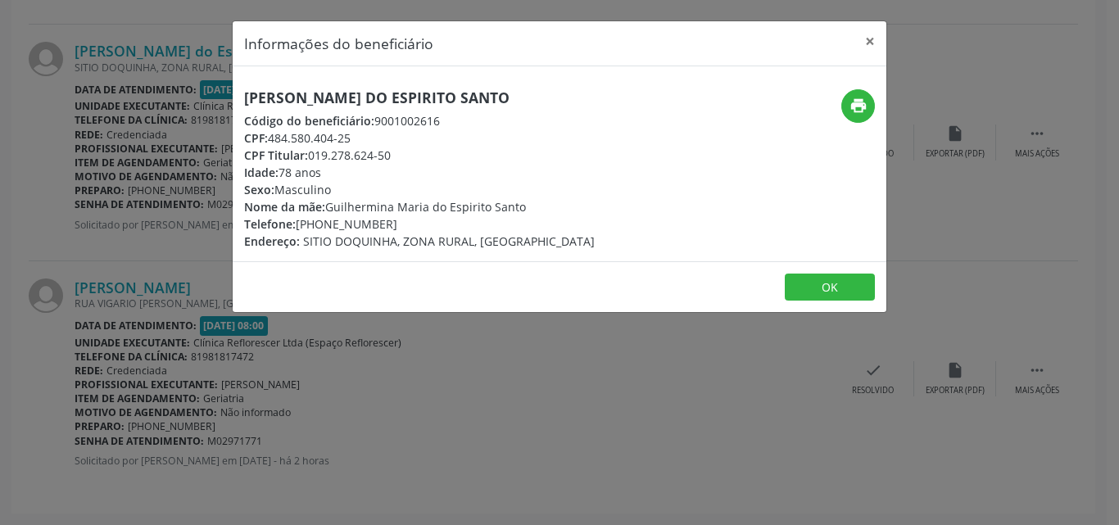
drag, startPoint x: 244, startPoint y: 95, endPoint x: 482, endPoint y: 98, distance: 237.5
click at [534, 102] on div "Josefa Maria do Espirito Santo Código do beneficiário: 9001002616 CPF: 484.580.…" at bounding box center [451, 169] width 436 height 161
copy h5 "Josefa Maria do Espirito Santo"
click at [807, 290] on button "OK" at bounding box center [829, 288] width 90 height 28
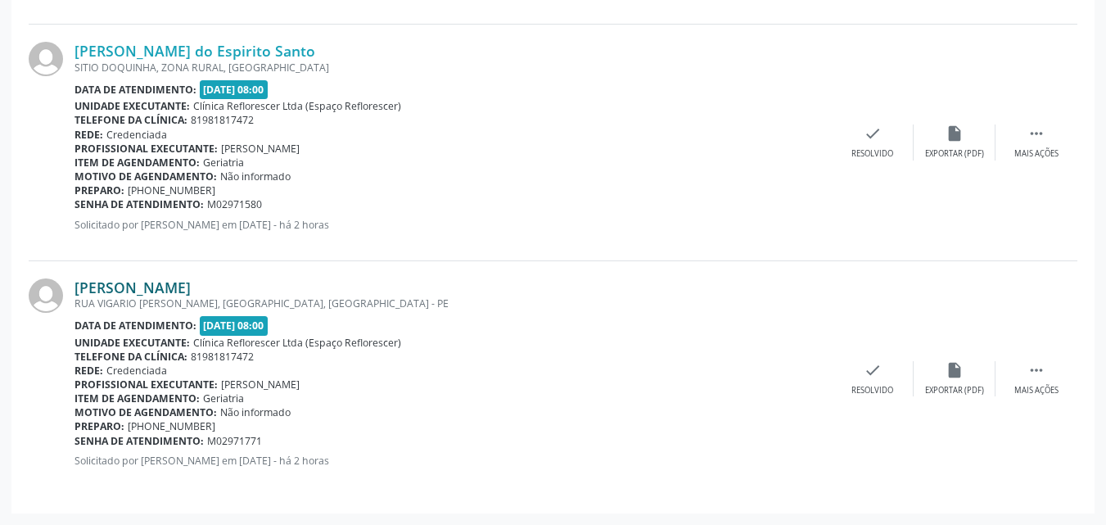
click at [191, 291] on link "Sandra Maria Correia Fragoso" at bounding box center [133, 287] width 116 height 18
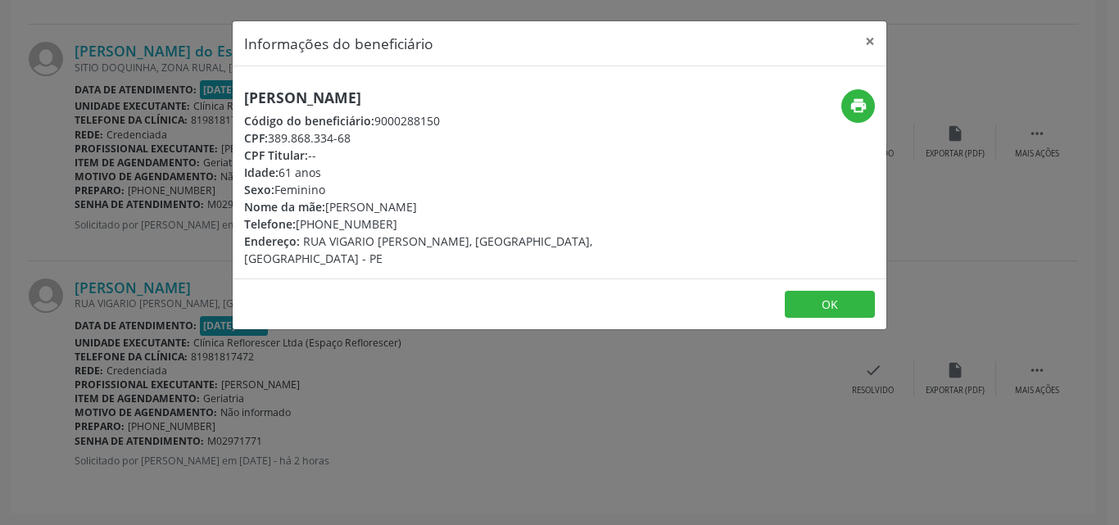
drag, startPoint x: 241, startPoint y: 107, endPoint x: 513, endPoint y: 103, distance: 272.7
click at [527, 103] on div "Sandra Maria Correia Fragoso Código do beneficiário: 9000288150 CPF: 389.868.33…" at bounding box center [451, 178] width 436 height 178
copy h5 "Sandra Maria Correia Fragoso"
click at [797, 291] on button "OK" at bounding box center [829, 305] width 90 height 28
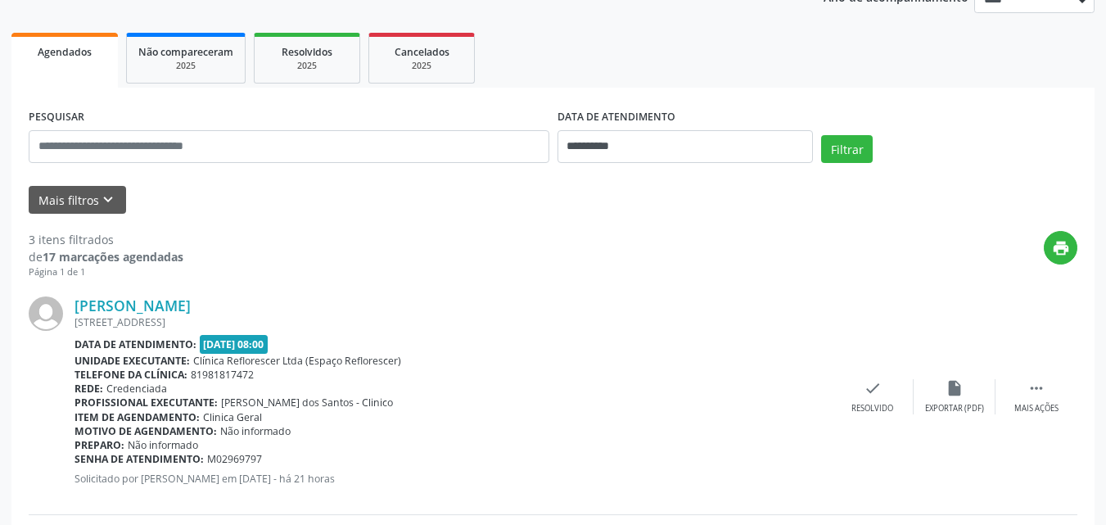
scroll to position [211, 0]
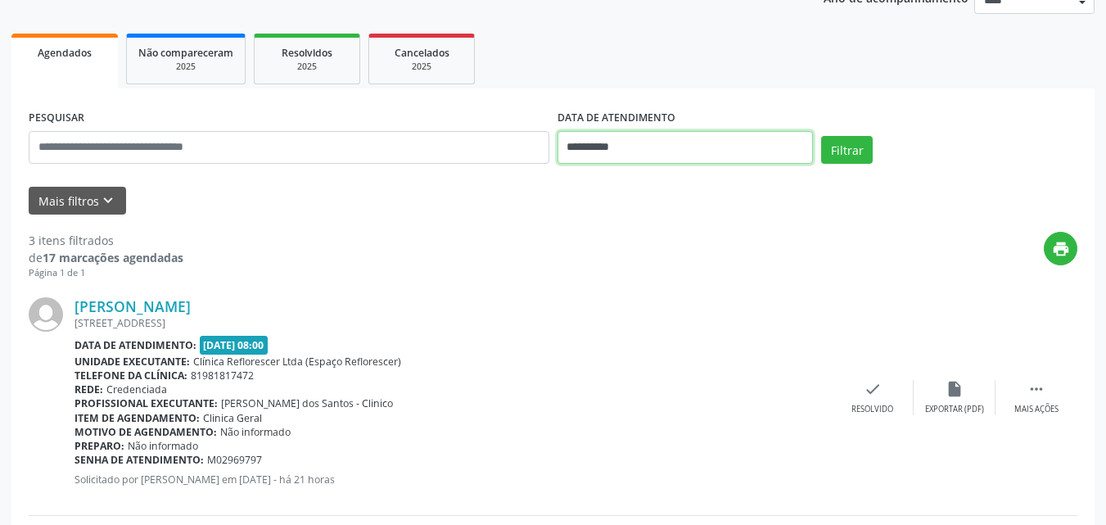
click at [668, 151] on input "**********" at bounding box center [686, 147] width 256 height 33
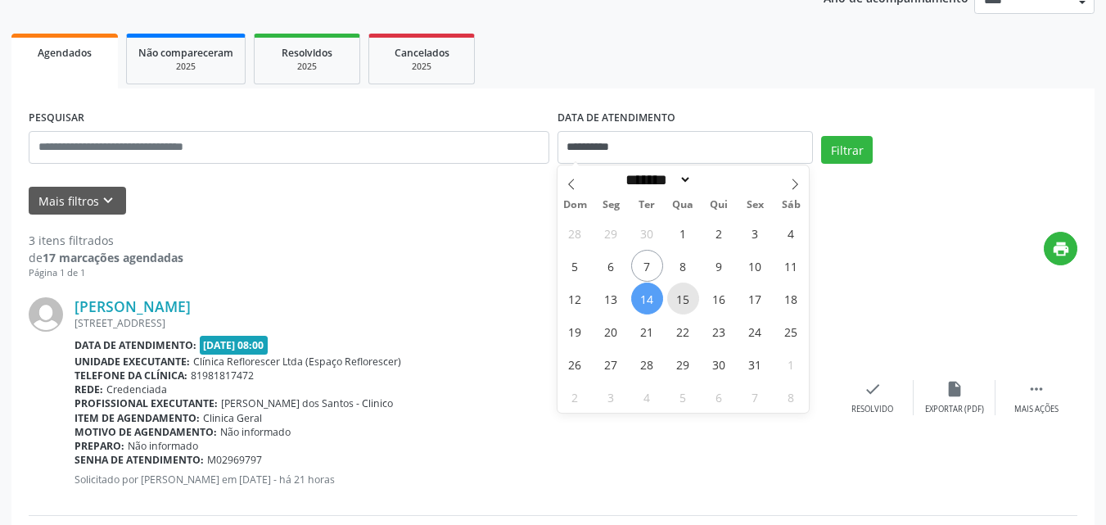
click at [684, 307] on span "15" at bounding box center [683, 299] width 32 height 32
type input "**********"
click at [684, 307] on span "15" at bounding box center [683, 299] width 32 height 32
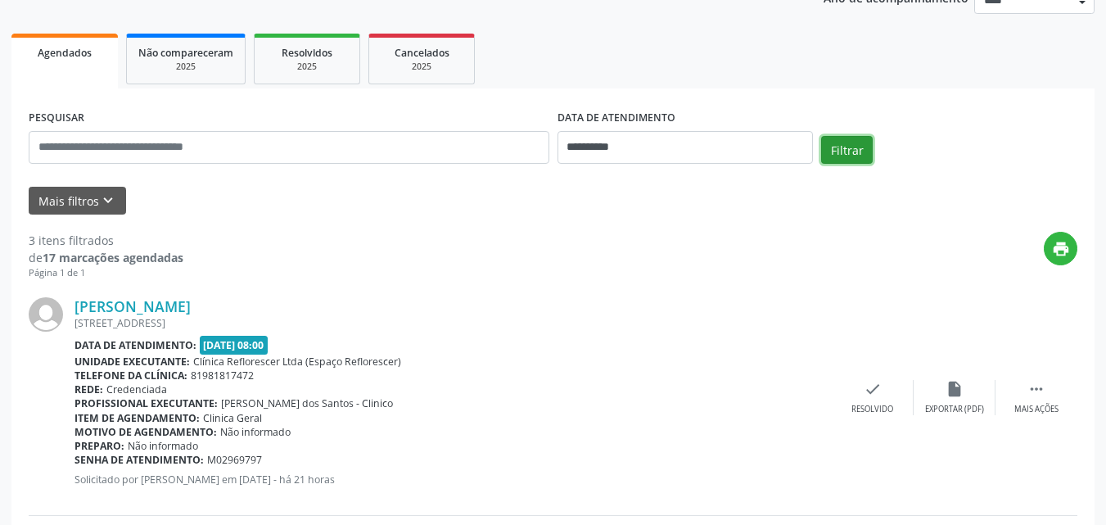
click at [839, 161] on button "Filtrar" at bounding box center [847, 150] width 52 height 28
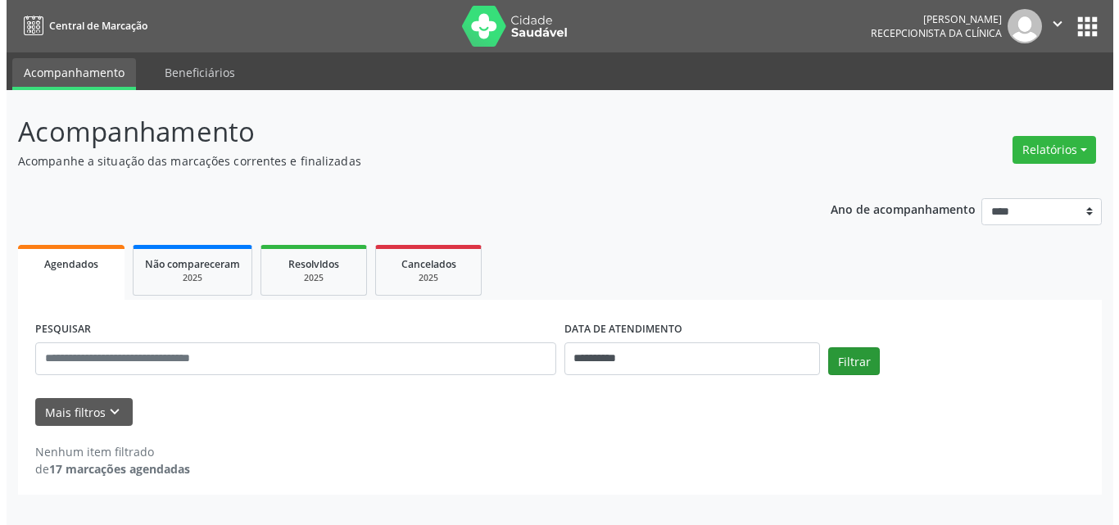
scroll to position [0, 0]
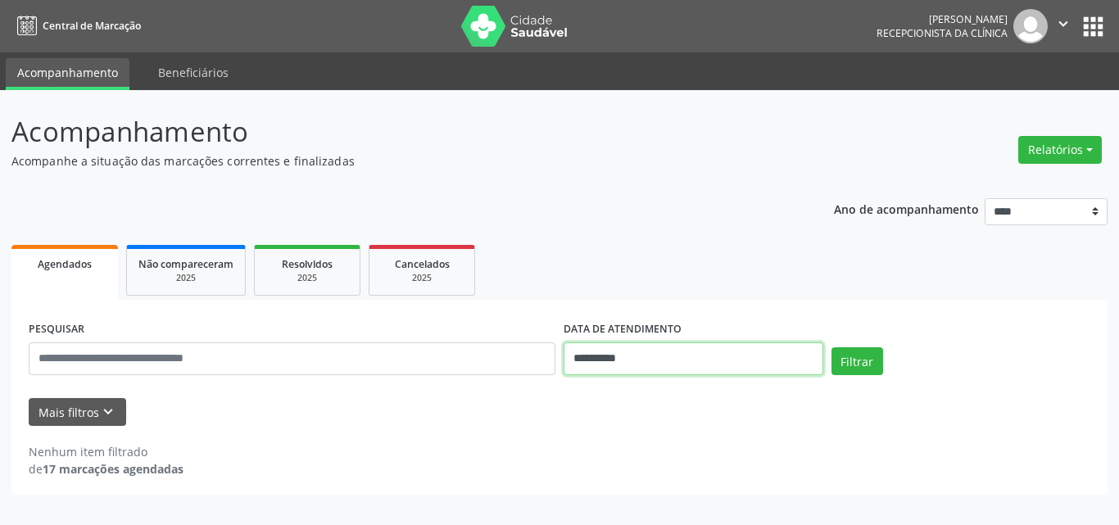
click at [697, 373] on input "**********" at bounding box center [693, 358] width 260 height 33
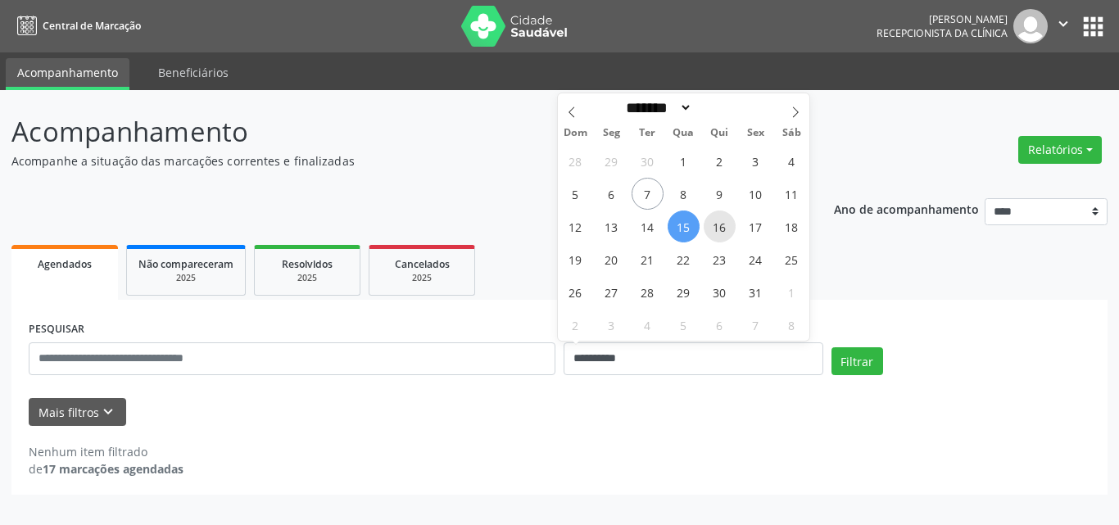
click at [719, 228] on span "16" at bounding box center [719, 226] width 32 height 32
type input "**********"
click at [719, 228] on span "16" at bounding box center [719, 226] width 32 height 32
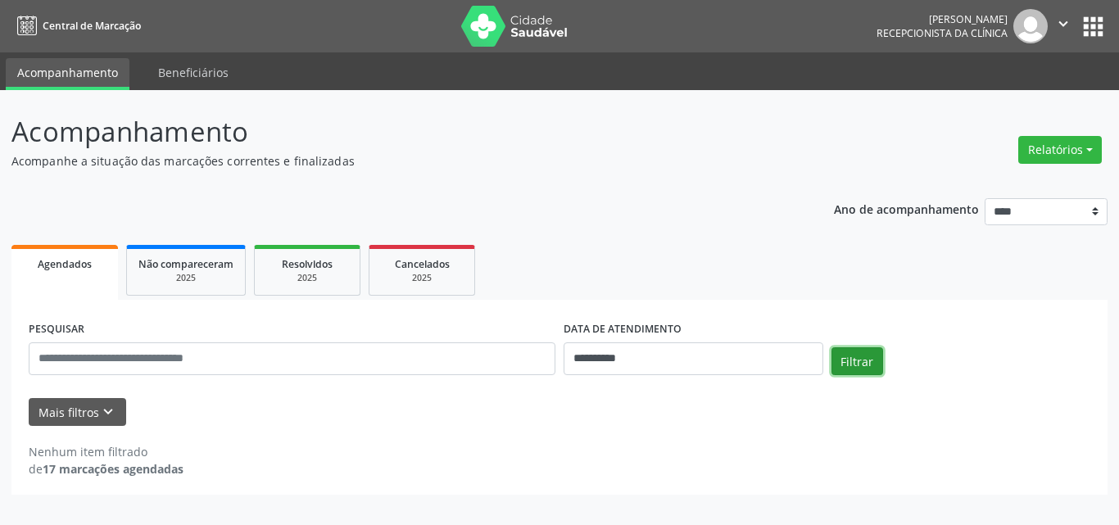
click at [850, 359] on button "Filtrar" at bounding box center [857, 361] width 52 height 28
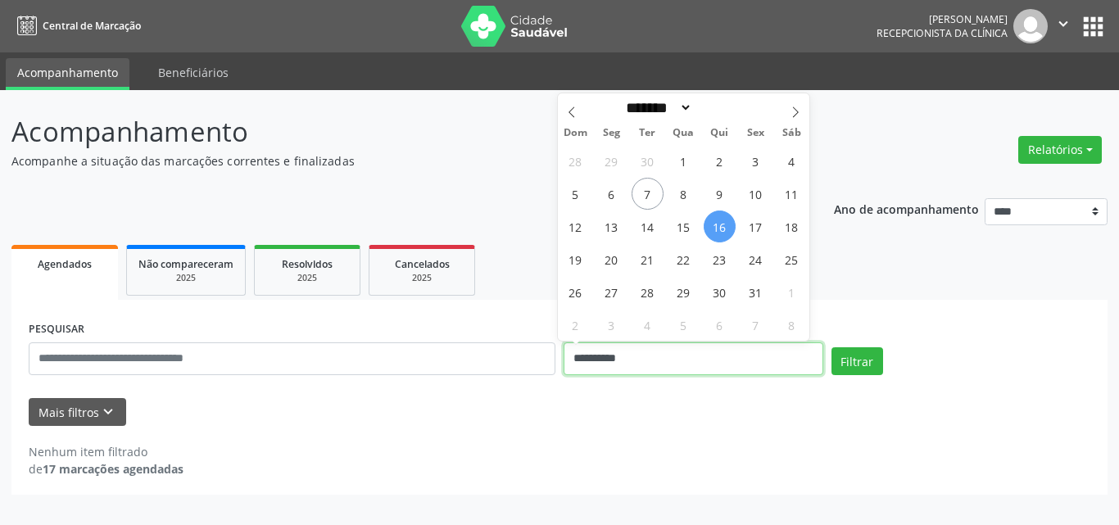
click at [731, 372] on input "**********" at bounding box center [693, 358] width 260 height 33
click at [756, 235] on span "17" at bounding box center [755, 226] width 32 height 32
type input "**********"
click at [756, 235] on span "17" at bounding box center [755, 226] width 32 height 32
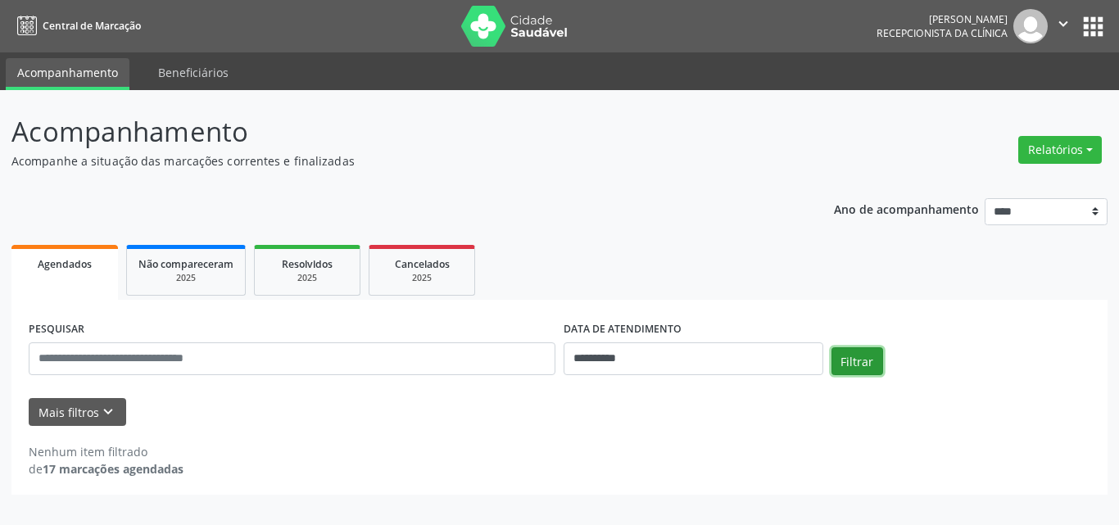
click at [839, 358] on button "Filtrar" at bounding box center [857, 361] width 52 height 28
click at [783, 376] on div "**********" at bounding box center [693, 352] width 268 height 70
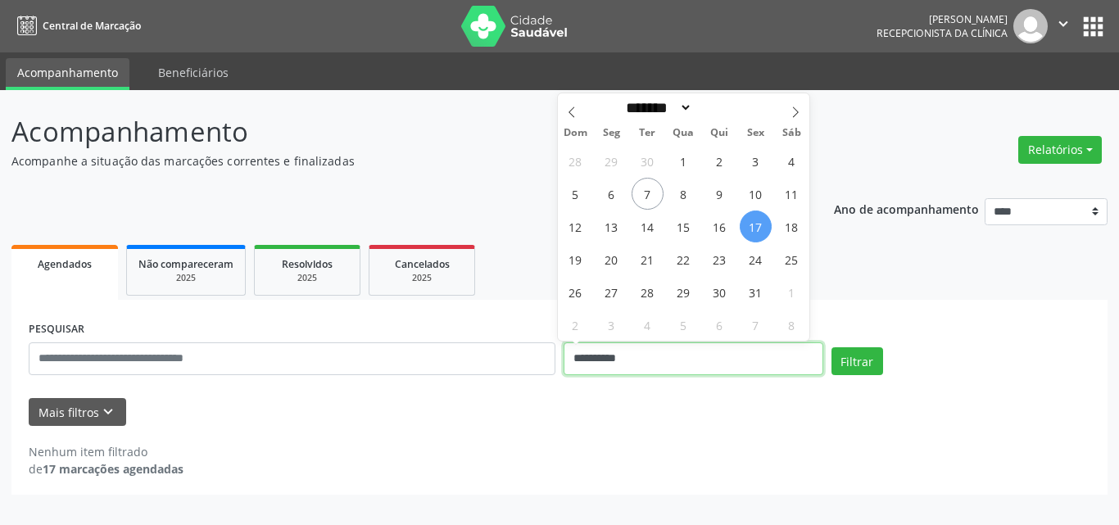
click at [774, 364] on input "**********" at bounding box center [693, 358] width 260 height 33
click at [617, 270] on span "20" at bounding box center [611, 259] width 32 height 32
type input "**********"
click at [617, 270] on span "20" at bounding box center [611, 259] width 32 height 32
select select "*"
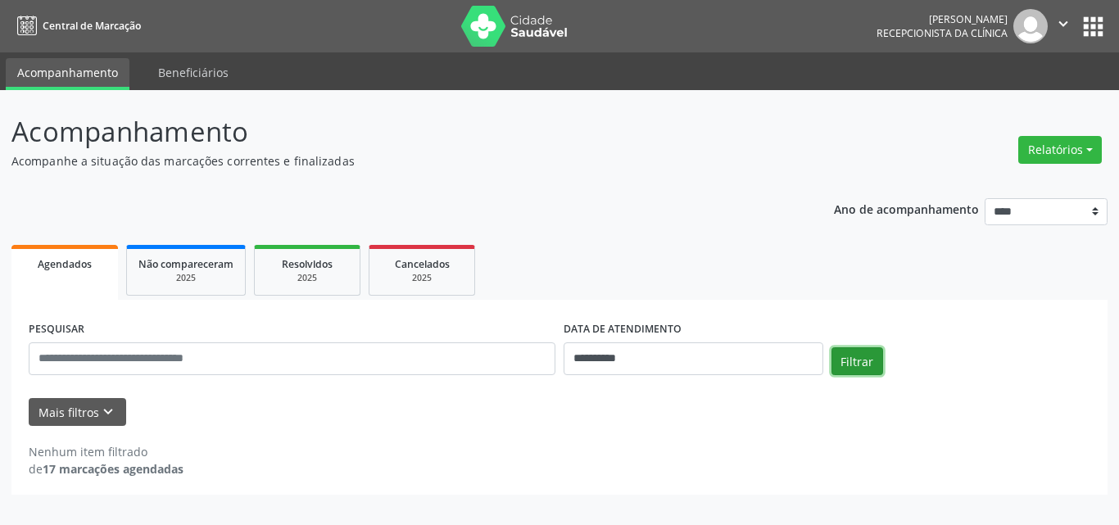
click at [848, 355] on button "Filtrar" at bounding box center [857, 361] width 52 height 28
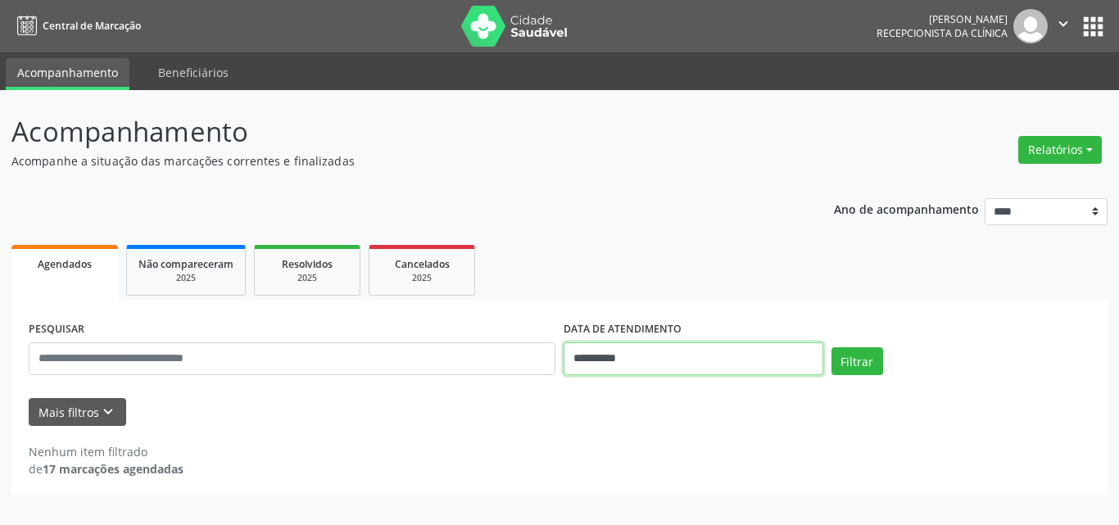
click at [723, 354] on input "**********" at bounding box center [693, 358] width 260 height 33
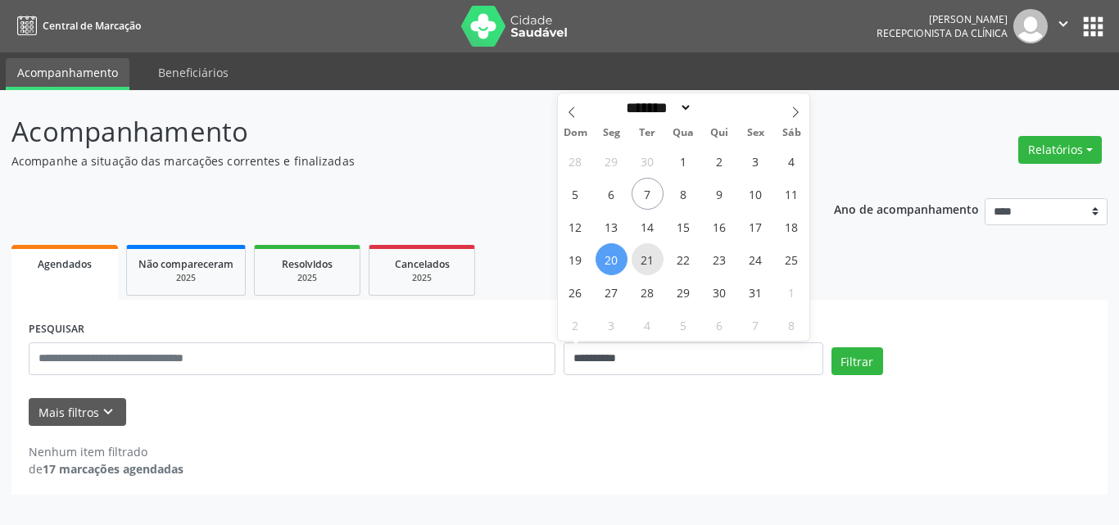
click at [648, 262] on span "21" at bounding box center [647, 259] width 32 height 32
type input "**********"
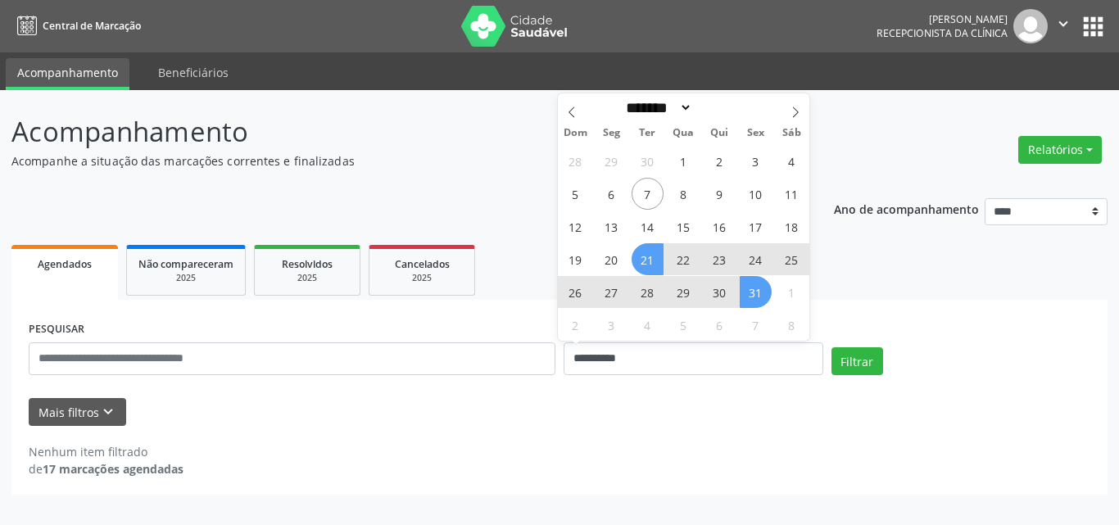
click at [745, 288] on span "31" at bounding box center [755, 292] width 32 height 32
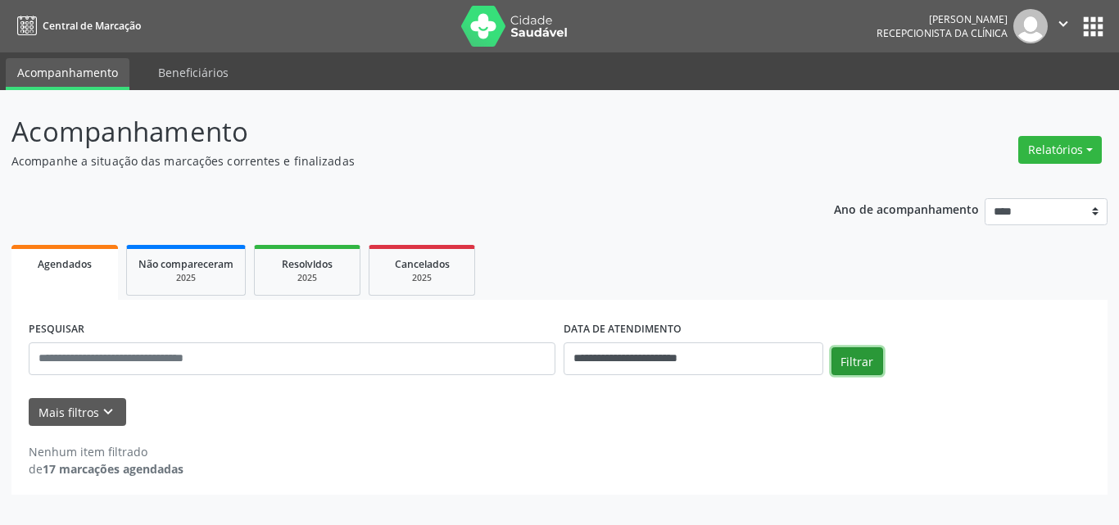
click at [852, 358] on button "Filtrar" at bounding box center [857, 361] width 52 height 28
click at [852, 359] on button "Filtrar" at bounding box center [857, 361] width 52 height 28
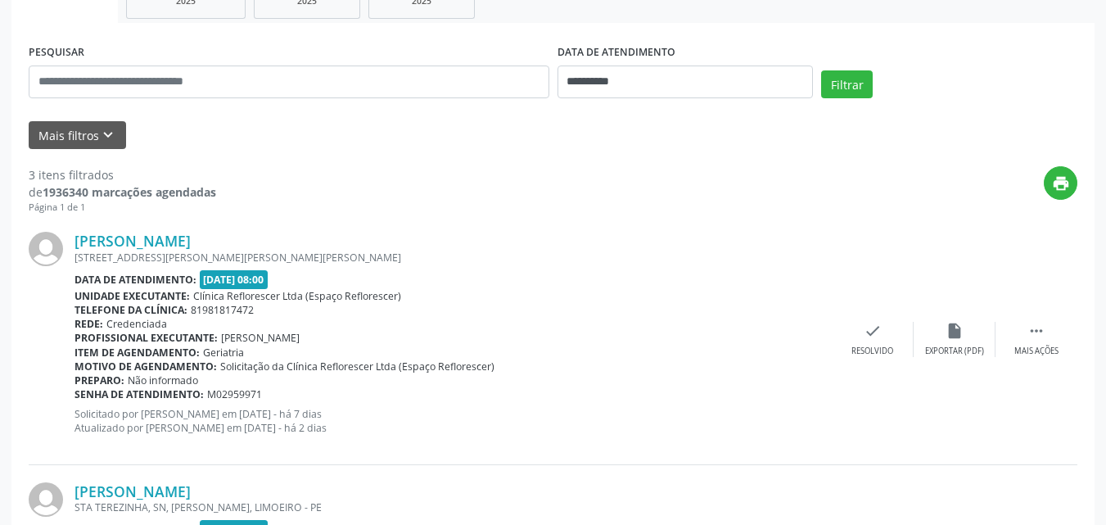
scroll to position [82, 0]
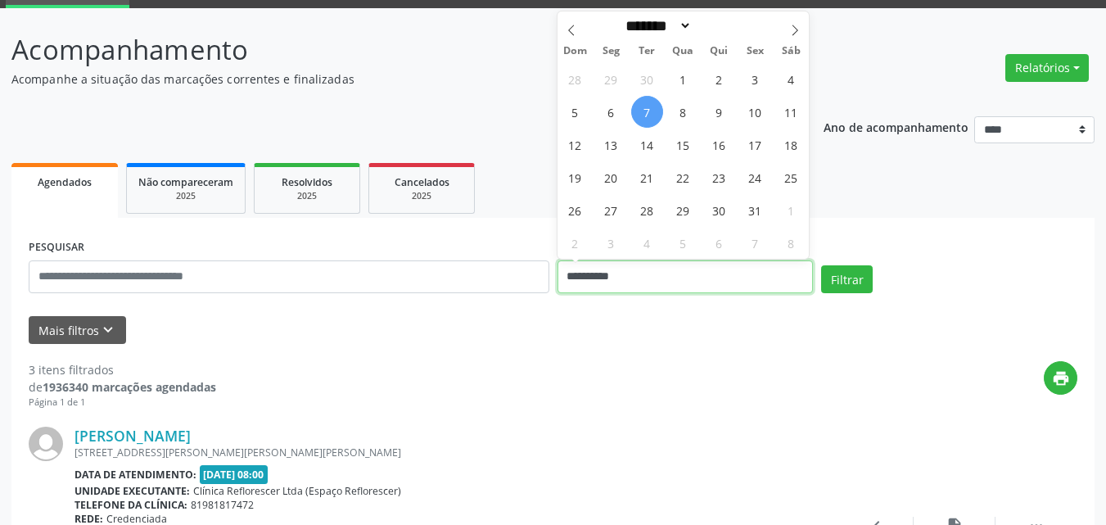
click at [622, 281] on input "**********" at bounding box center [686, 276] width 256 height 33
click at [683, 114] on span "8" at bounding box center [683, 112] width 32 height 32
type input "**********"
click at [684, 114] on span "8" at bounding box center [683, 112] width 32 height 32
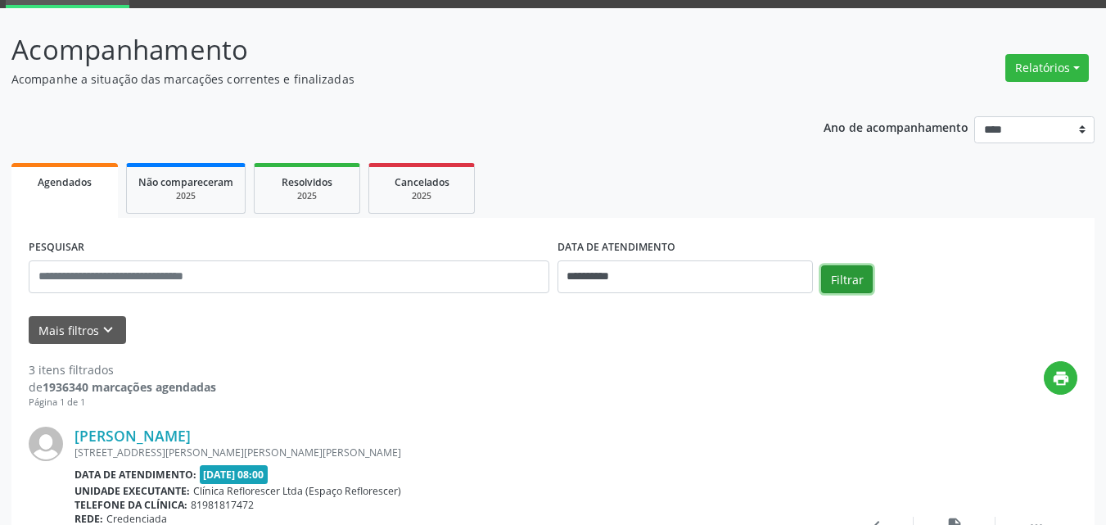
click at [857, 274] on button "Filtrar" at bounding box center [847, 279] width 52 height 28
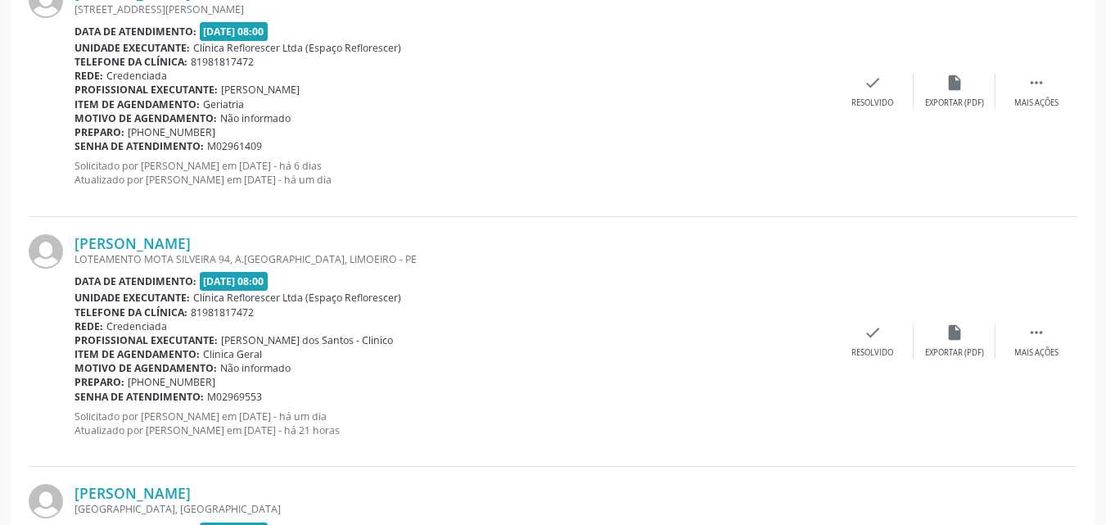
scroll to position [246, 0]
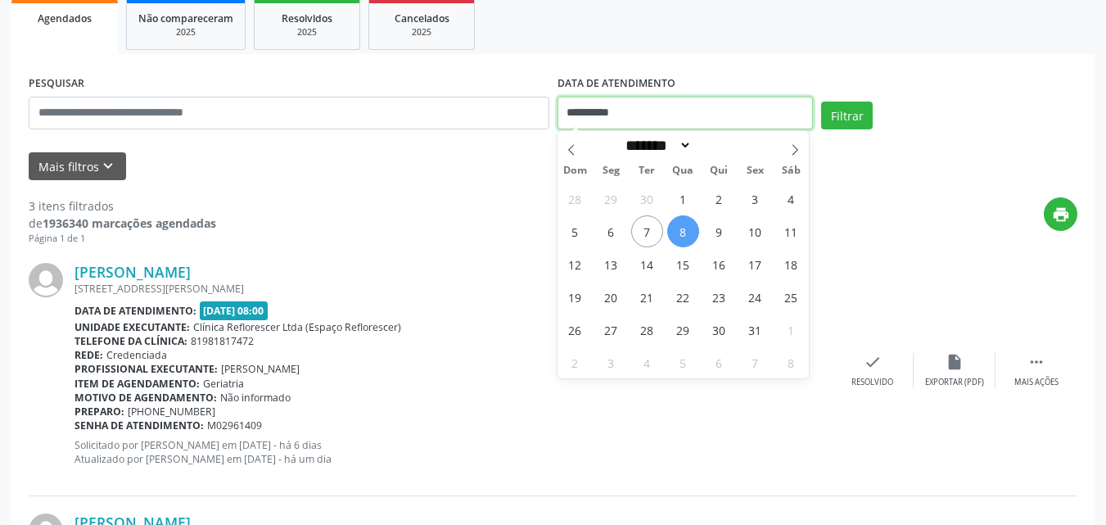
click at [714, 121] on input "**********" at bounding box center [686, 113] width 256 height 33
click at [719, 231] on span "9" at bounding box center [719, 231] width 32 height 32
type input "**********"
click at [719, 230] on span "9" at bounding box center [719, 231] width 32 height 32
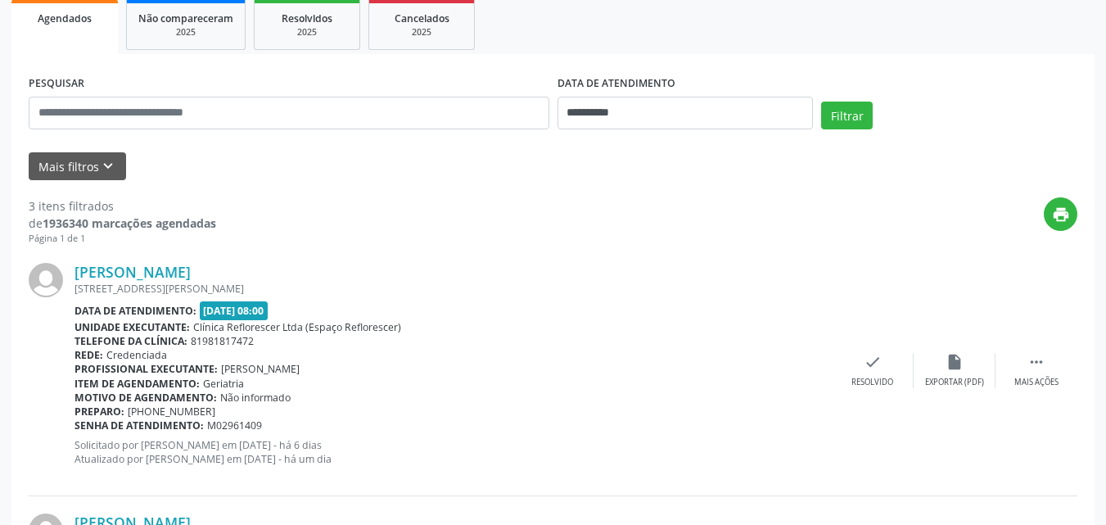
click at [719, 230] on div "print" at bounding box center [646, 221] width 861 height 48
click at [704, 243] on div "print" at bounding box center [646, 221] width 861 height 48
click at [843, 121] on button "Filtrar" at bounding box center [847, 116] width 52 height 28
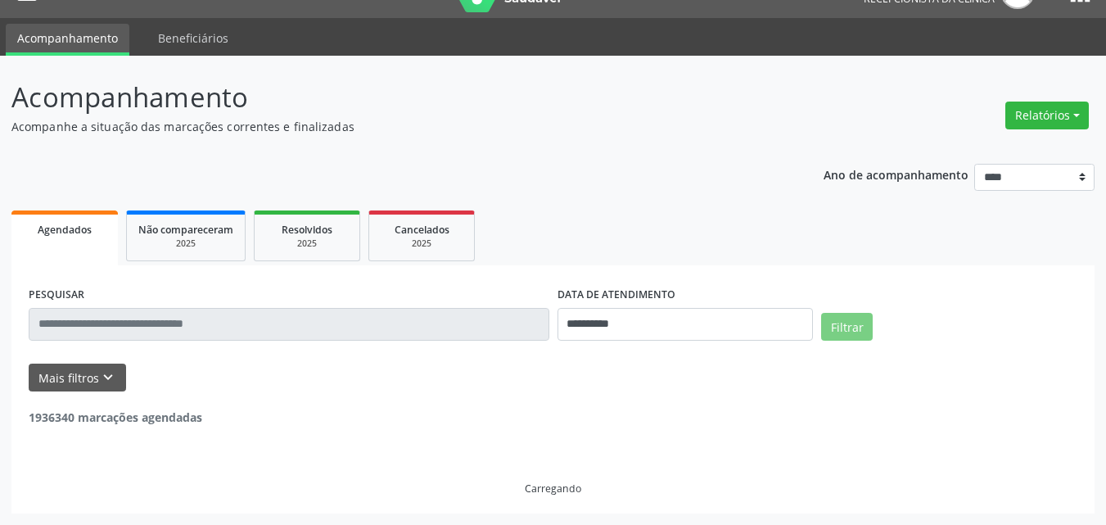
scroll to position [245, 0]
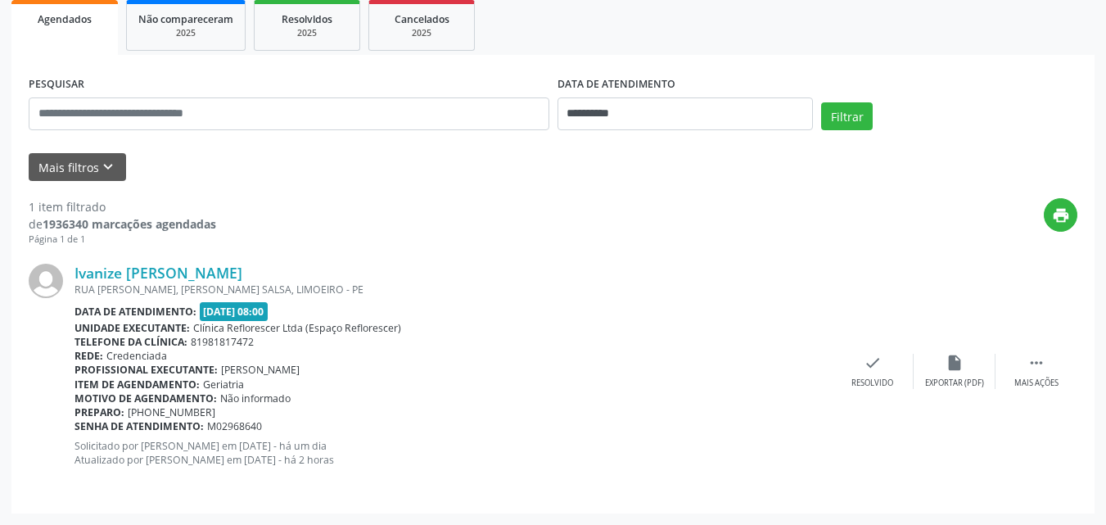
click at [562, 327] on div "Unidade executante: Clínica Reflorescer Ltda (Espaço Reflorescer)" at bounding box center [453, 328] width 757 height 14
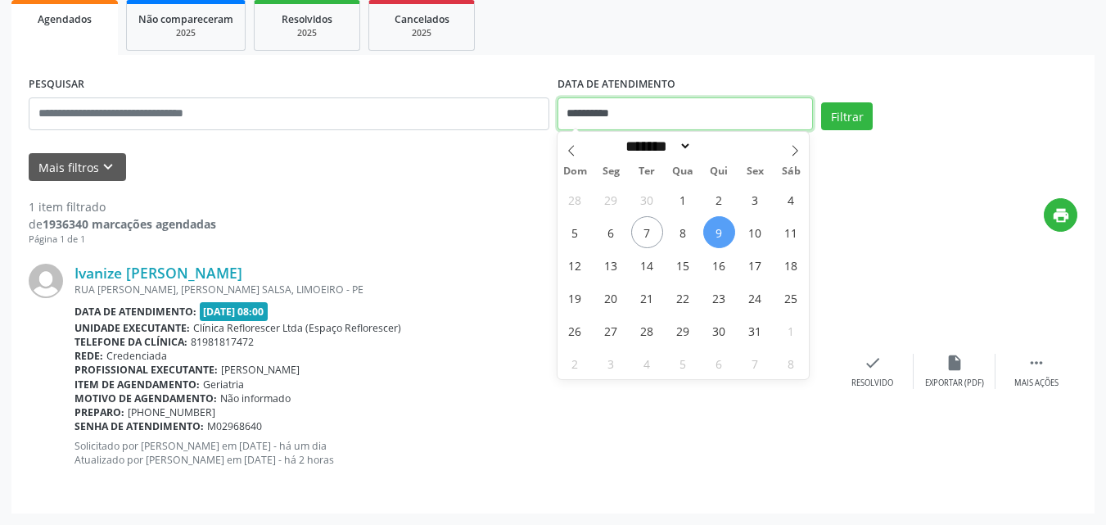
click at [599, 102] on input "**********" at bounding box center [686, 113] width 256 height 33
click at [712, 233] on span "9" at bounding box center [719, 232] width 32 height 32
type input "**********"
click at [712, 233] on span "9" at bounding box center [719, 232] width 32 height 32
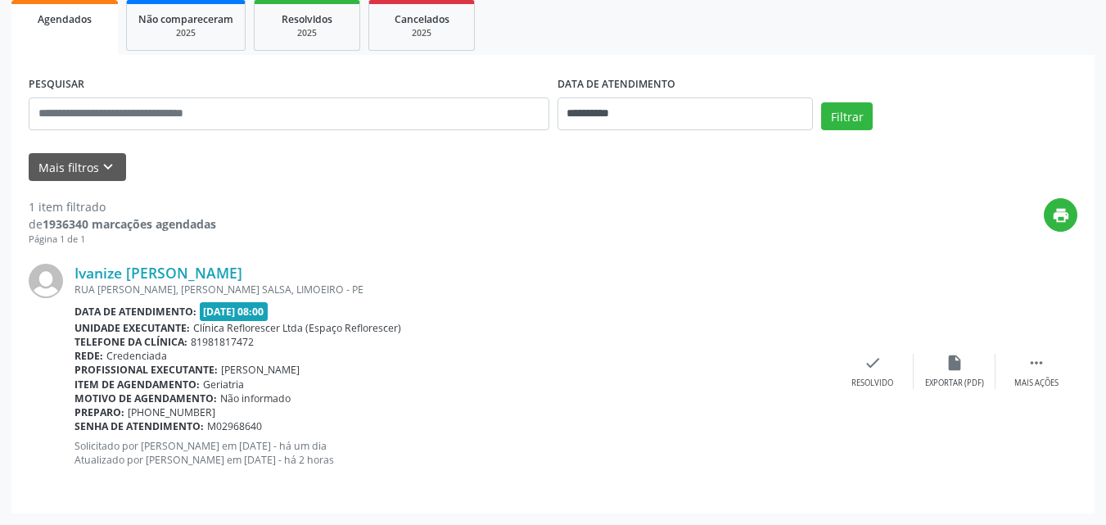
click at [712, 233] on div "print" at bounding box center [646, 222] width 861 height 48
click at [845, 124] on button "Filtrar" at bounding box center [847, 116] width 52 height 28
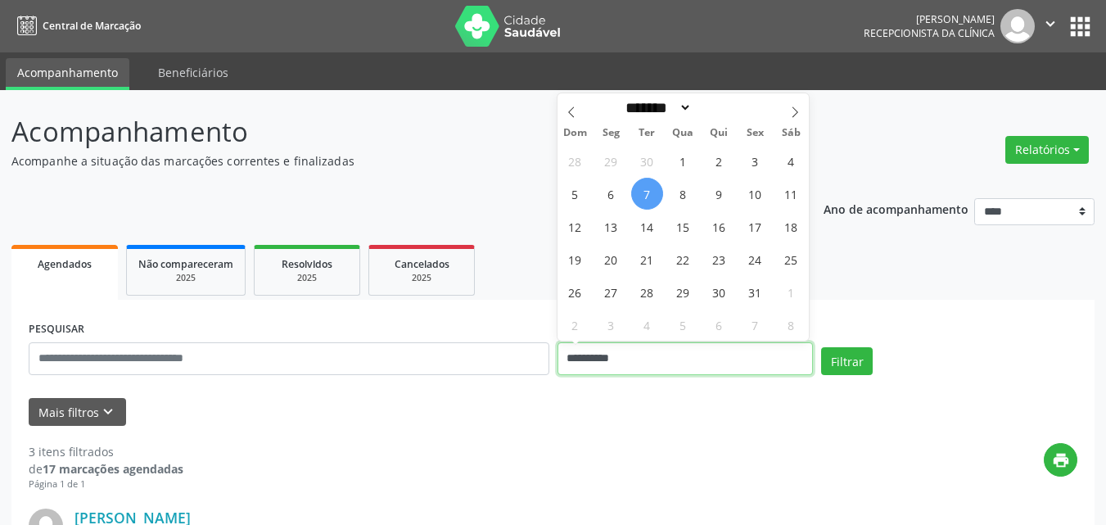
click at [593, 359] on input "**********" at bounding box center [686, 358] width 256 height 33
click at [672, 188] on span "8" at bounding box center [683, 194] width 32 height 32
type input "**********"
click at [696, 203] on span "8" at bounding box center [683, 194] width 32 height 32
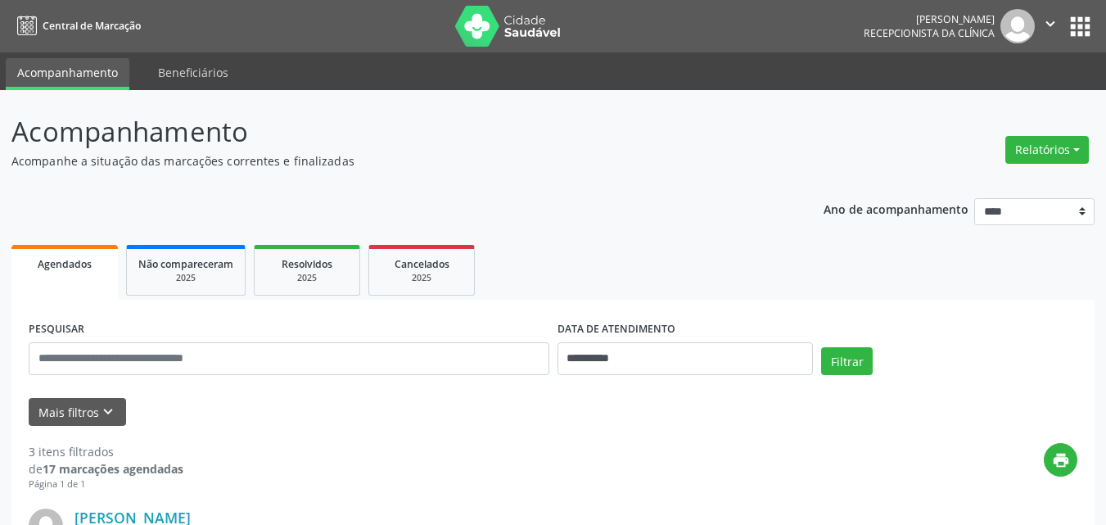
click at [848, 375] on div "Filtrar" at bounding box center [949, 366] width 264 height 39
click at [840, 358] on button "Filtrar" at bounding box center [847, 361] width 52 height 28
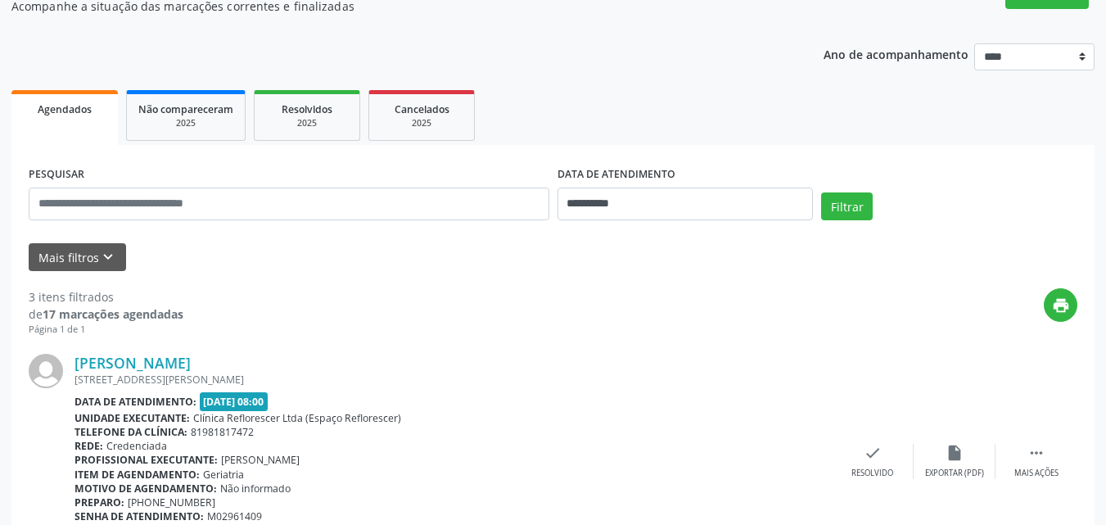
scroll to position [164, 0]
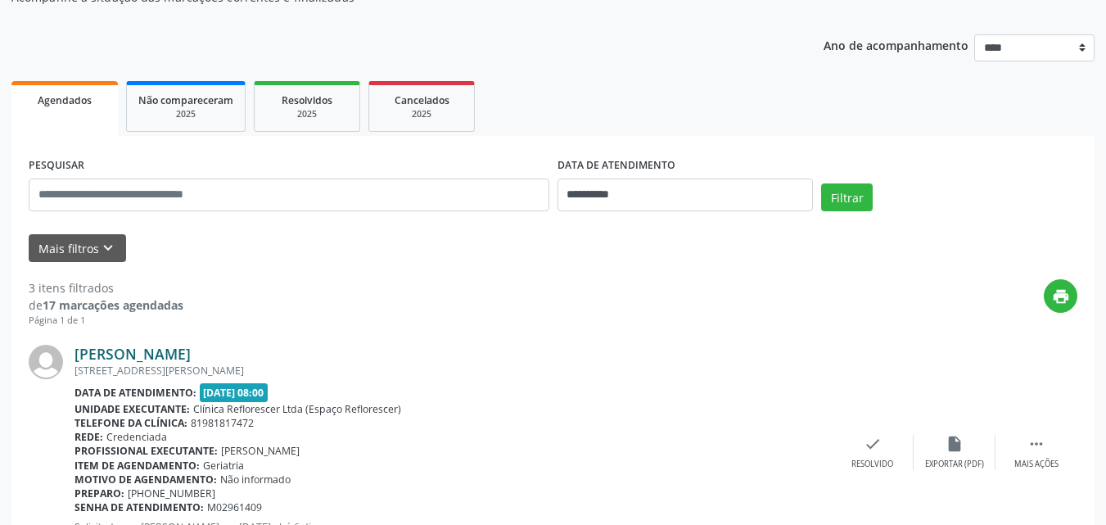
click at [153, 347] on link "[PERSON_NAME]" at bounding box center [133, 354] width 116 height 18
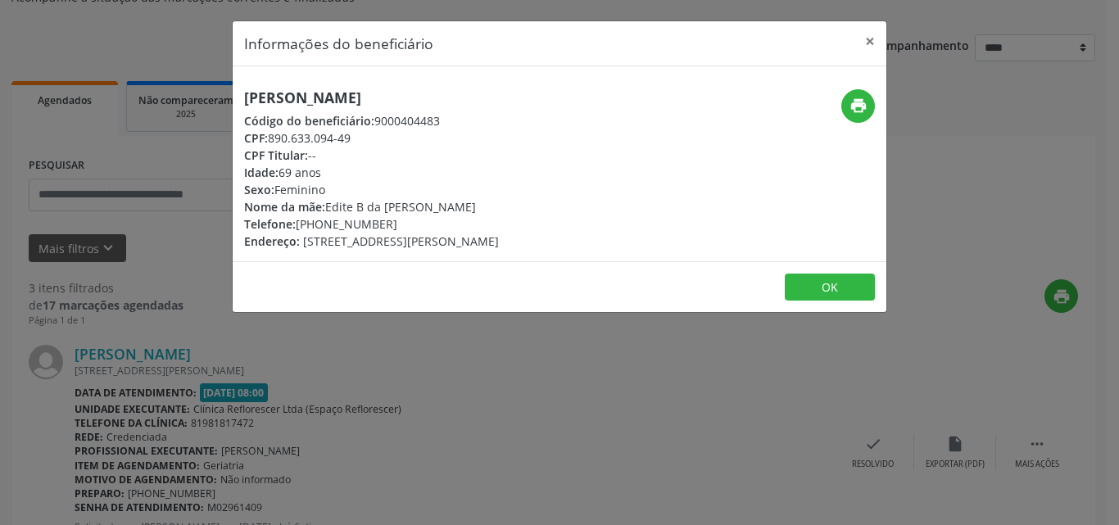
drag, startPoint x: 269, startPoint y: 139, endPoint x: 359, endPoint y: 138, distance: 90.9
click at [359, 138] on div "CPF: 890.633.094-49" at bounding box center [371, 137] width 255 height 17
copy div "890.633.094-49"
click at [424, 164] on div "Idade: 69 anos" at bounding box center [371, 172] width 255 height 17
click at [858, 111] on icon "print" at bounding box center [858, 106] width 18 height 18
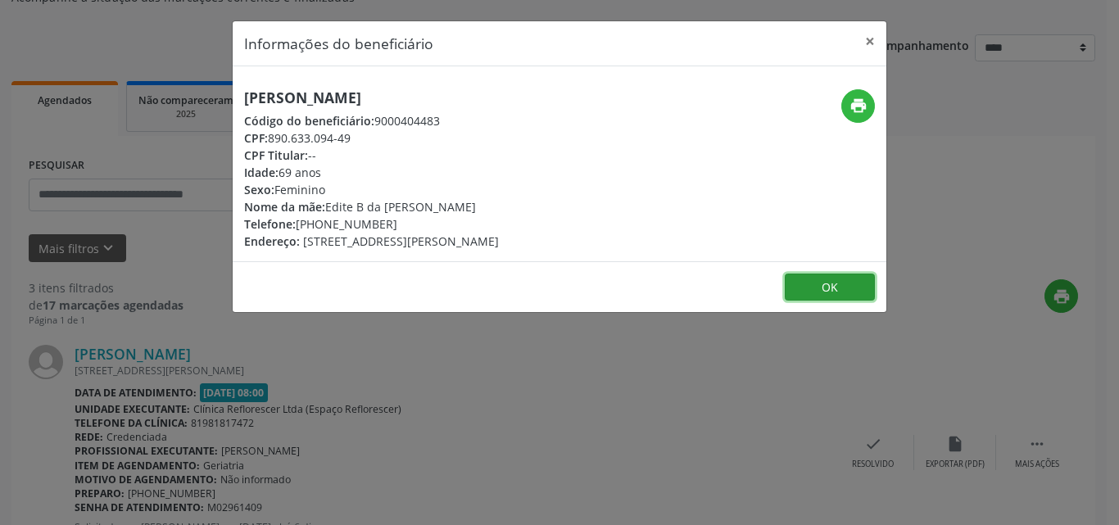
click at [803, 282] on button "OK" at bounding box center [829, 288] width 90 height 28
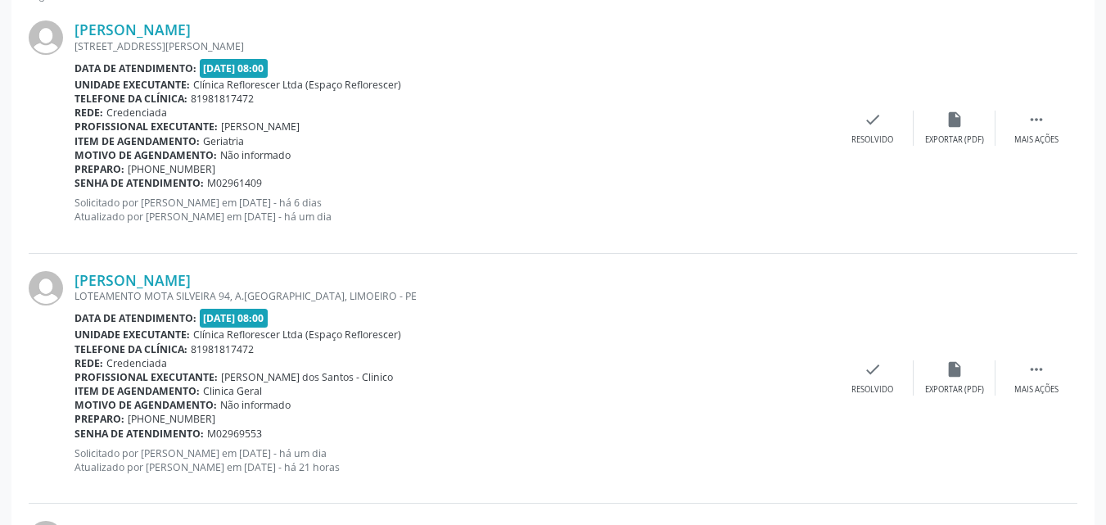
scroll to position [491, 0]
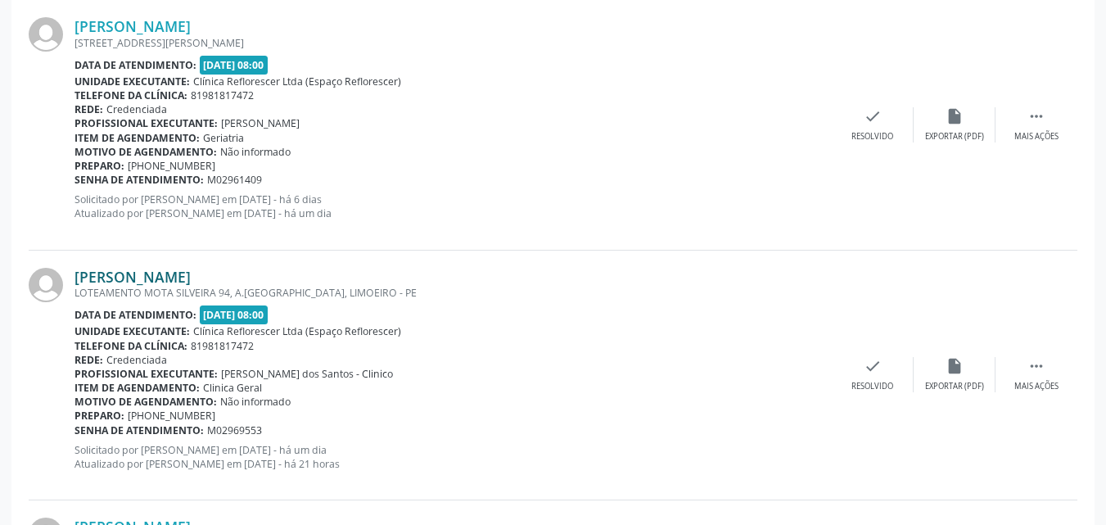
click at [183, 280] on link "Marileide Gomes de Mendonca" at bounding box center [133, 277] width 116 height 18
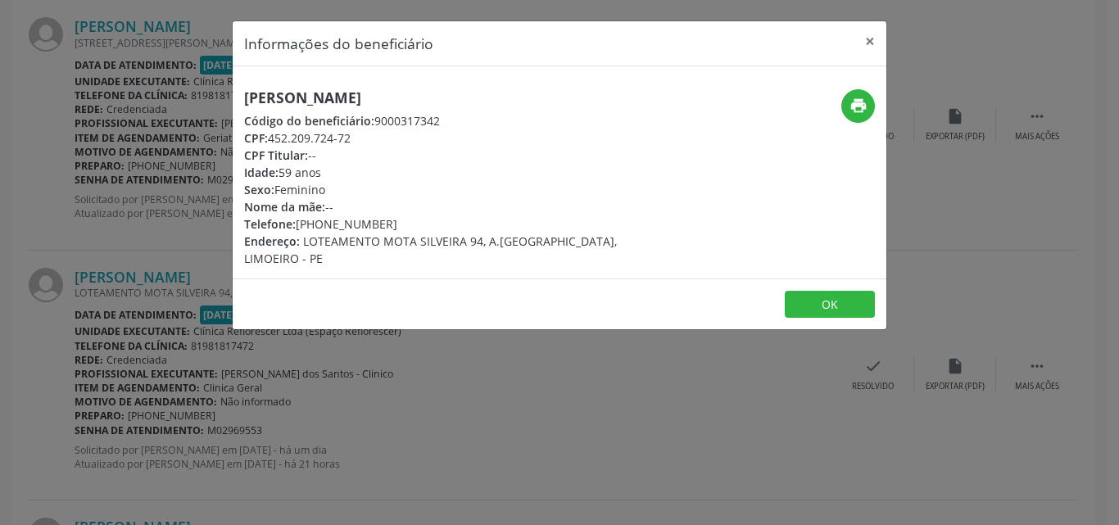
drag, startPoint x: 271, startPoint y: 136, endPoint x: 406, endPoint y: 136, distance: 135.1
click at [406, 136] on div "CPF: 452.209.724-72" at bounding box center [450, 137] width 413 height 17
copy div "452.209.724-72"
click at [843, 309] on button "OK" at bounding box center [829, 305] width 90 height 28
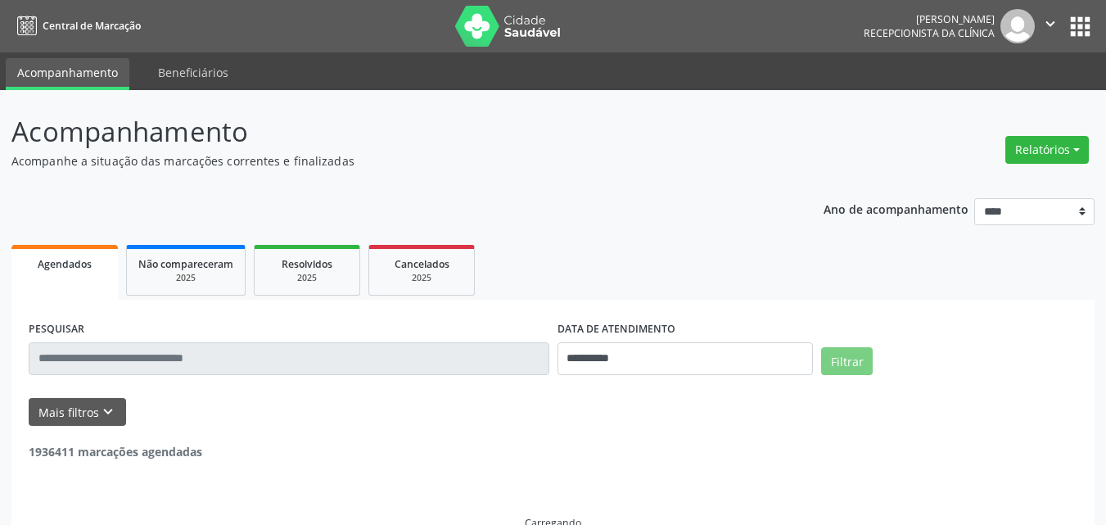
select select "*"
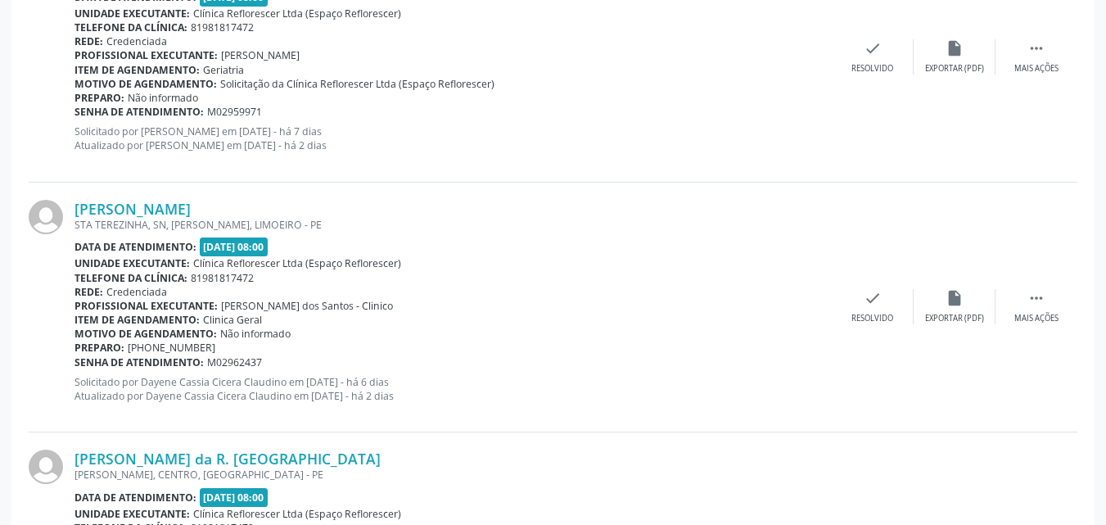
scroll to position [253, 0]
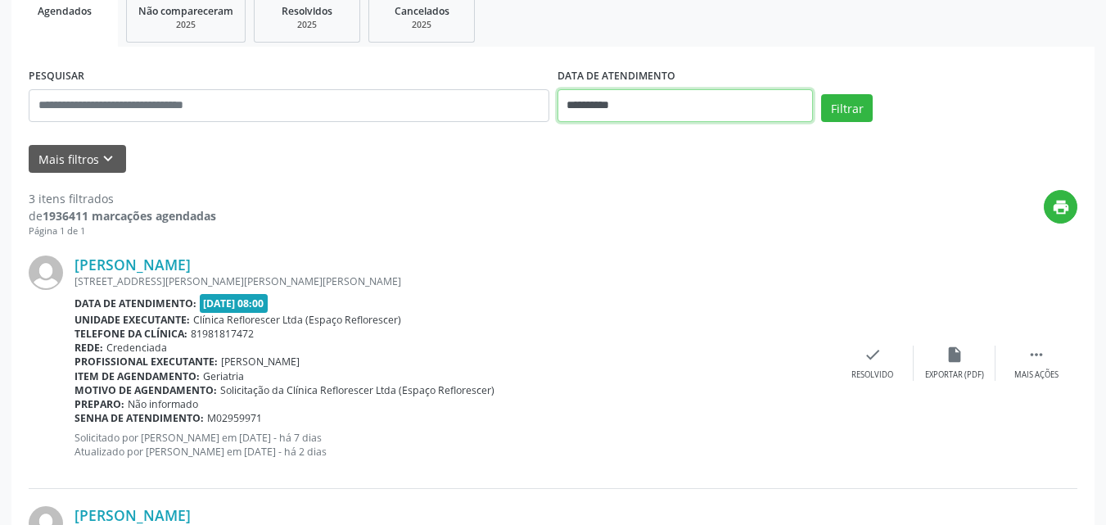
click at [627, 111] on input "**********" at bounding box center [686, 105] width 256 height 33
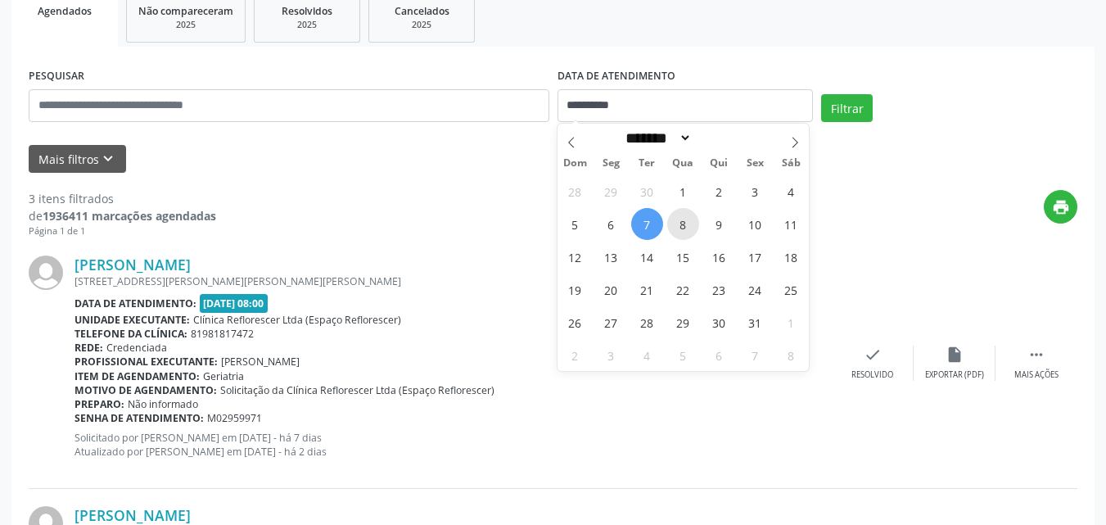
click at [684, 221] on span "8" at bounding box center [683, 224] width 32 height 32
type input "**********"
click at [680, 214] on span "8" at bounding box center [683, 224] width 32 height 32
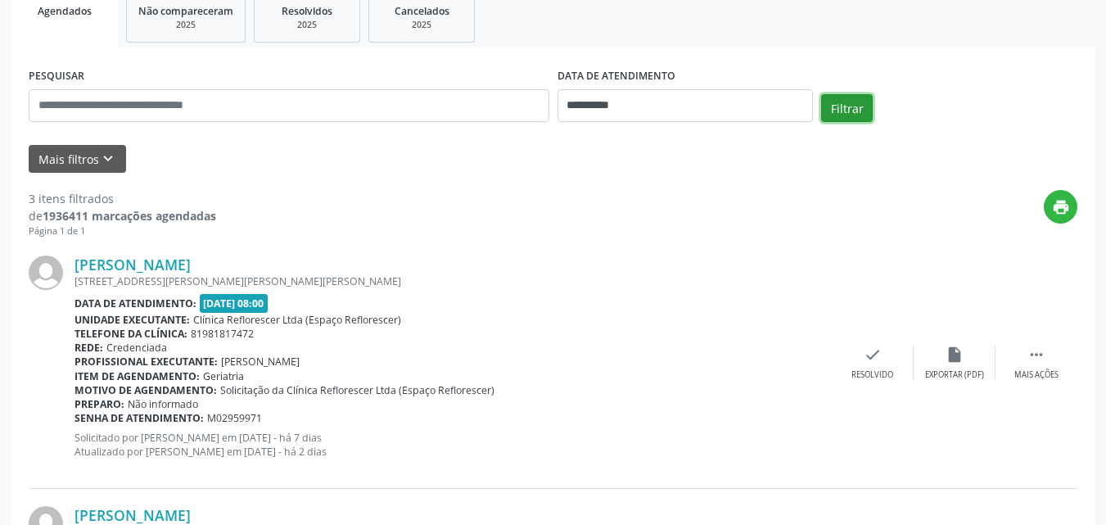
click at [862, 108] on button "Filtrar" at bounding box center [847, 108] width 52 height 28
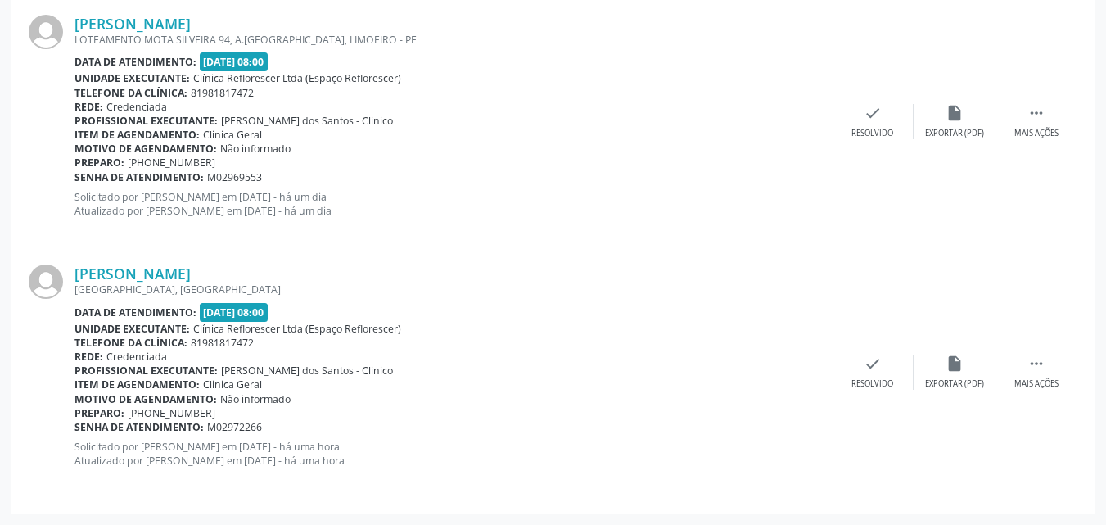
scroll to position [171, 0]
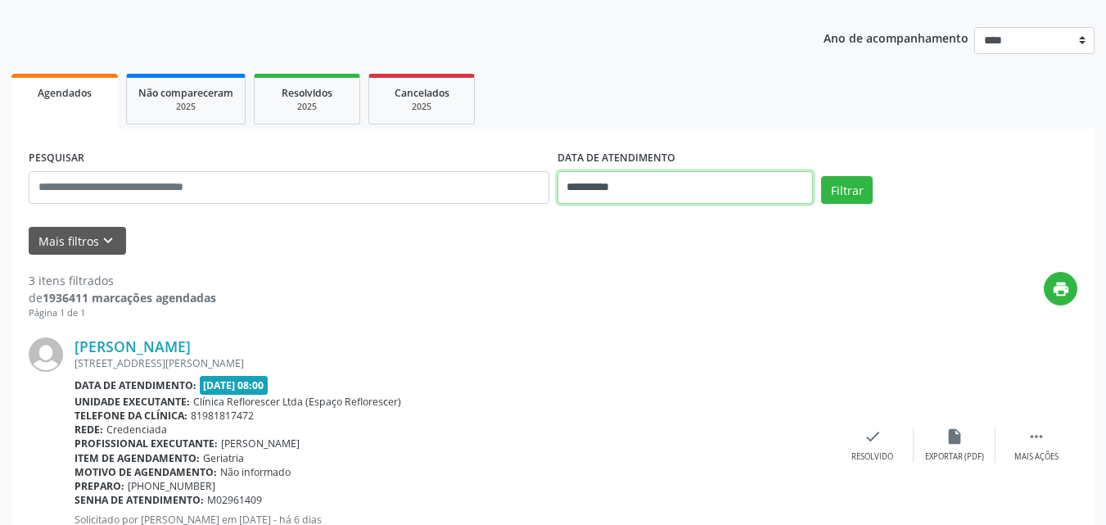
click at [590, 179] on input "**********" at bounding box center [686, 187] width 256 height 33
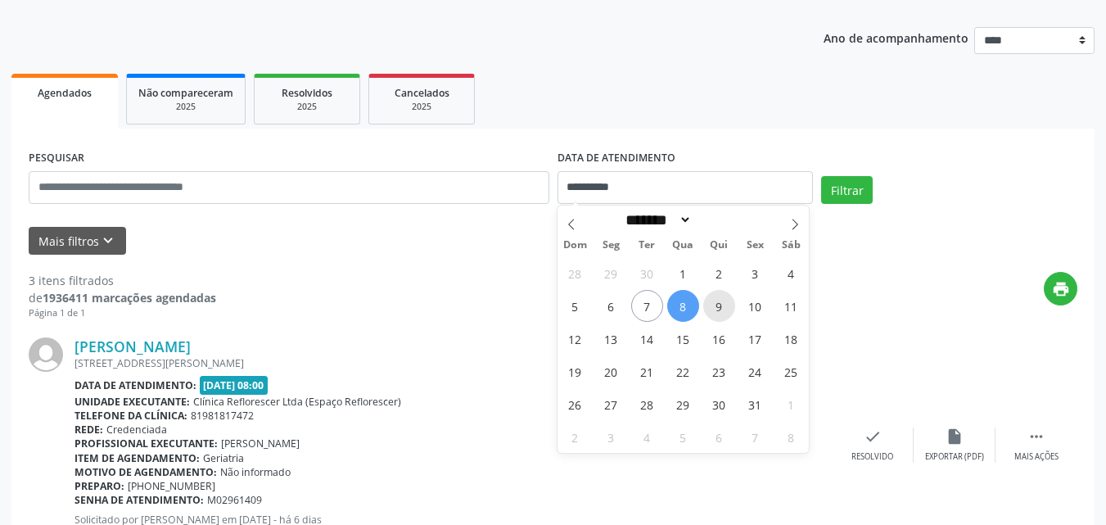
click at [723, 312] on span "9" at bounding box center [719, 306] width 32 height 32
type input "**********"
click at [723, 312] on span "9" at bounding box center [719, 306] width 32 height 32
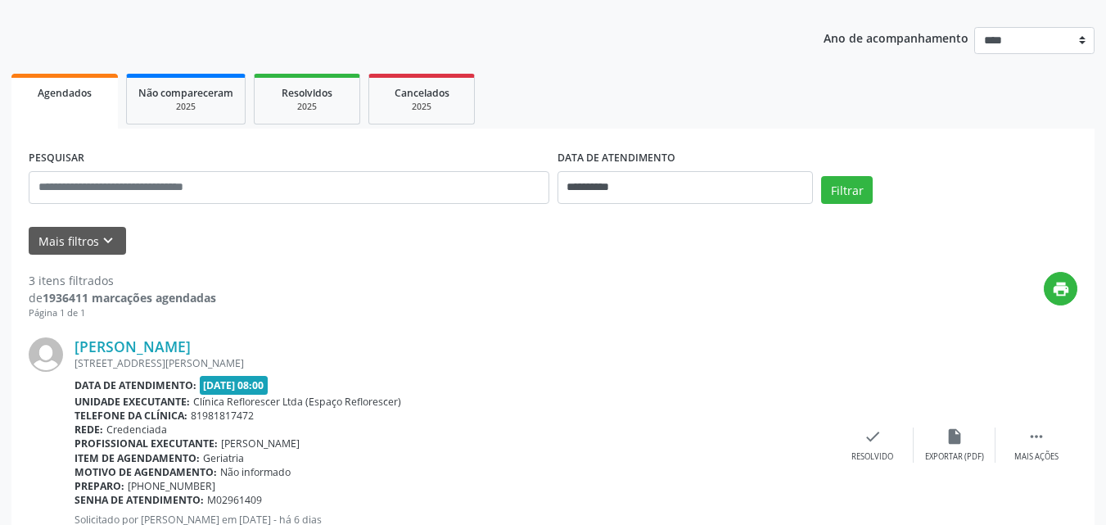
click at [723, 312] on div "print" at bounding box center [646, 296] width 861 height 48
click at [722, 308] on div "print" at bounding box center [646, 296] width 861 height 48
click at [841, 197] on button "Filtrar" at bounding box center [847, 190] width 52 height 28
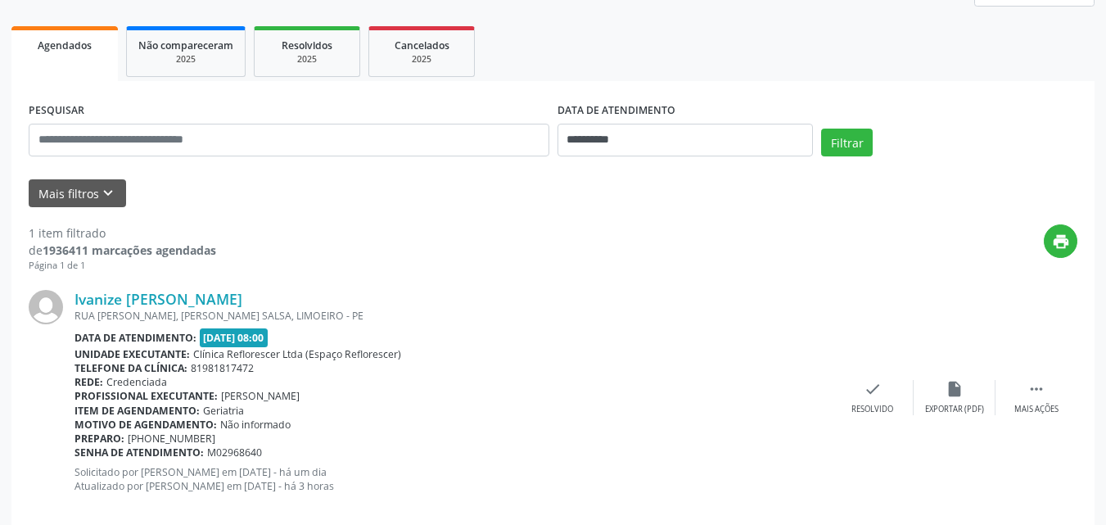
scroll to position [245, 0]
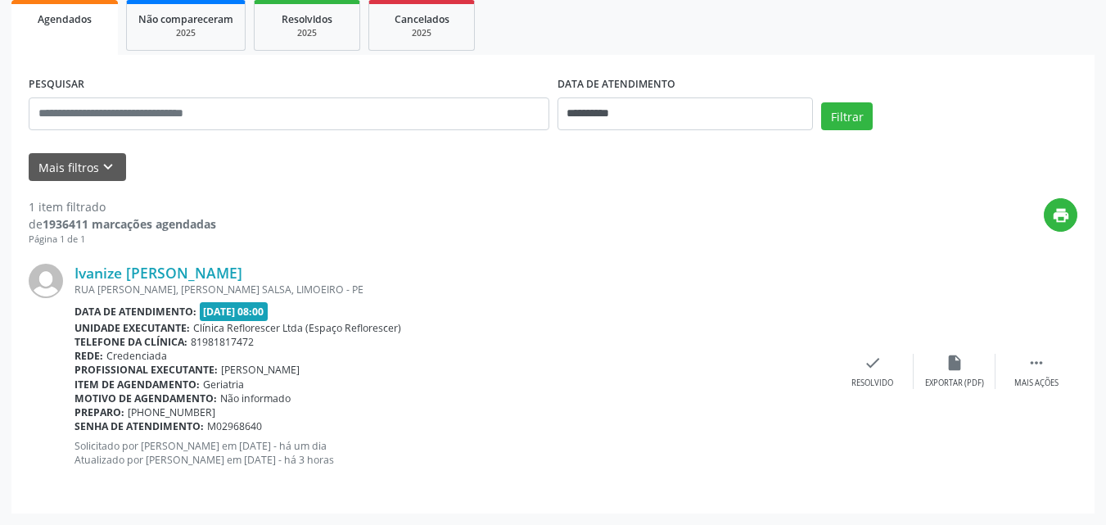
click at [657, 313] on div "Data de atendimento: [DATE] 08:00" at bounding box center [453, 311] width 757 height 19
